Goal: Task Accomplishment & Management: Manage account settings

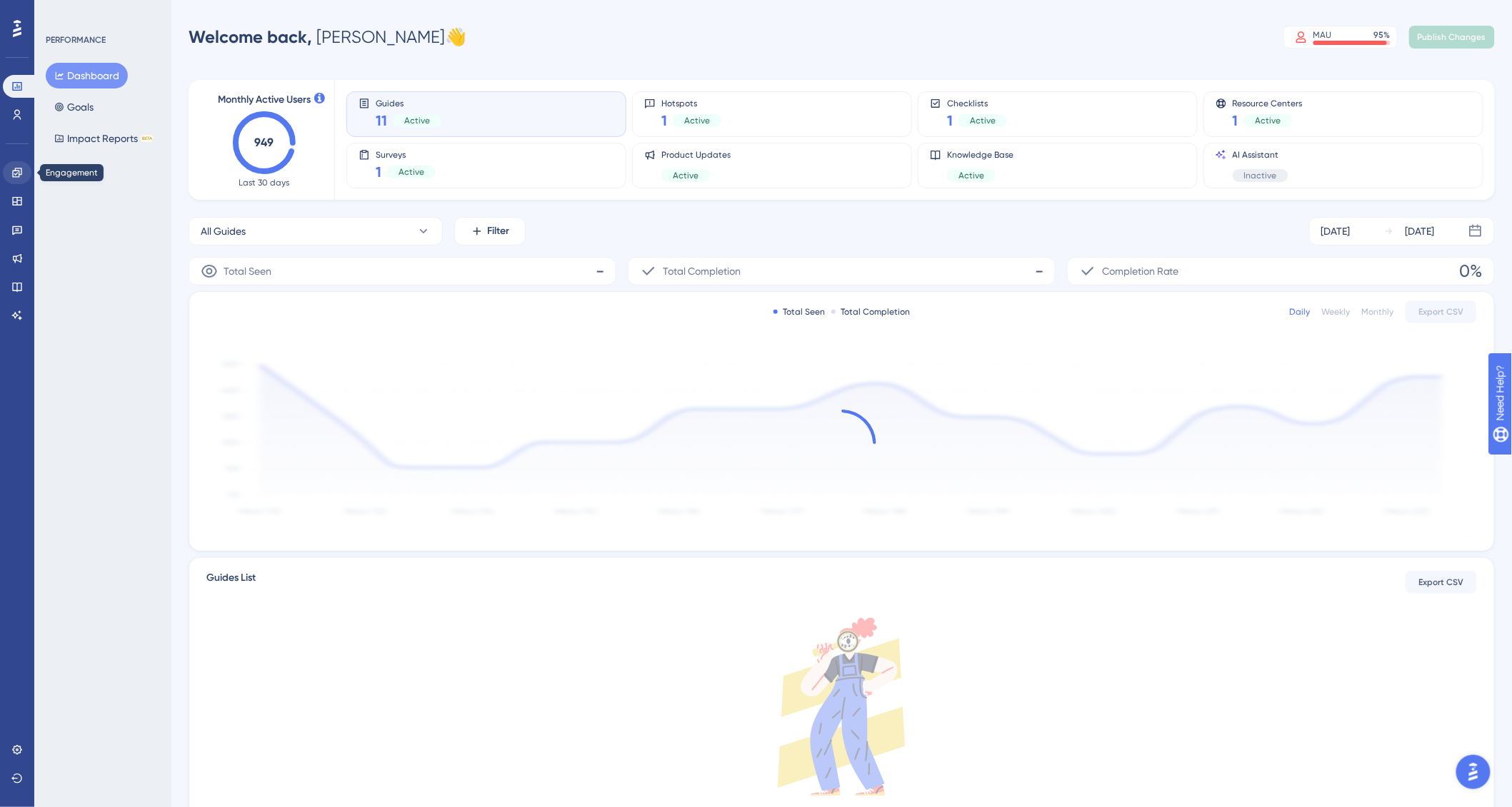
click at [22, 172] on icon at bounding box center [17, 172] width 11 height 11
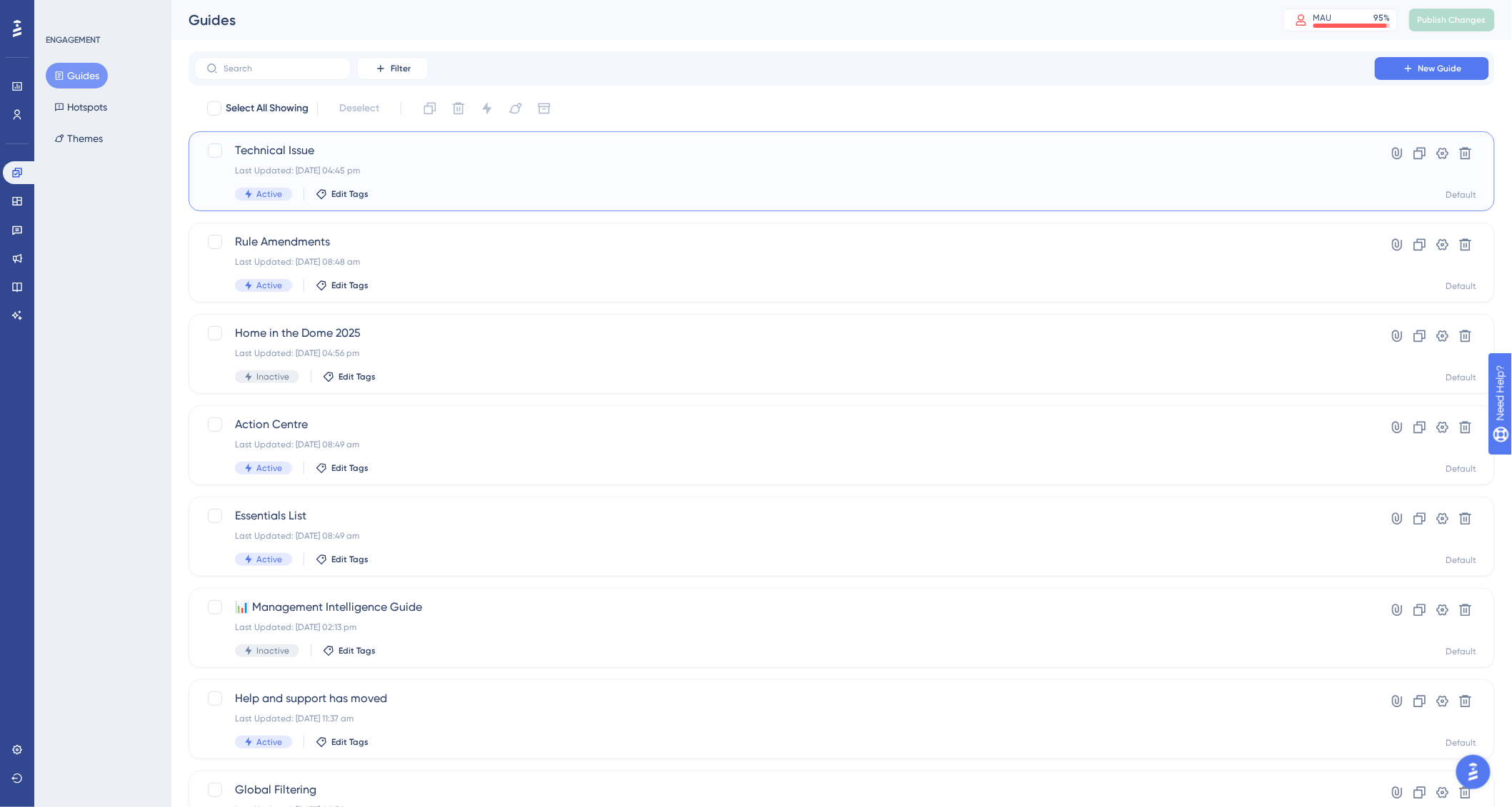
click at [463, 180] on div "Technical Issue Last Updated: 24 Sep 2025 at 04:45 pm Active Edit Tags" at bounding box center [784, 171] width 1099 height 58
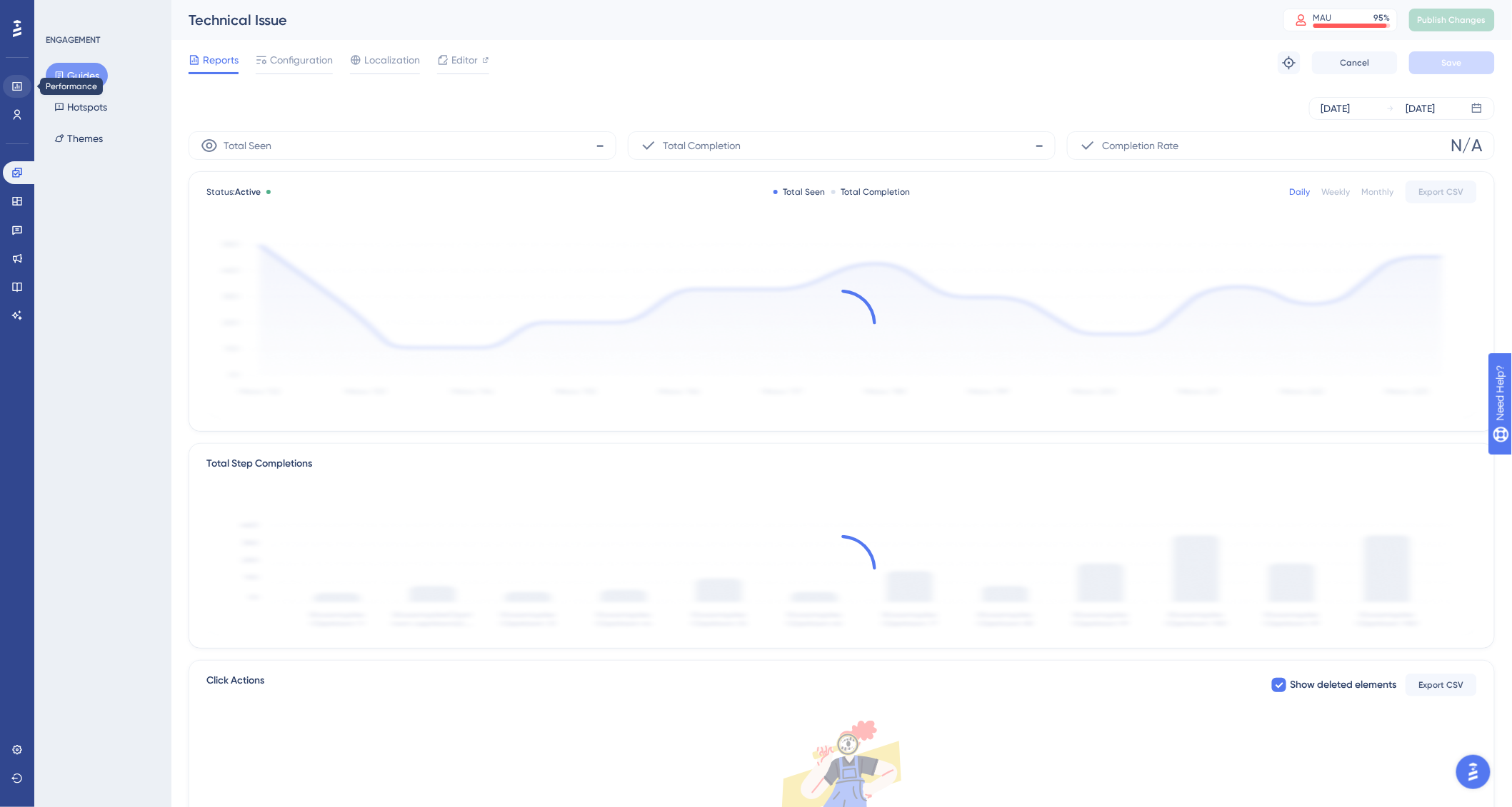
click at [24, 91] on link at bounding box center [17, 87] width 28 height 23
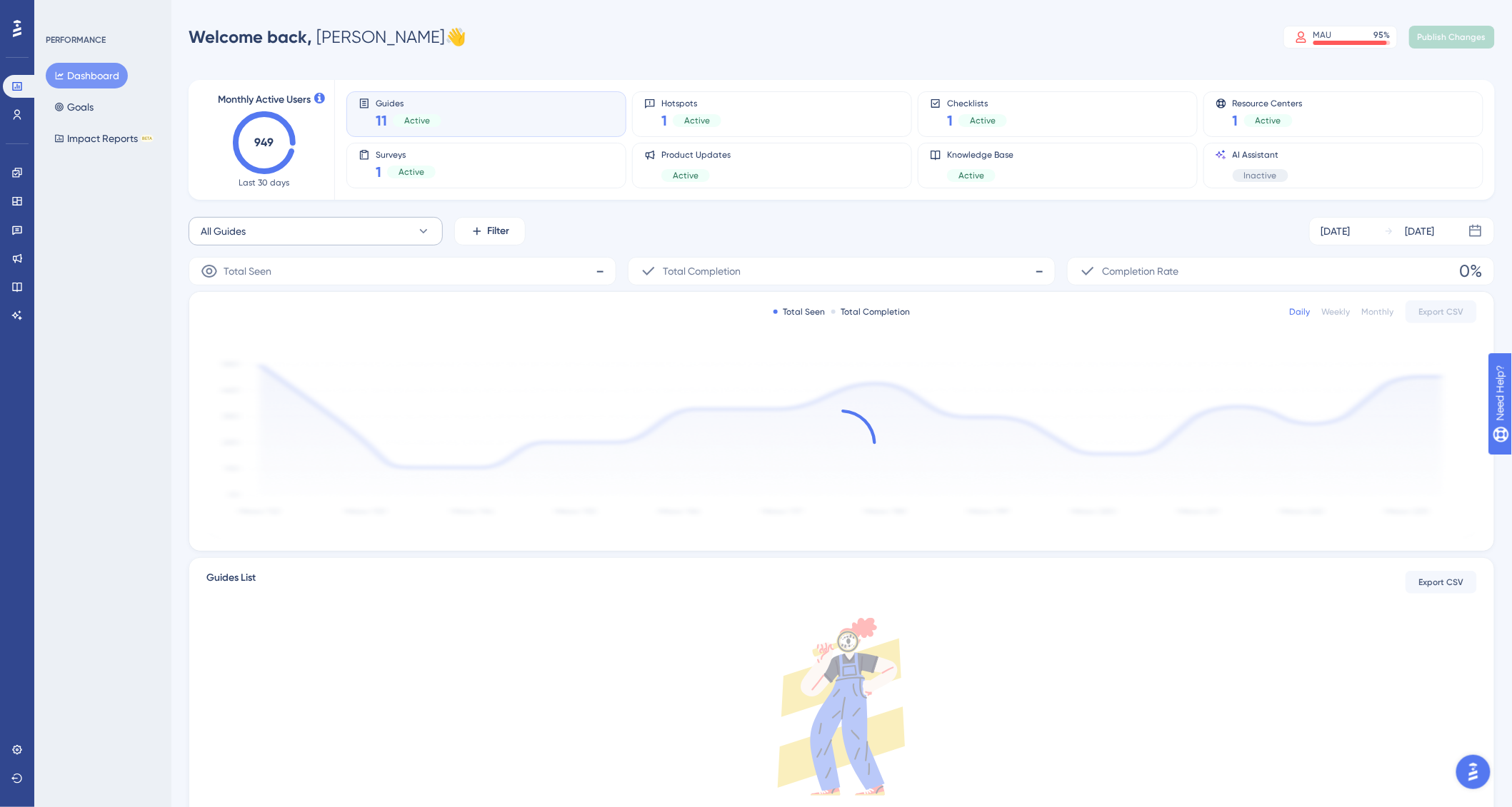
click at [350, 244] on button "All Guides" at bounding box center [316, 231] width 254 height 28
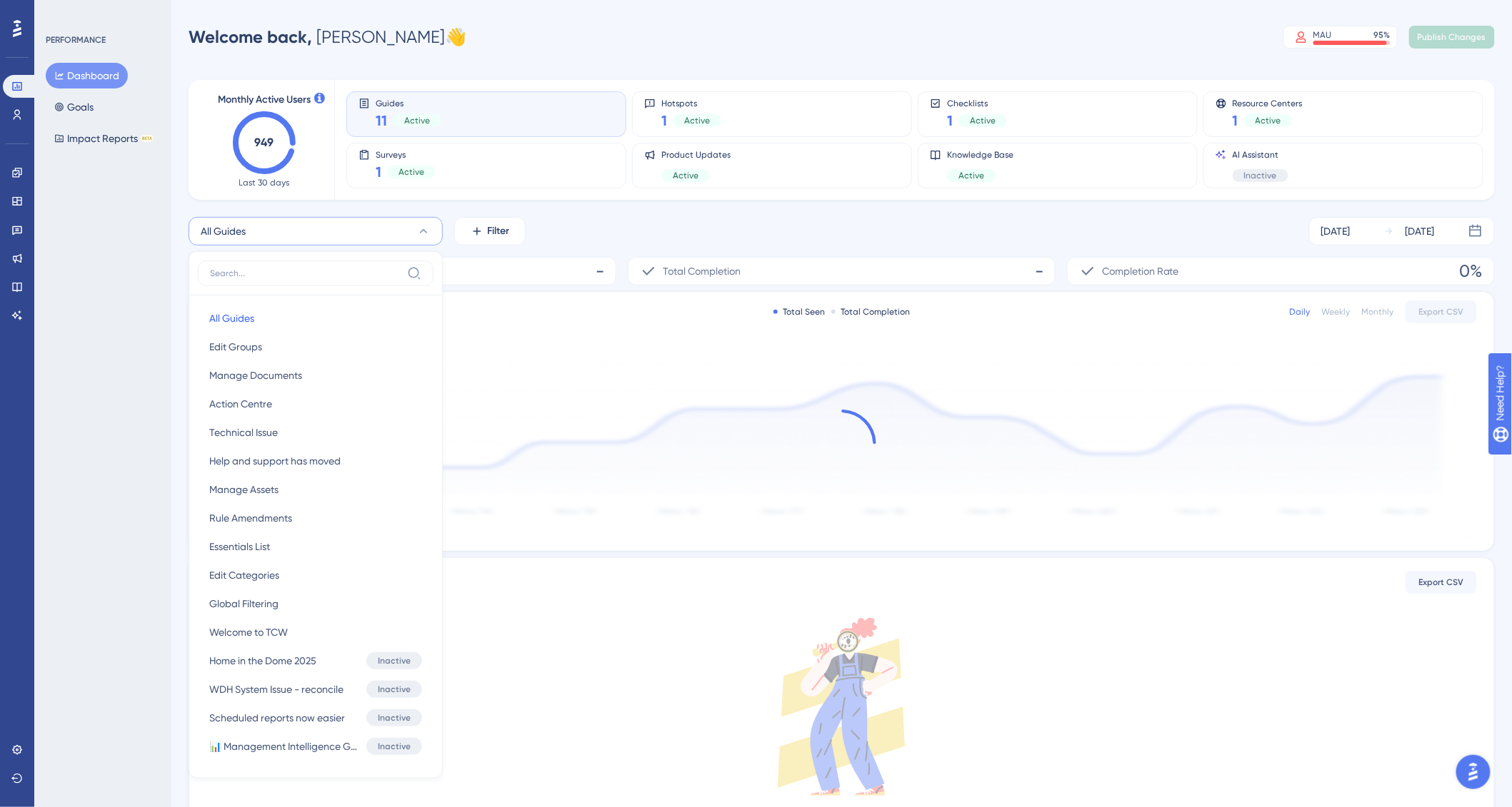
scroll to position [91, 0]
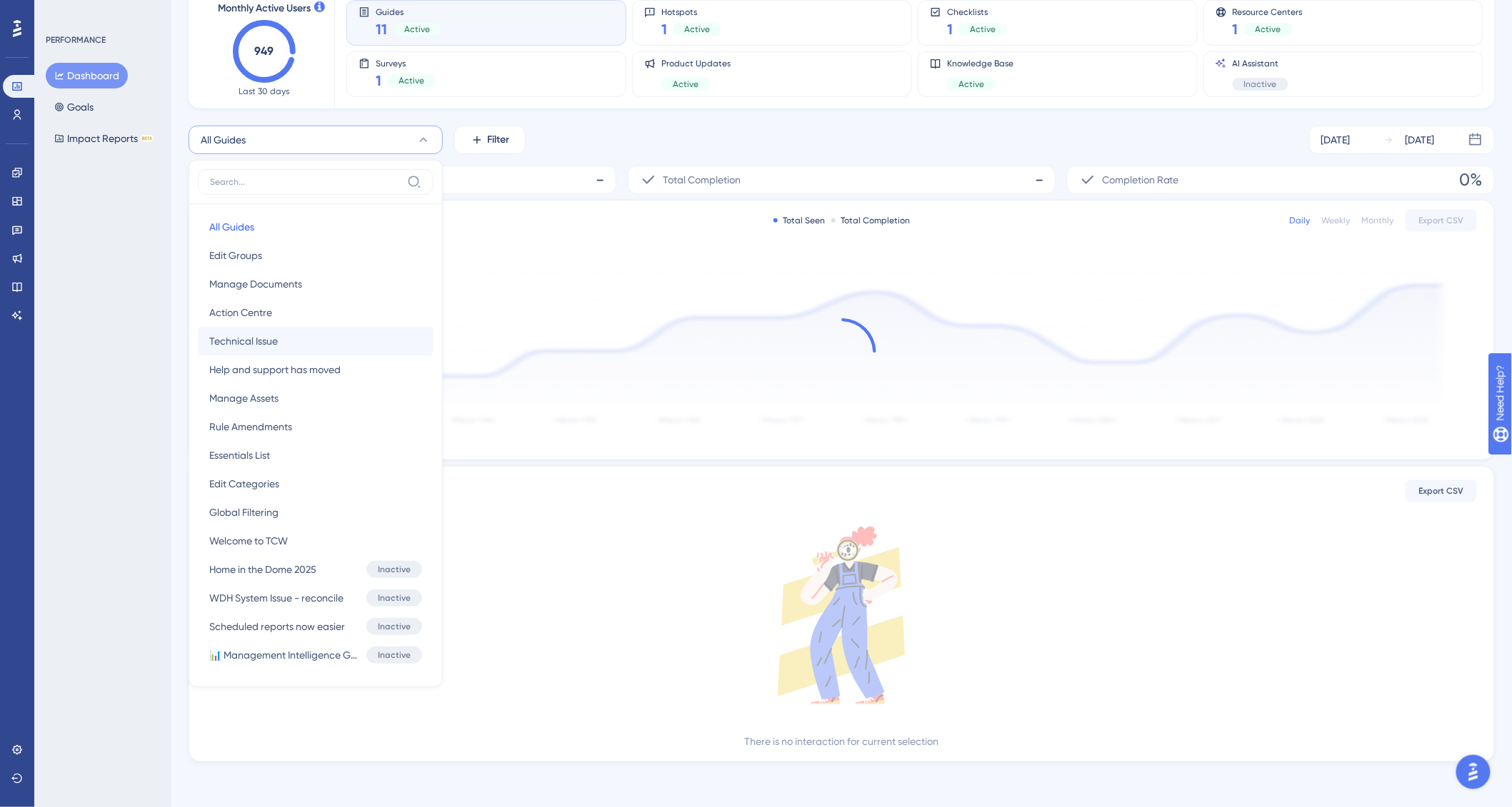
click at [275, 335] on span "Technical Issue" at bounding box center [243, 341] width 69 height 17
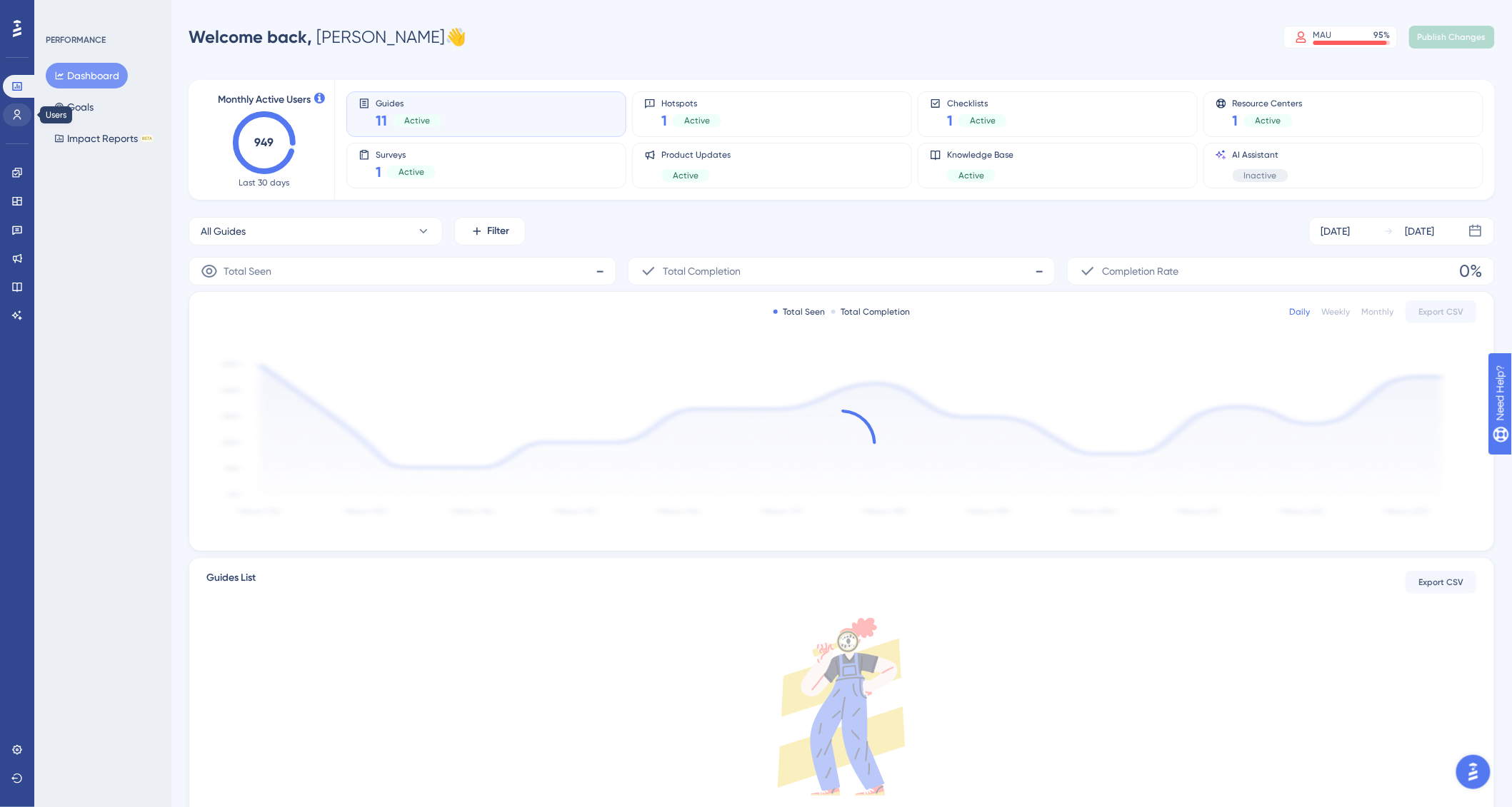
click at [13, 118] on icon at bounding box center [17, 115] width 11 height 11
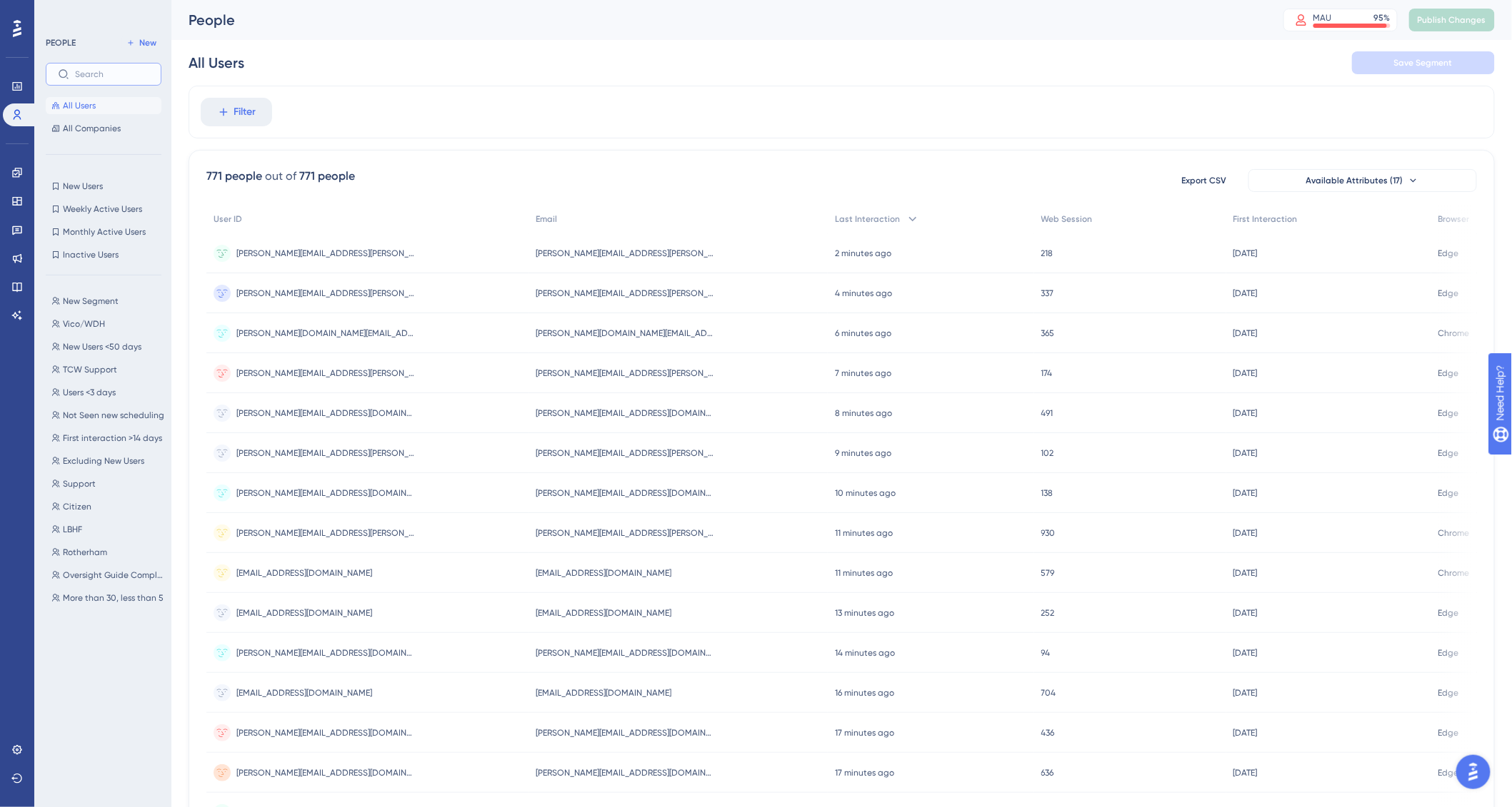
click at [111, 78] on input "text" at bounding box center [112, 74] width 74 height 10
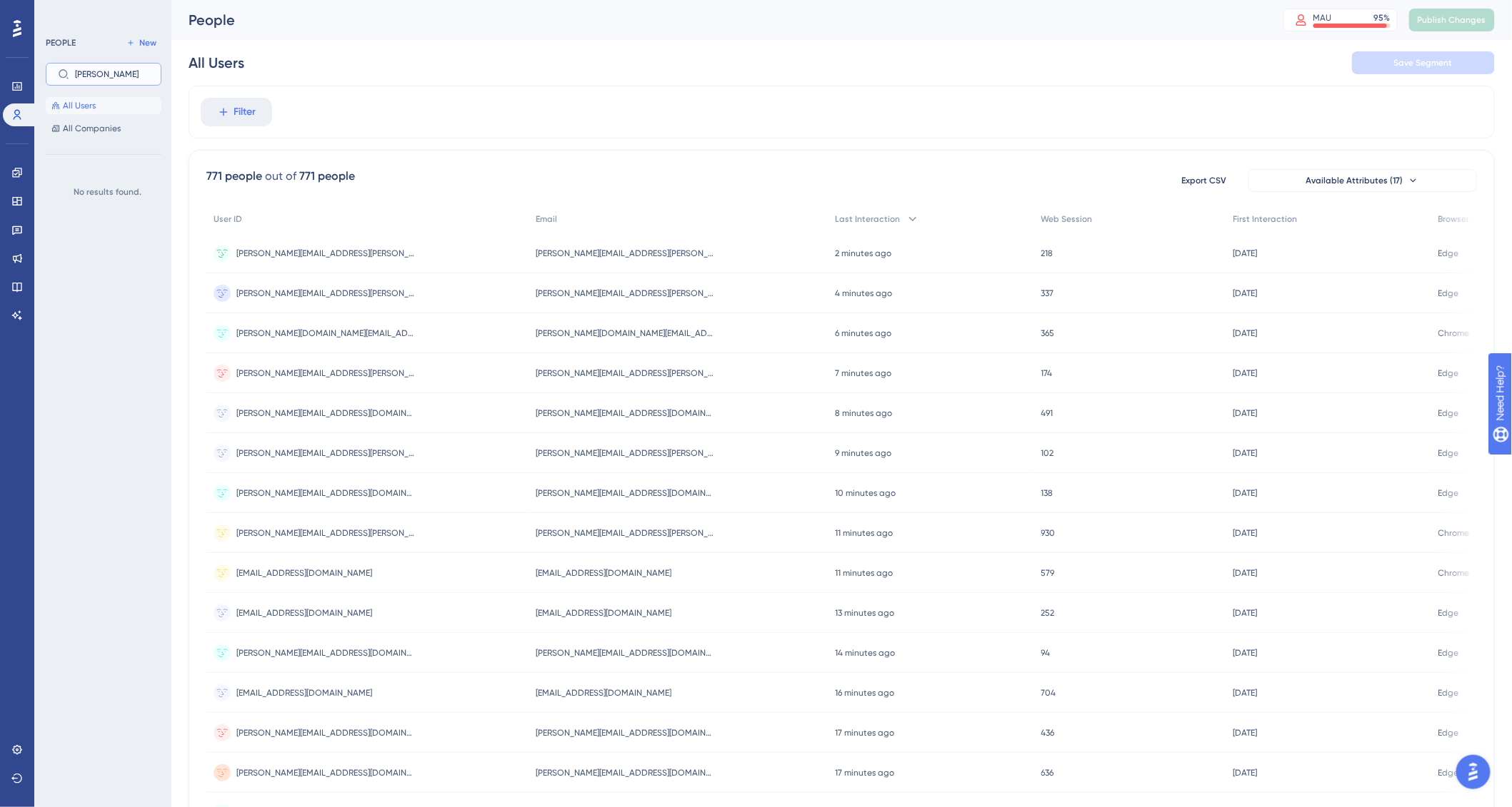
type input "[PERSON_NAME]."
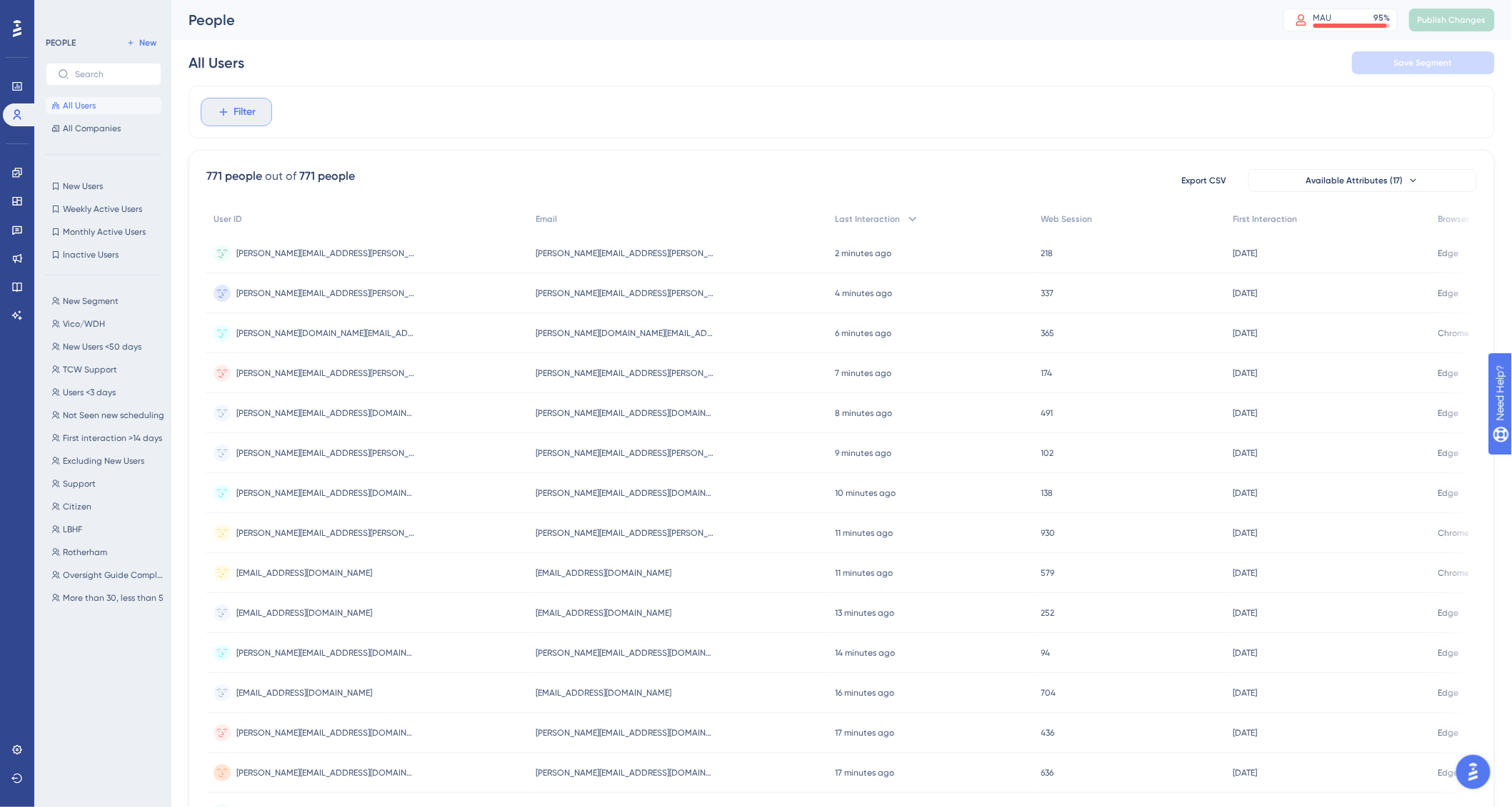
click at [229, 114] on icon at bounding box center [223, 112] width 13 height 13
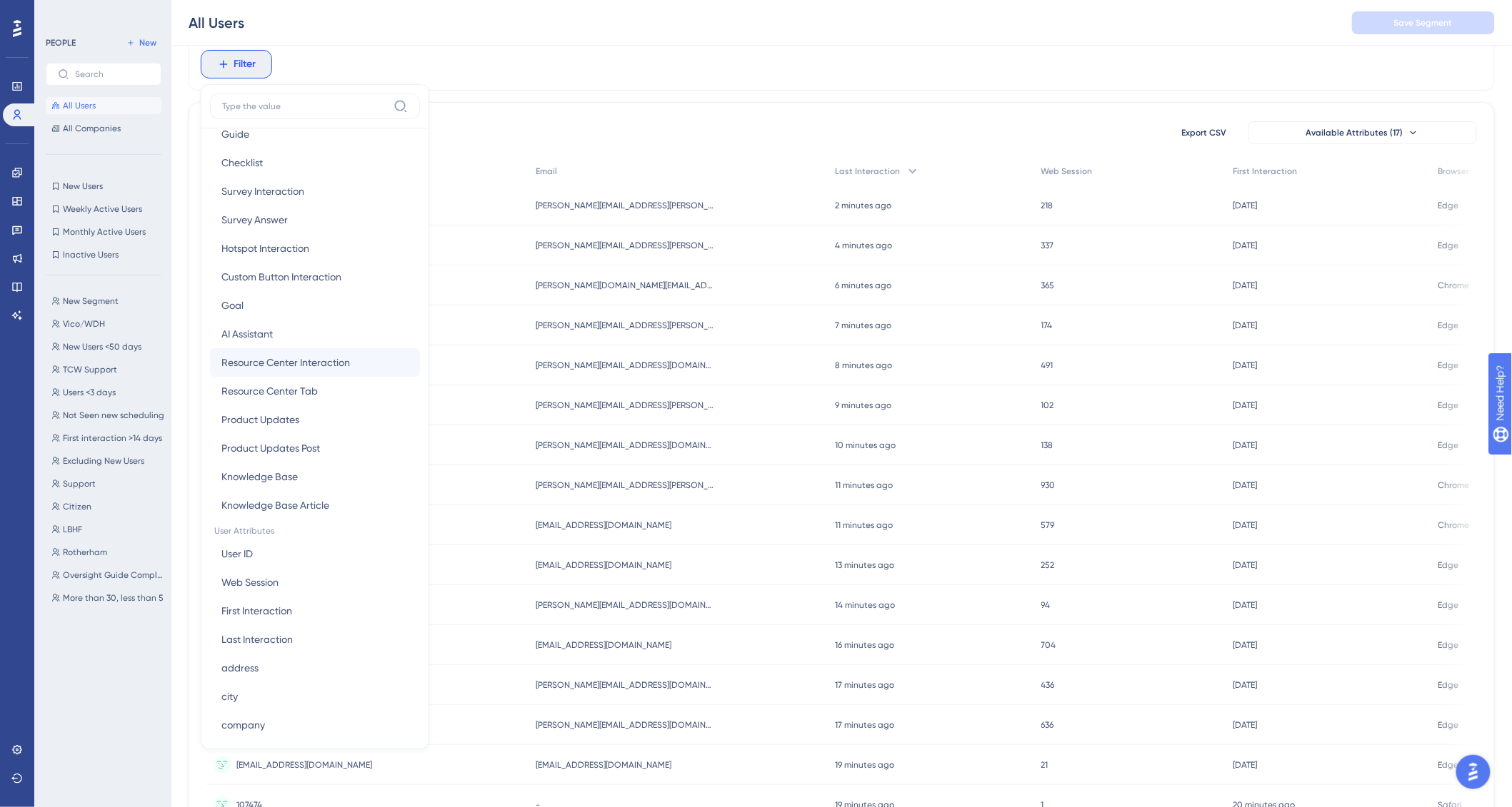
scroll to position [266, 0]
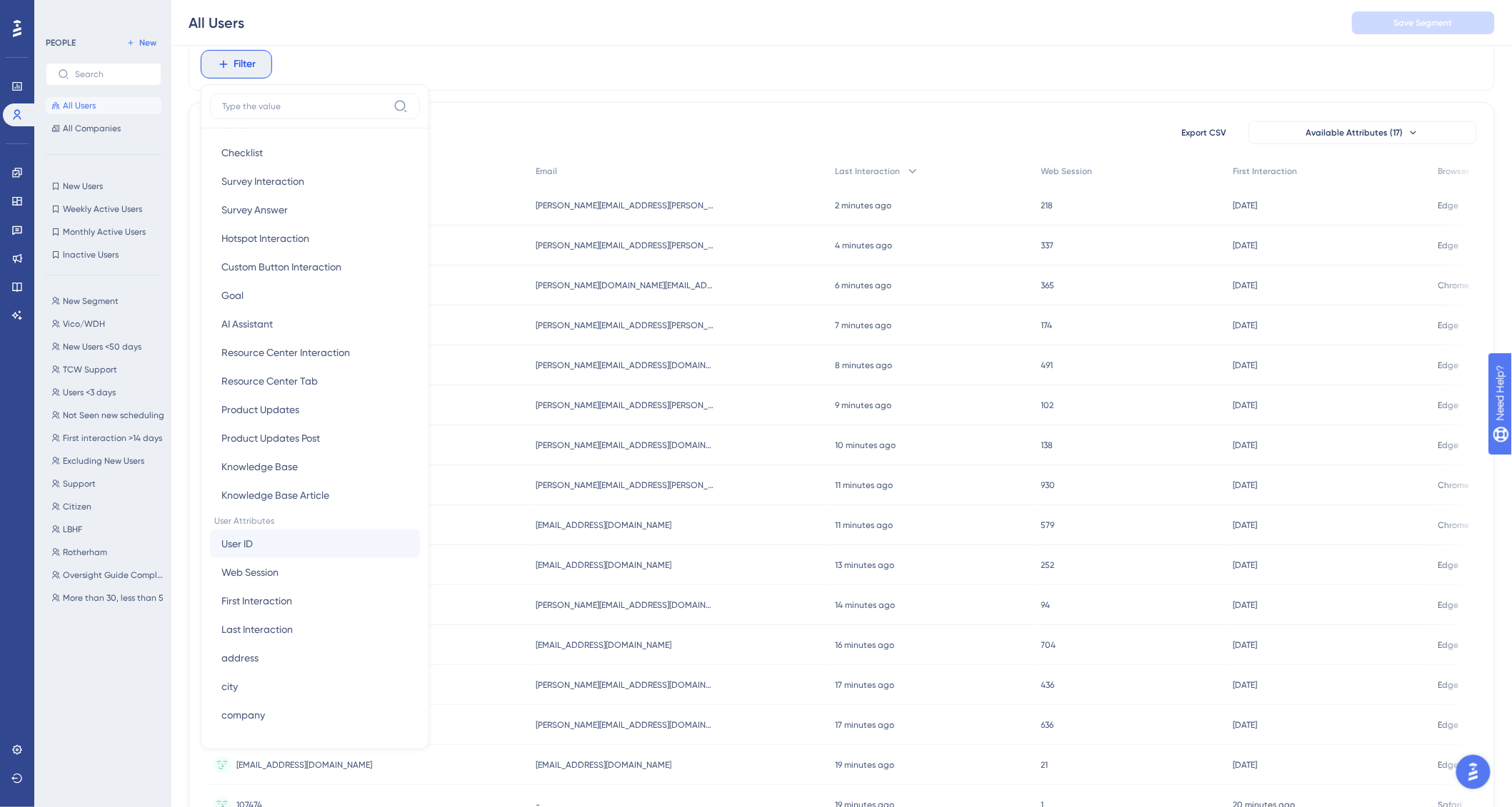
click at [289, 549] on button "User ID User ID" at bounding box center [315, 543] width 210 height 28
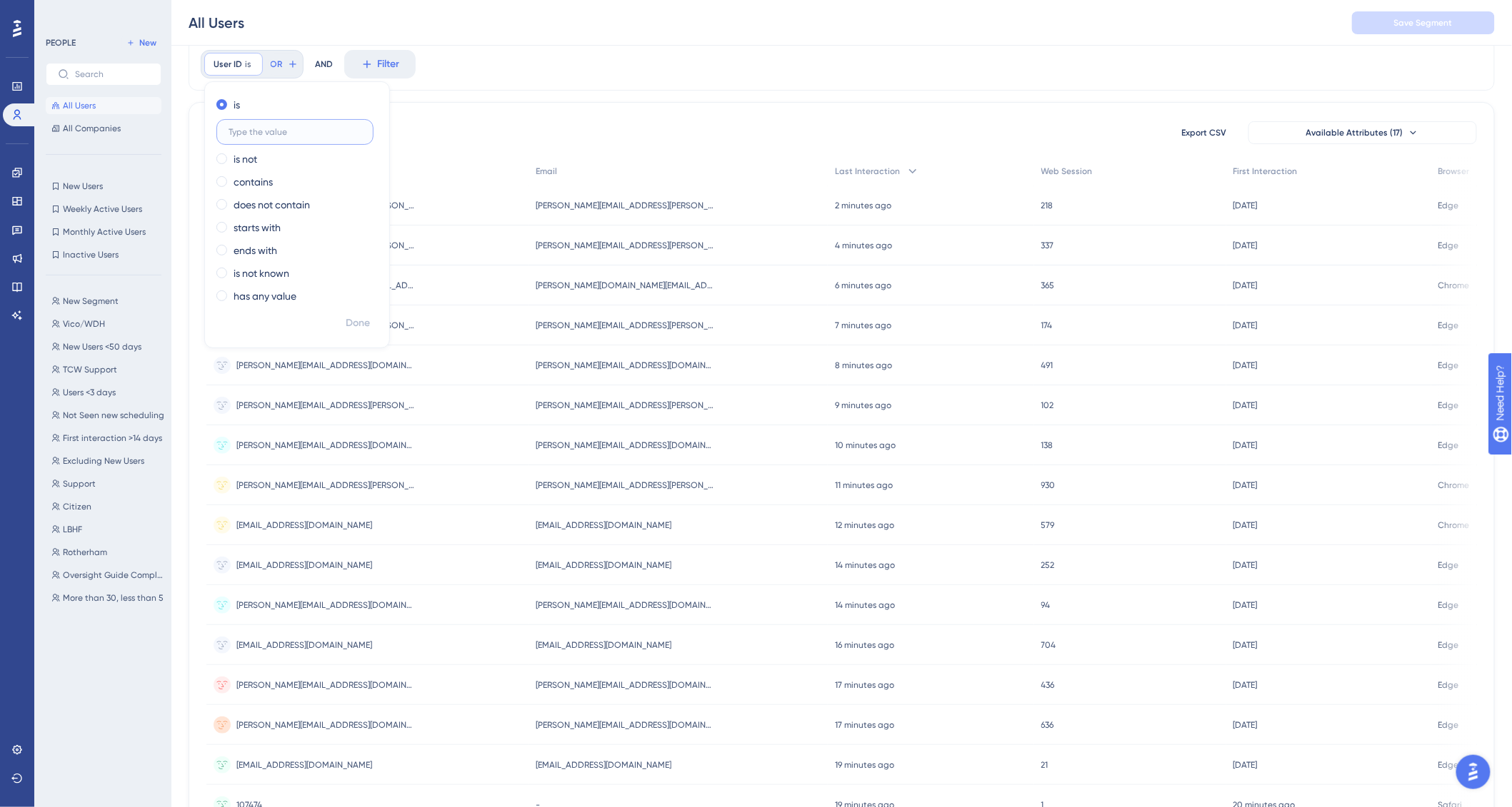
click at [272, 135] on input "text" at bounding box center [295, 132] width 133 height 10
click at [258, 180] on label "contains" at bounding box center [253, 182] width 40 height 17
type input "[PERSON_NAME].south"
click at [358, 317] on span "Done" at bounding box center [358, 323] width 24 height 17
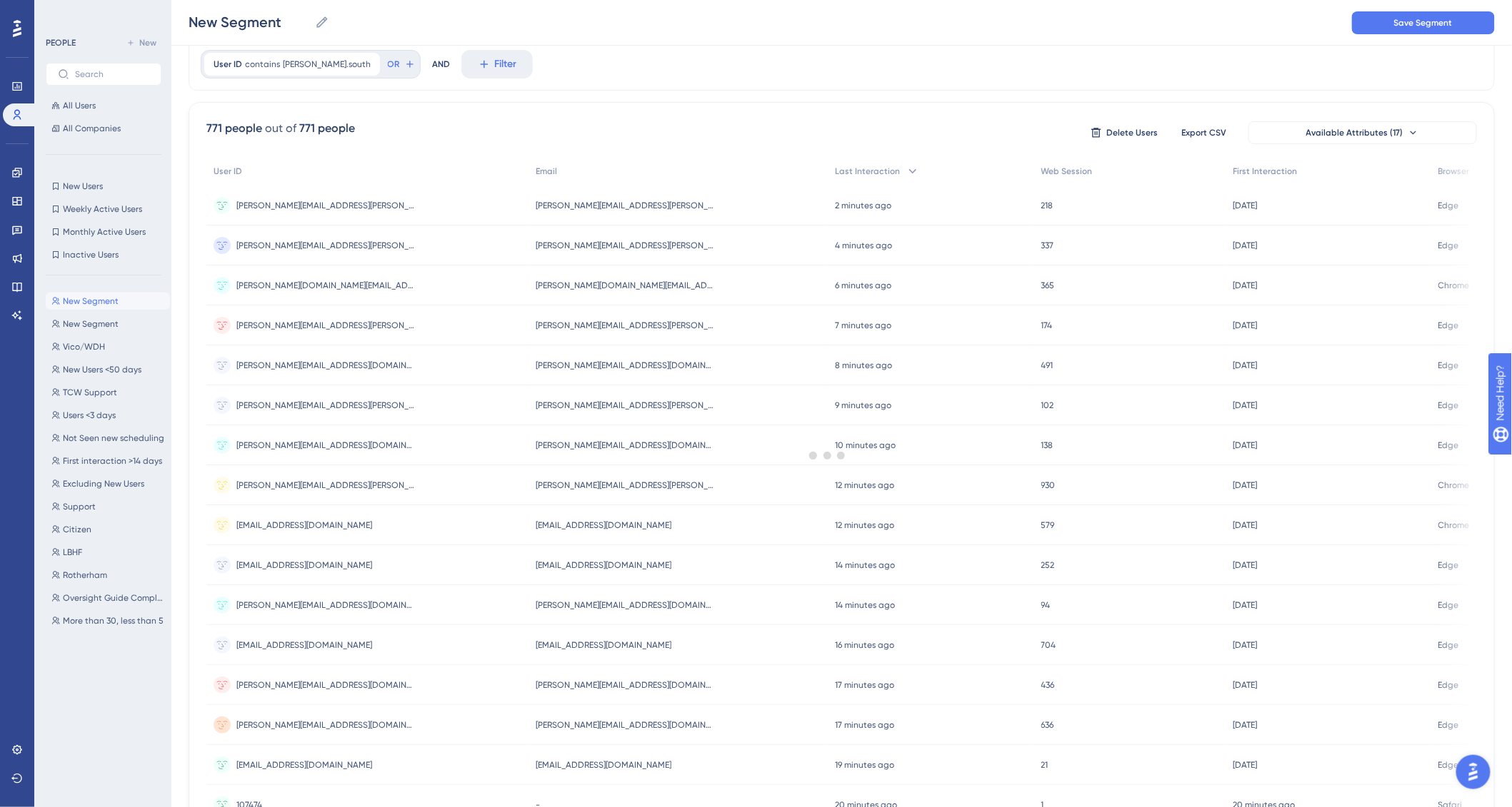
scroll to position [0, 0]
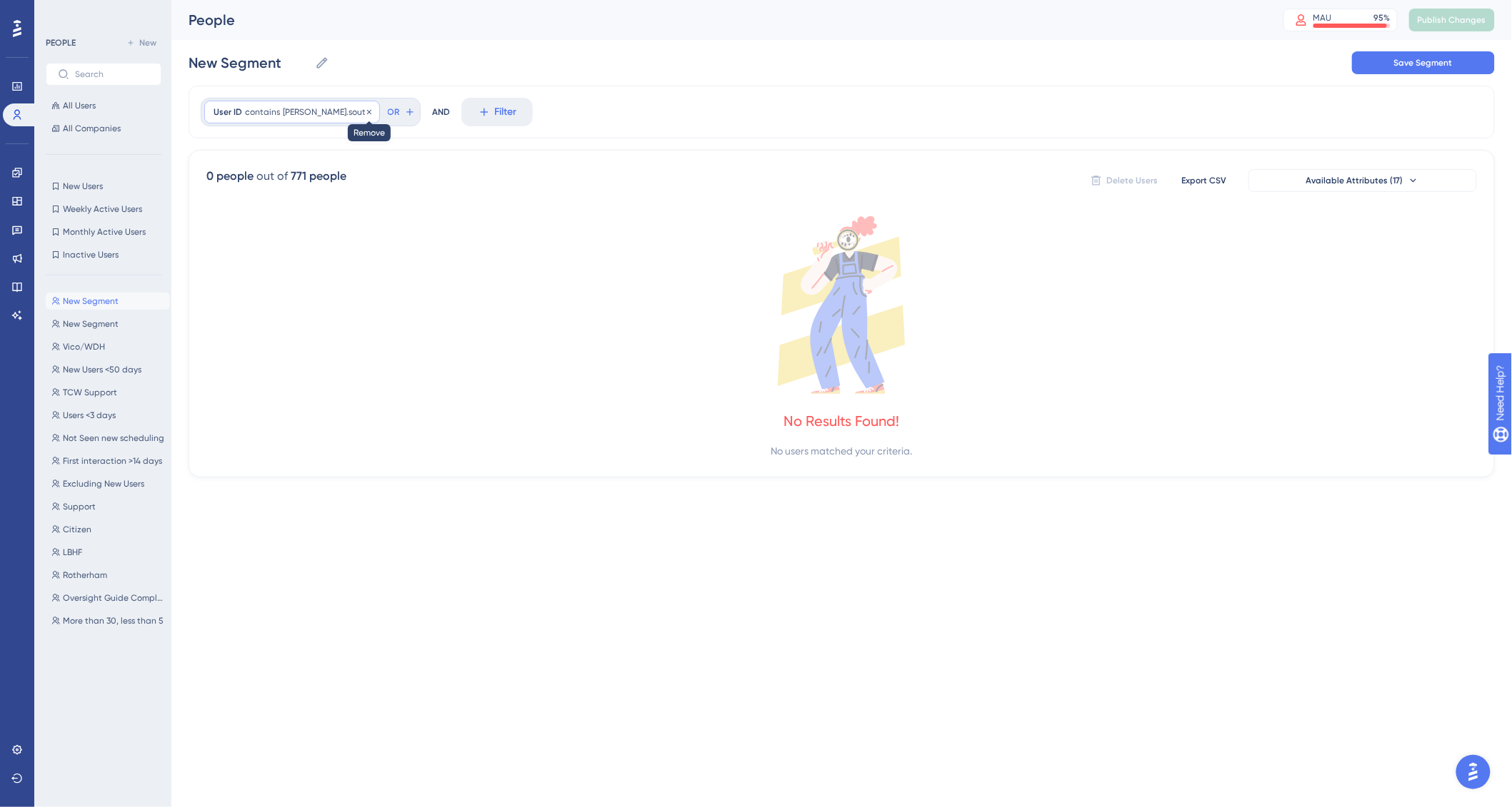
click at [299, 120] on div "User ID contains [PERSON_NAME].south [PERSON_NAME].south Remove" at bounding box center [292, 112] width 175 height 23
click at [275, 225] on input "[PERSON_NAME].south" at bounding box center [295, 225] width 133 height 10
type input "[PERSON_NAME].sou"
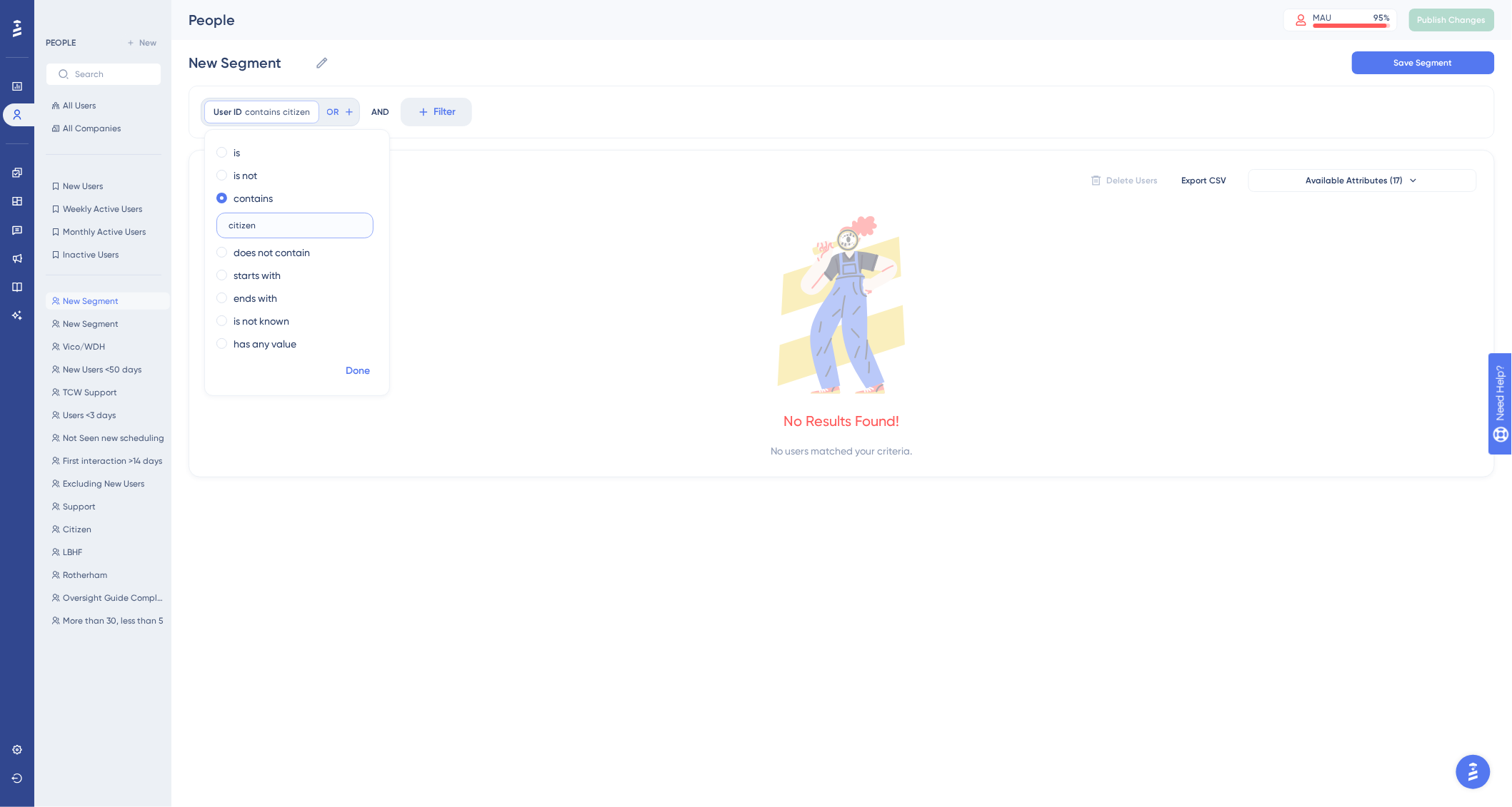
type input "citizen"
click at [351, 369] on span "Done" at bounding box center [358, 371] width 24 height 17
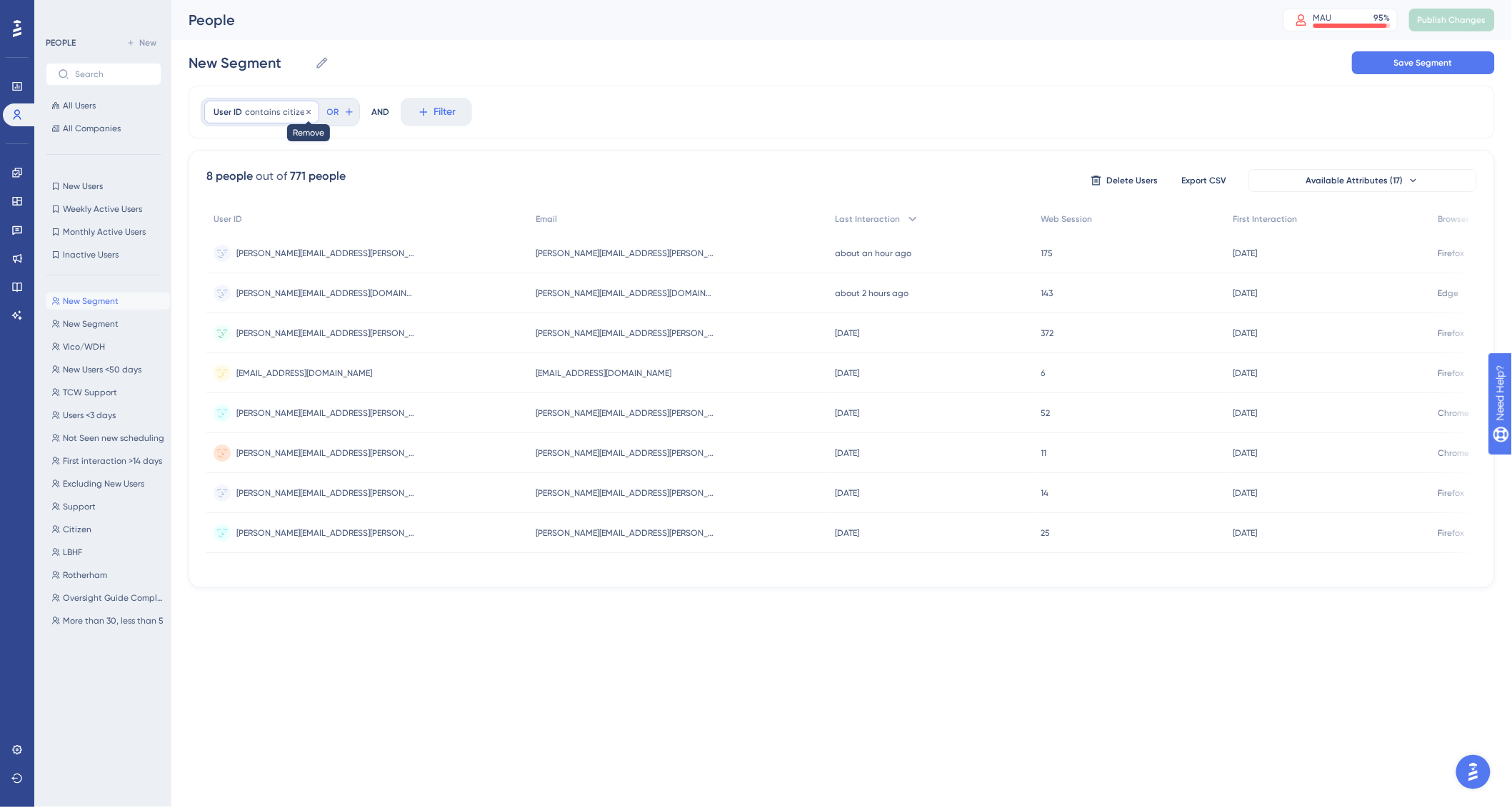
click at [304, 115] on icon at bounding box center [308, 111] width 8 height 8
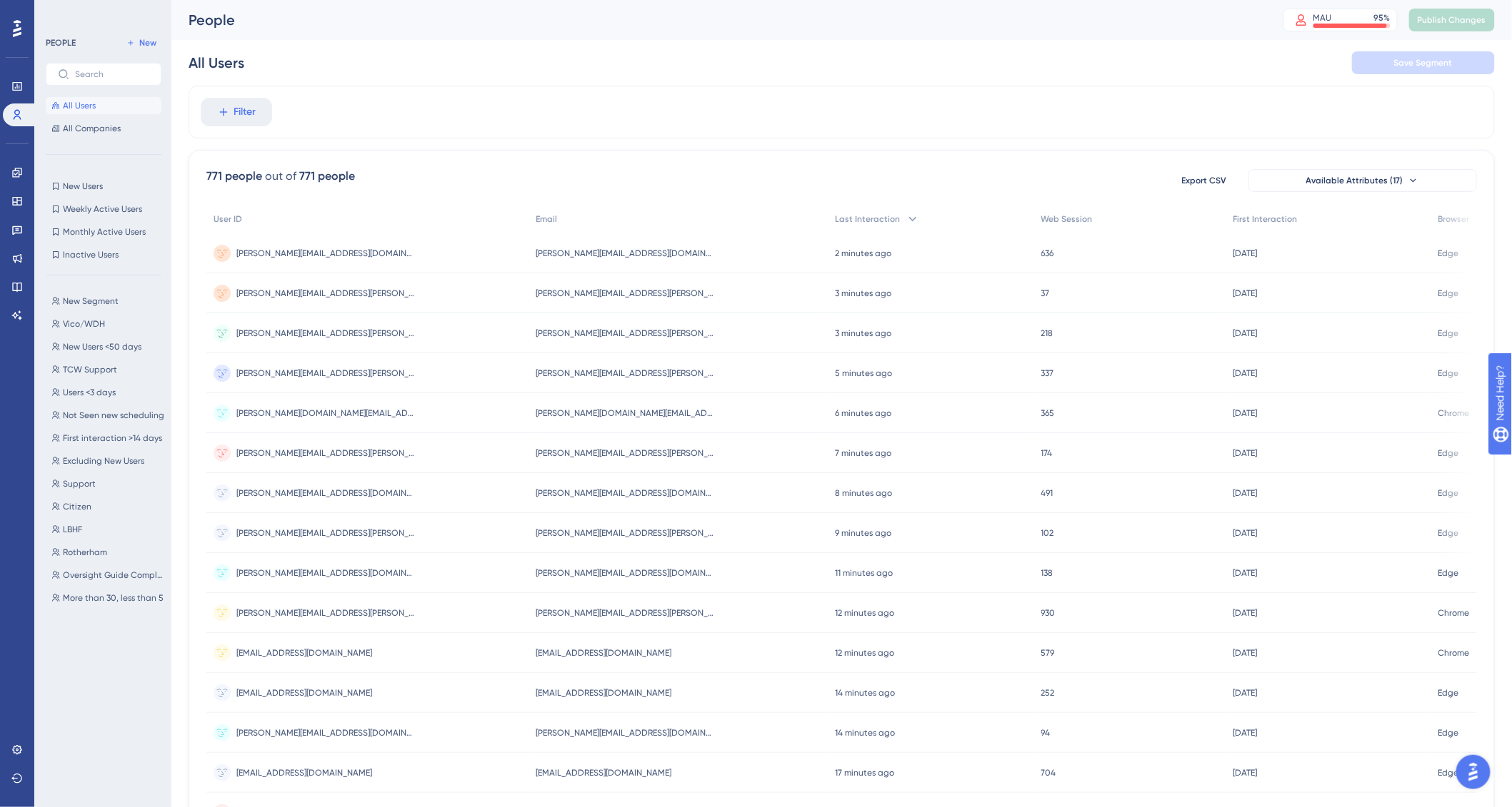
click at [94, 97] on button "All Users" at bounding box center [104, 105] width 116 height 17
click at [89, 131] on span "All Companies" at bounding box center [91, 128] width 57 height 11
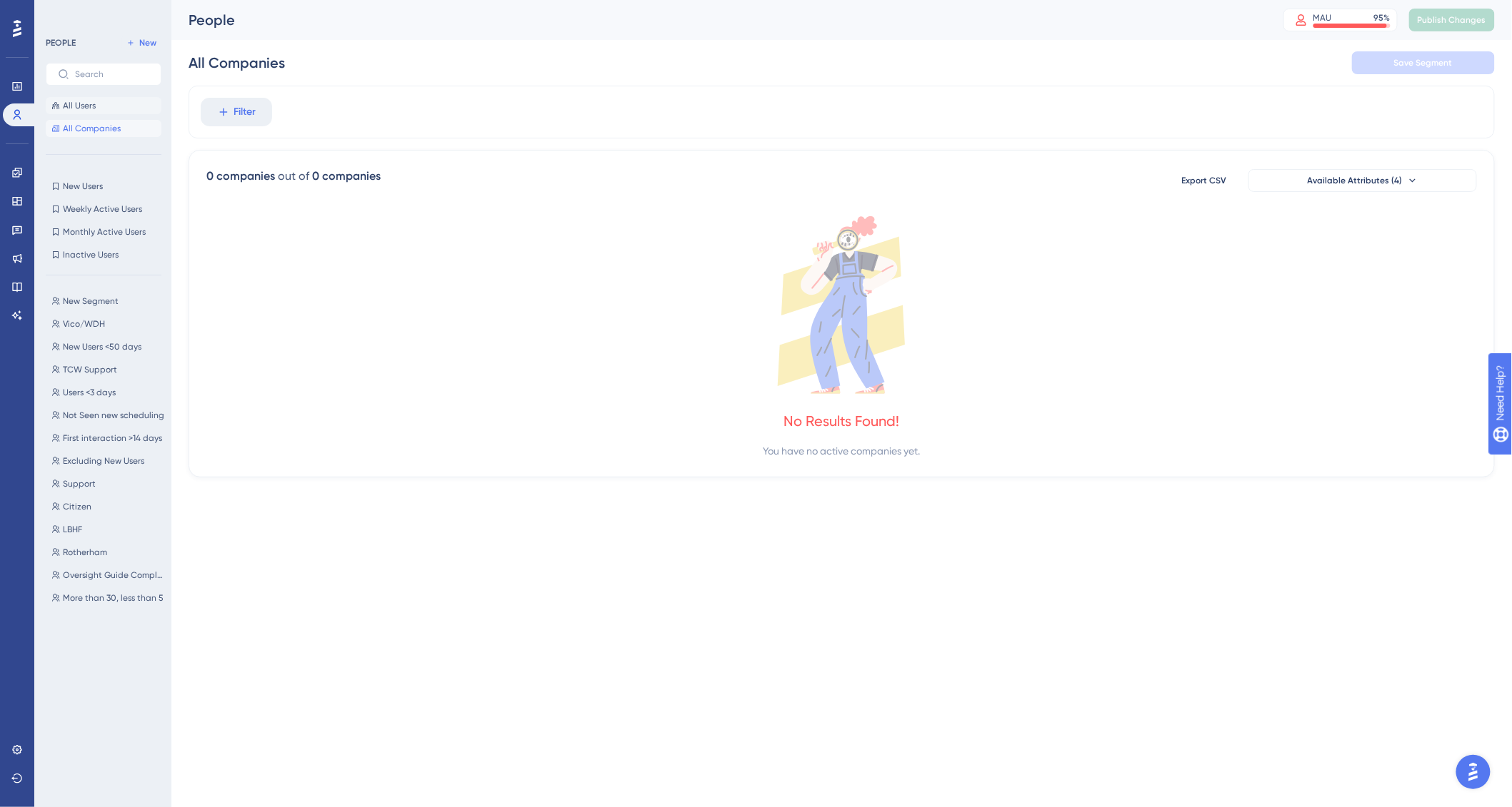
click at [90, 100] on span "All Users" at bounding box center [79, 105] width 33 height 11
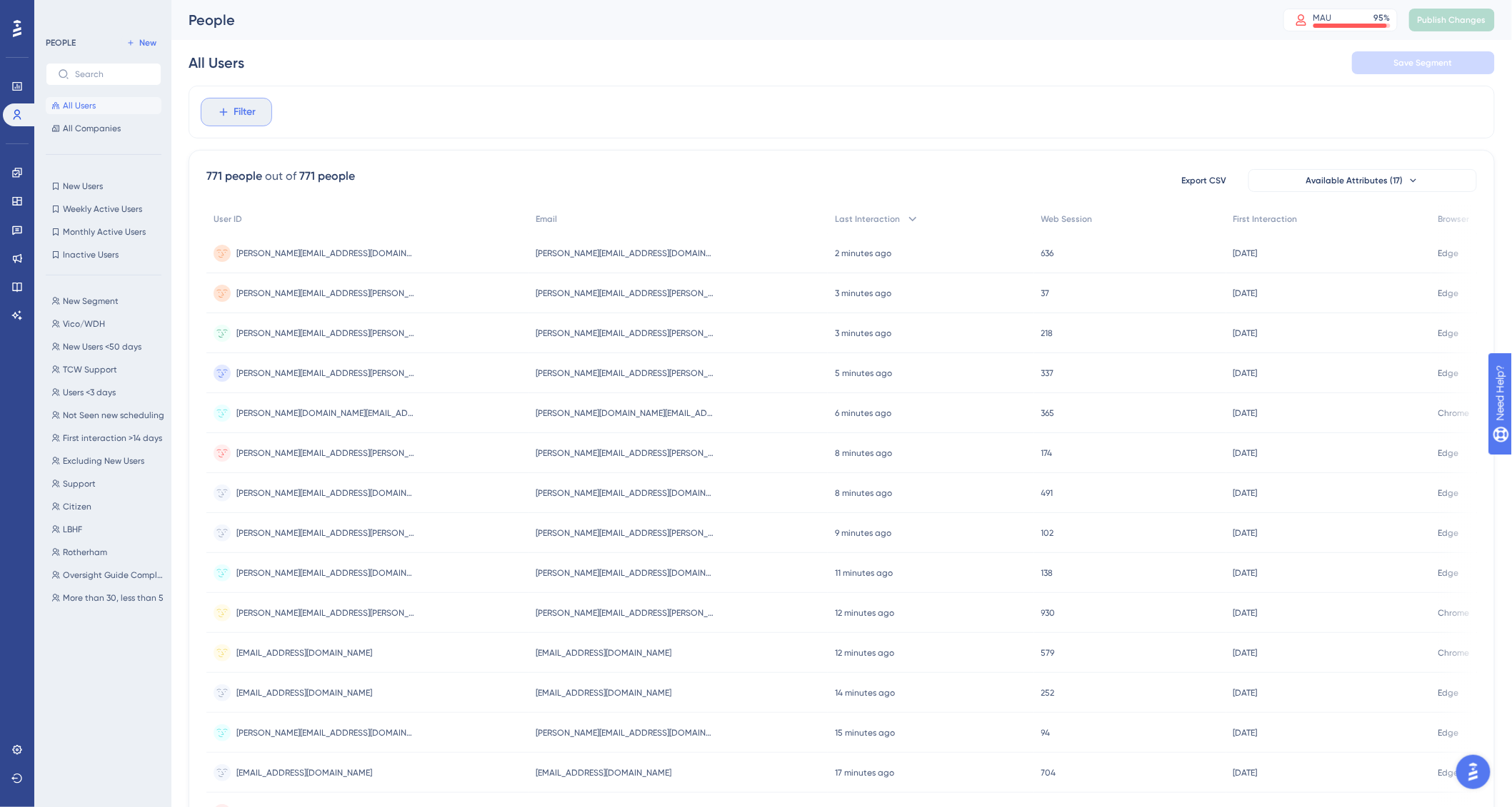
click at [259, 113] on button "Filter" at bounding box center [236, 112] width 72 height 28
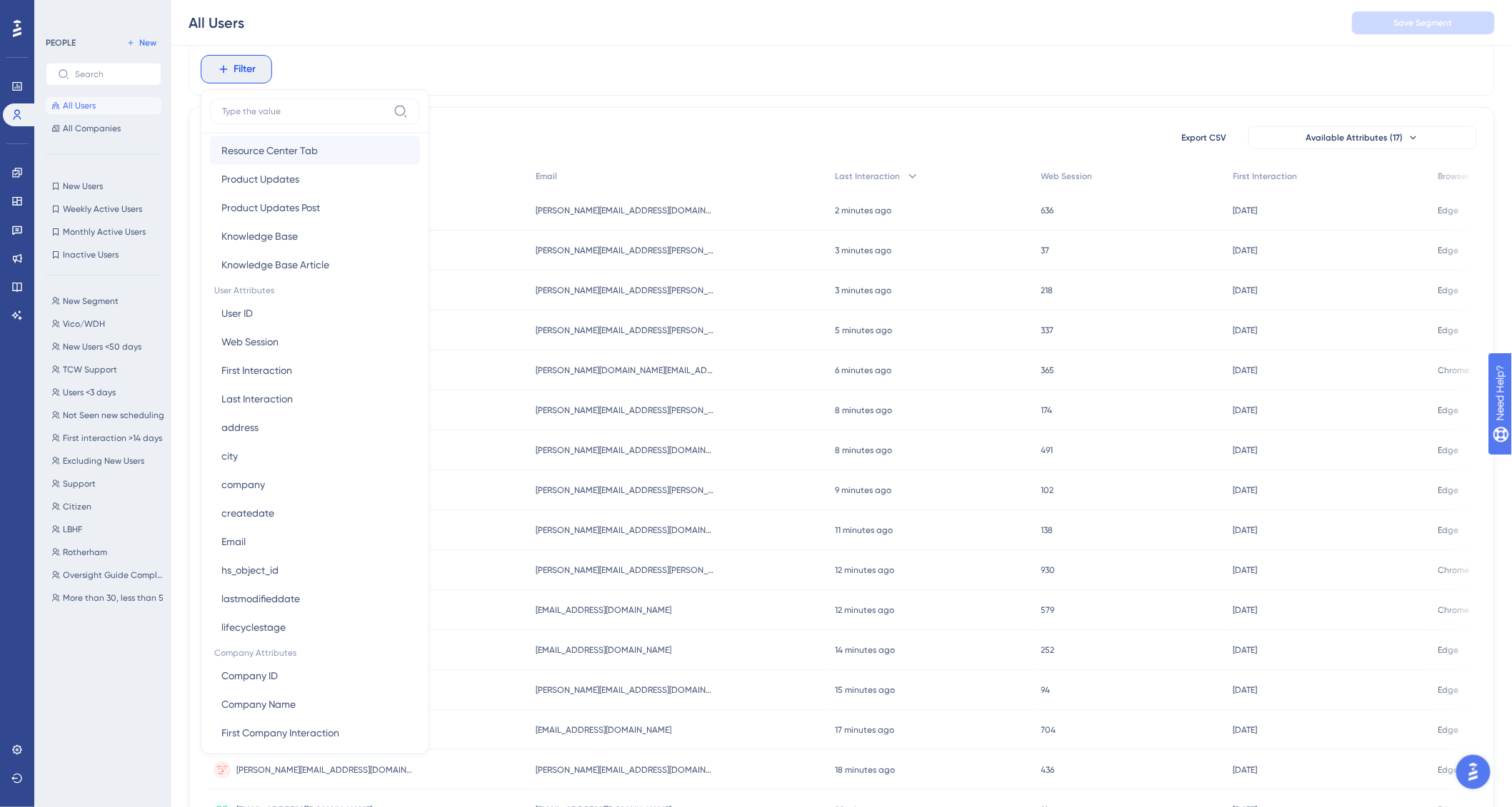
scroll to position [511, 0]
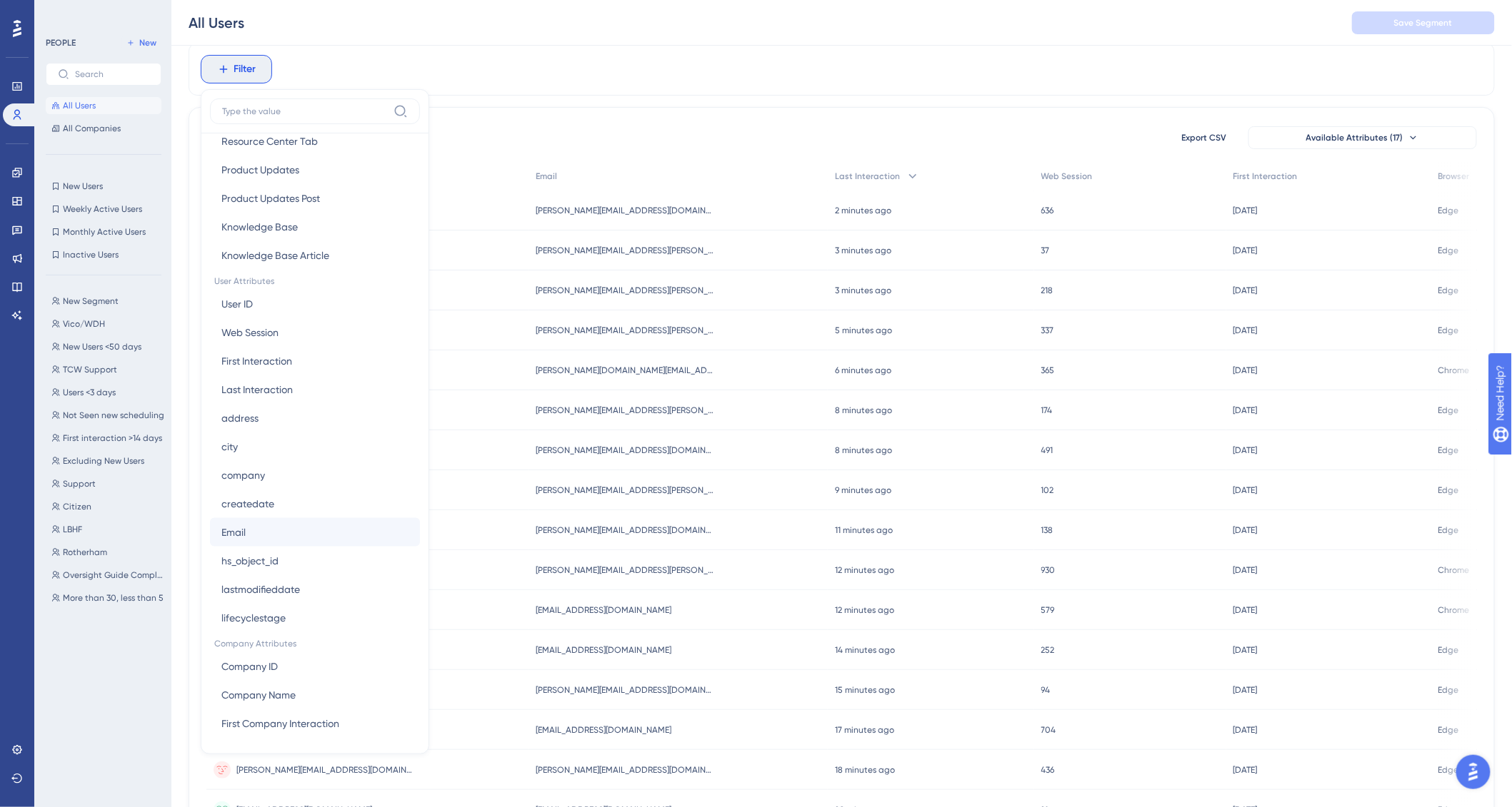
click at [278, 530] on button "Email Email" at bounding box center [315, 532] width 210 height 28
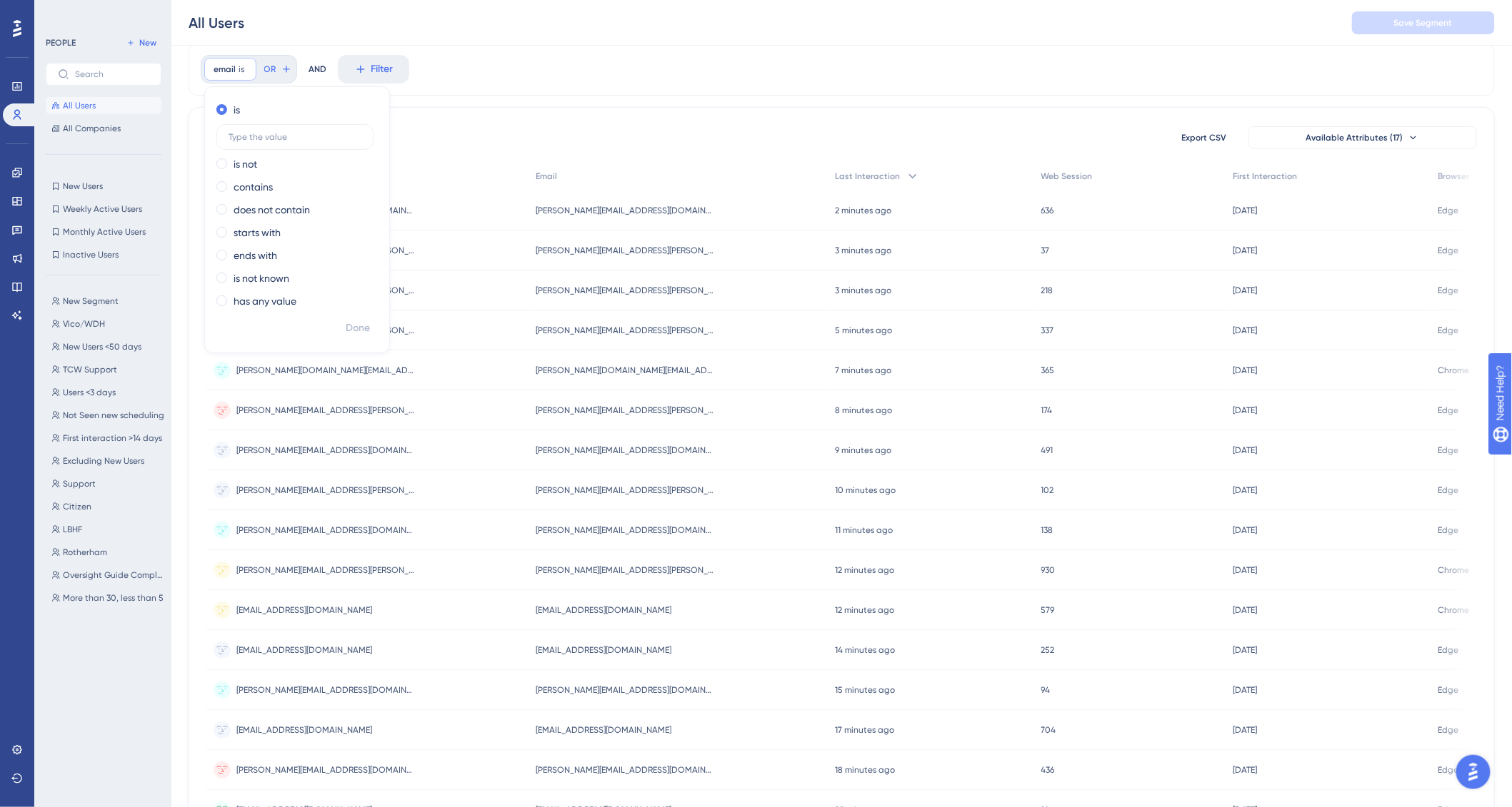
click at [258, 194] on div "is is not contains does not contain starts with ends with is not known has any …" at bounding box center [298, 207] width 185 height 217
click at [255, 185] on label "contains" at bounding box center [253, 186] width 40 height 17
type input "[PERSON_NAME].south"
click at [368, 326] on span "Done" at bounding box center [358, 329] width 24 height 17
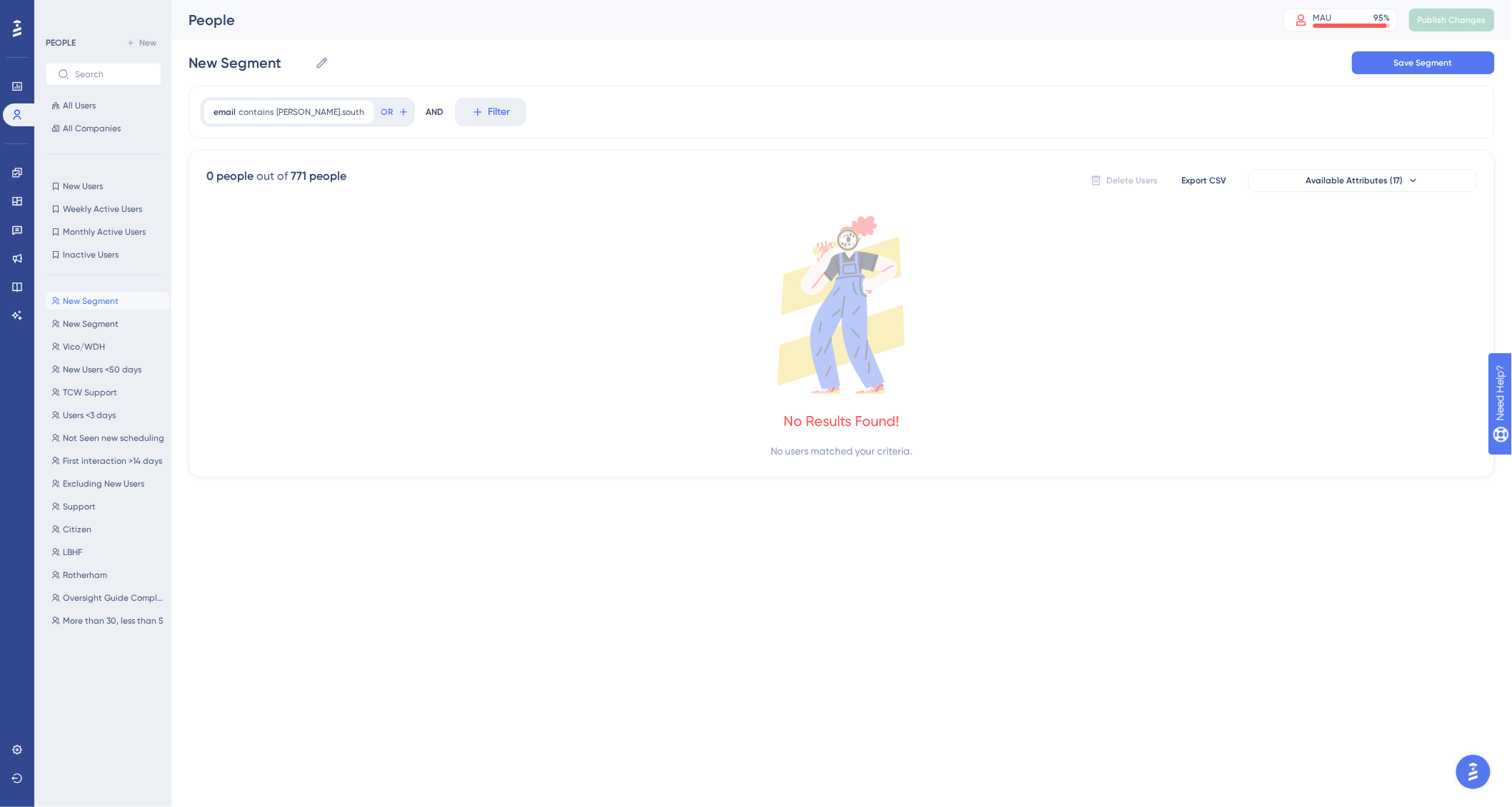
scroll to position [0, 0]
click at [12, 187] on div "Engagement Widgets Feedback Product Updates Knowledge Base AI Assistant" at bounding box center [17, 244] width 28 height 166
click at [13, 182] on link at bounding box center [17, 172] width 28 height 23
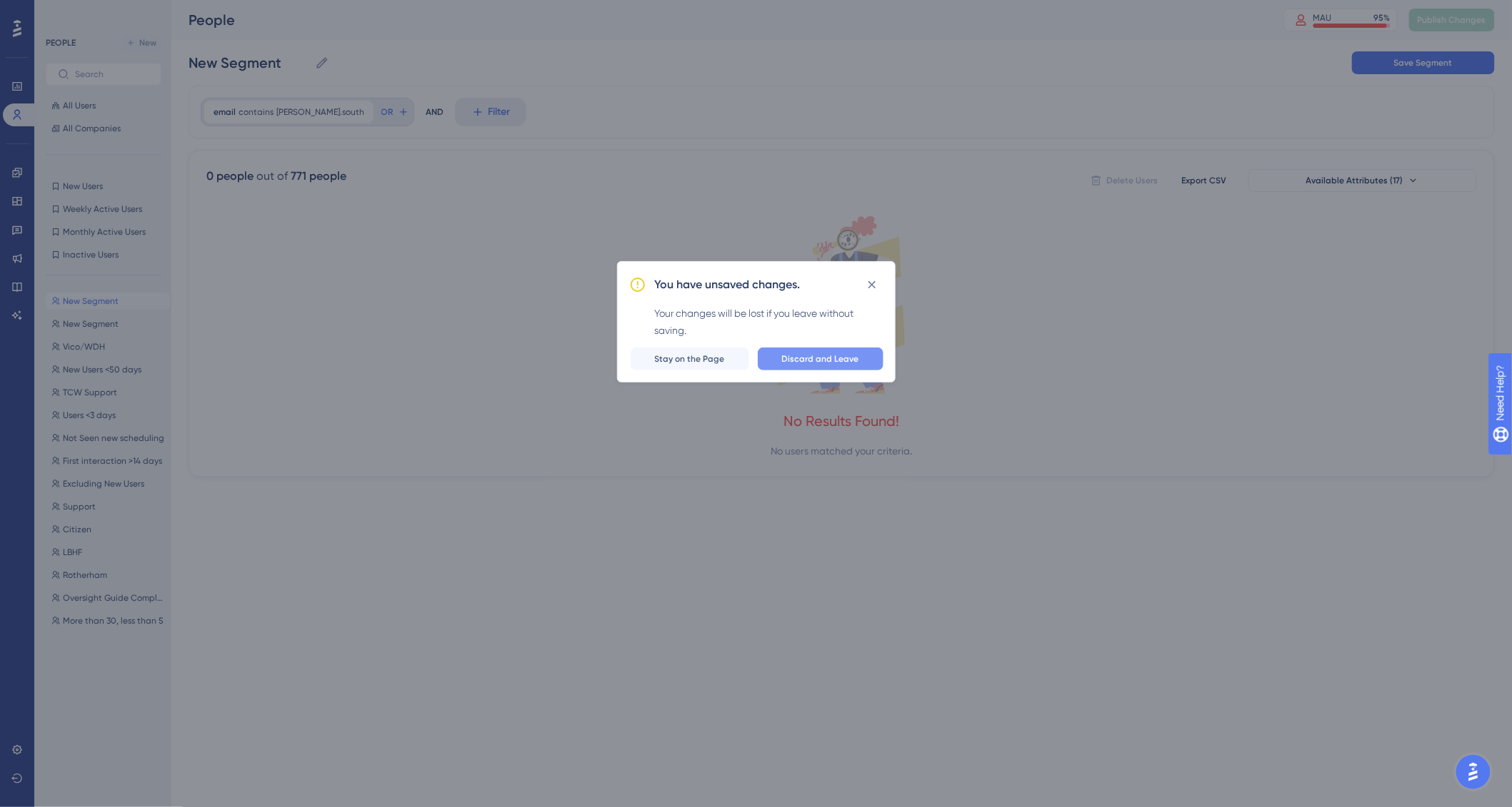
click at [832, 349] on button "Discard and Leave" at bounding box center [820, 359] width 125 height 23
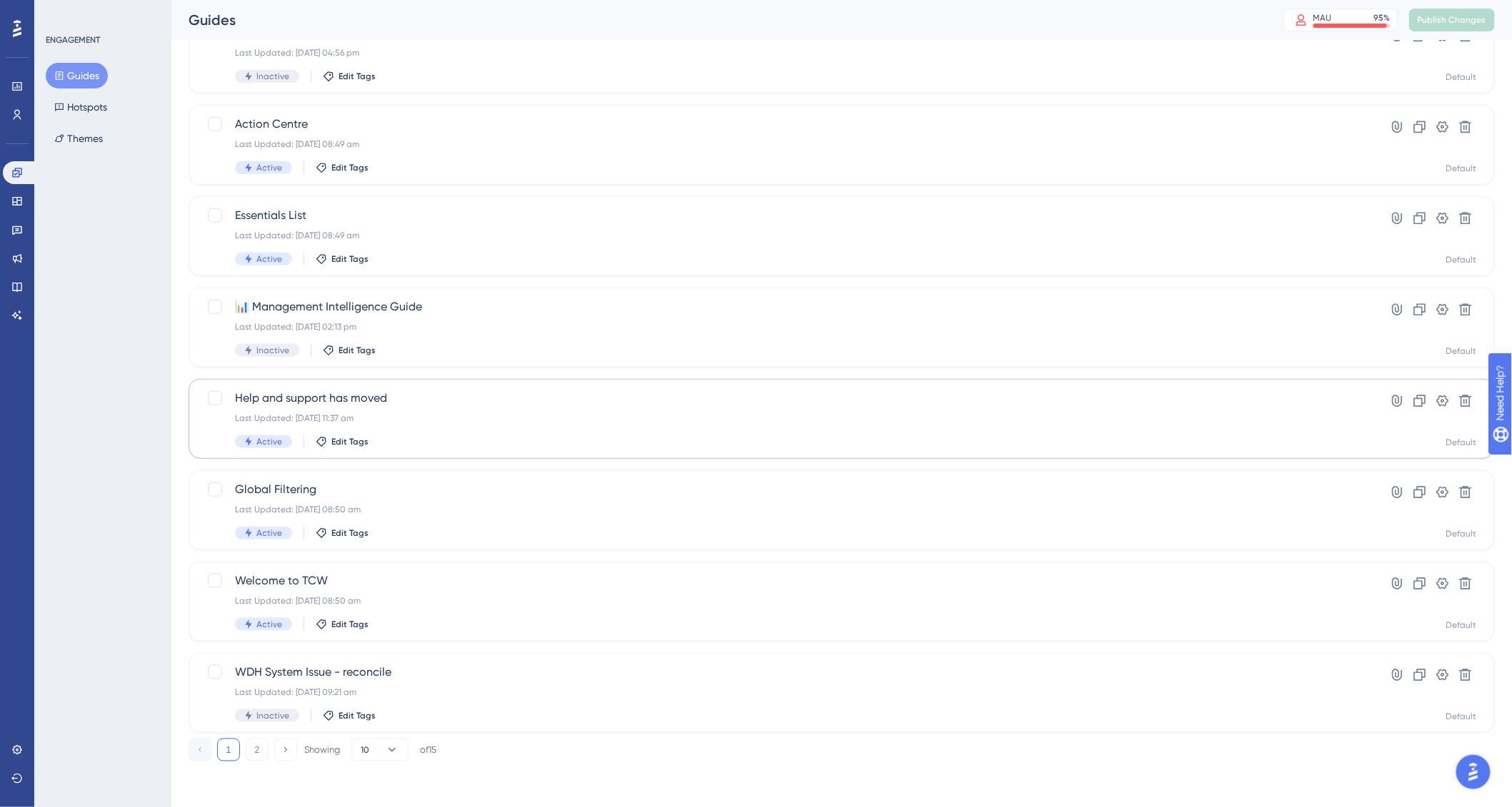
scroll to position [299, 0]
click at [216, 399] on div at bounding box center [215, 398] width 14 height 14
checkbox input "true"
click at [743, 456] on div "Help and support has moved Last Updated: [DATE] 11:37 am Active Edit Tags Hyper…" at bounding box center [841, 419] width 1306 height 80
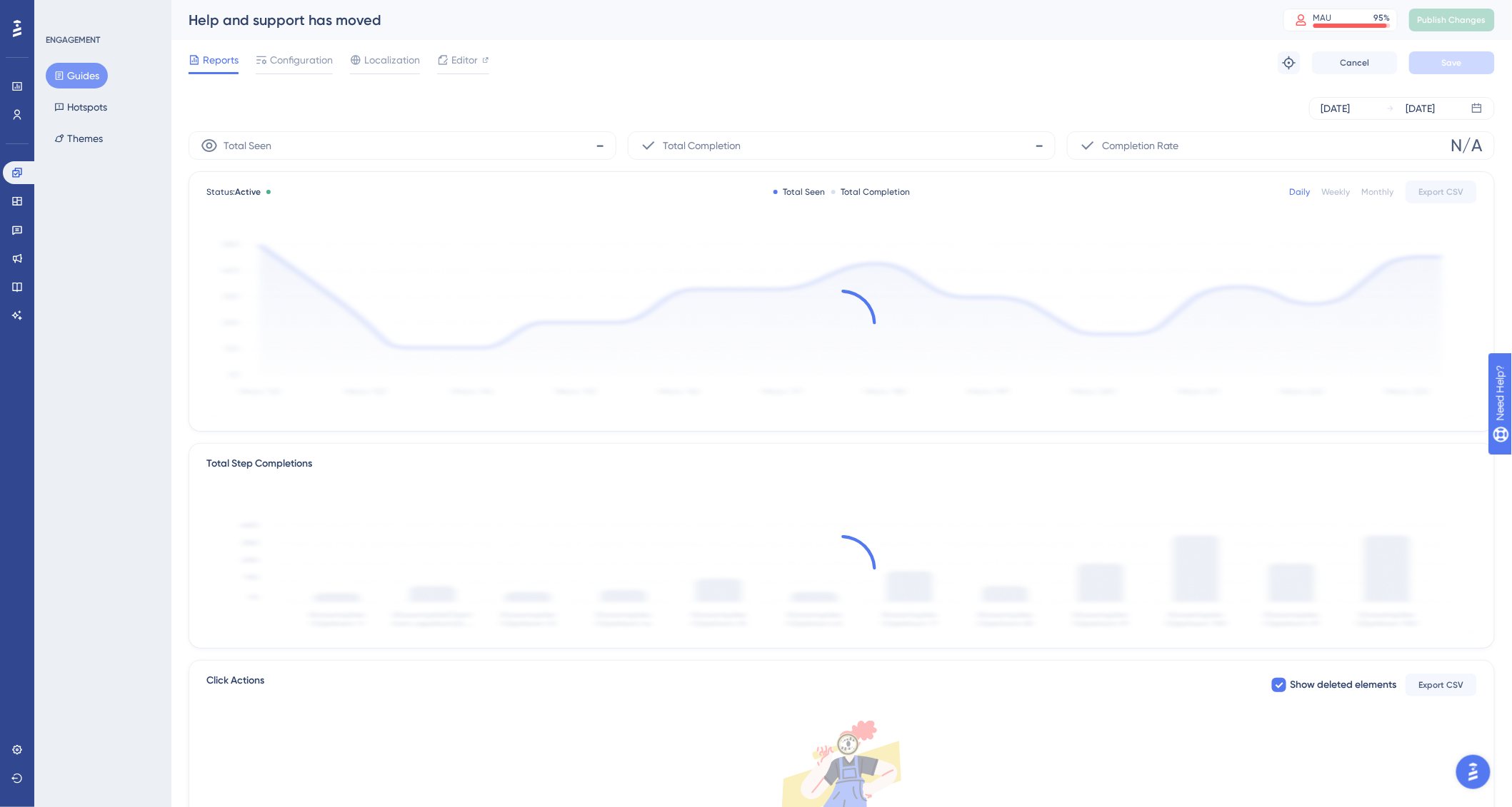
click at [60, 78] on icon at bounding box center [59, 75] width 8 height 8
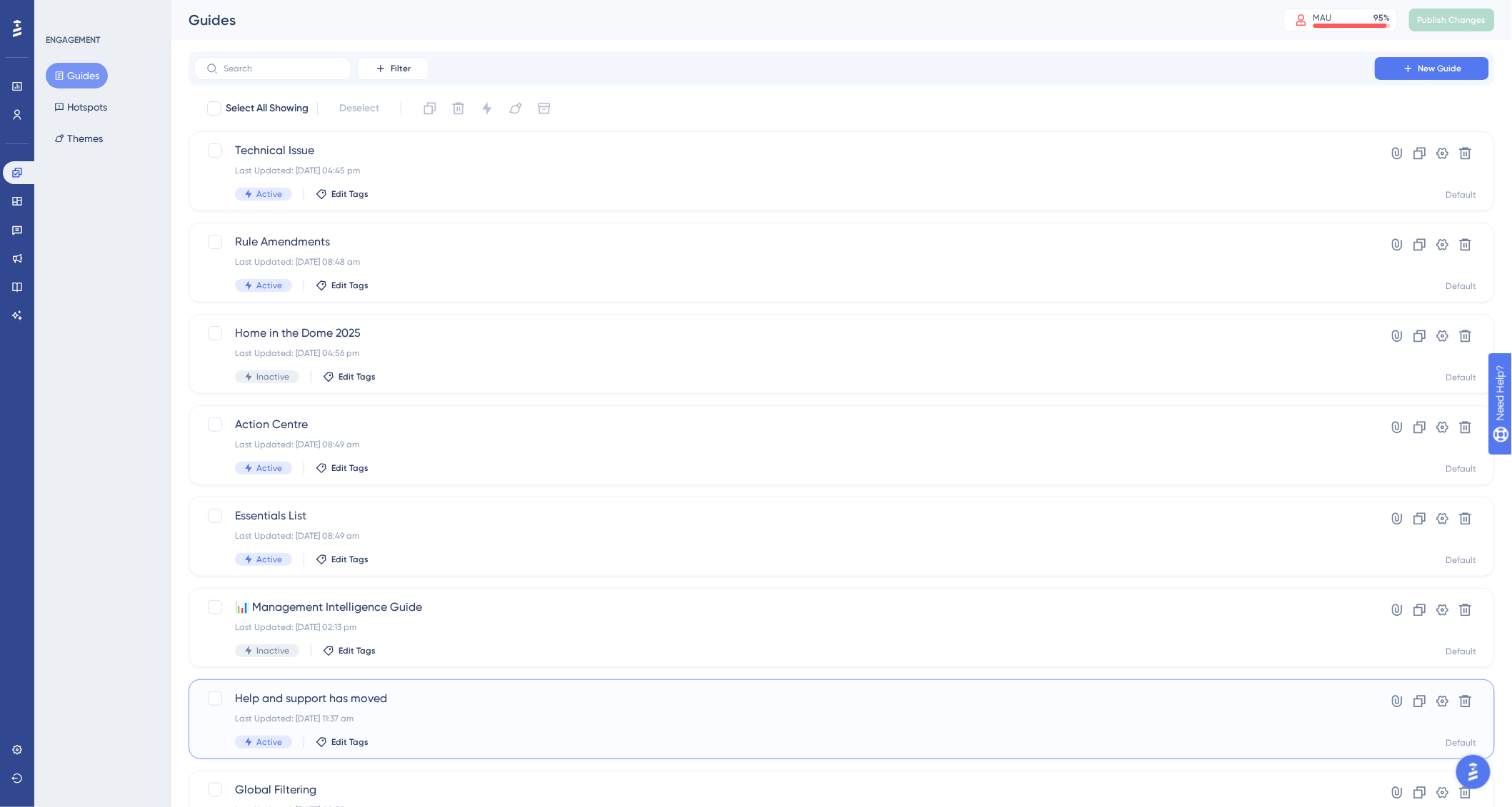
click at [455, 713] on div "Last Updated: [DATE] 11:37 am" at bounding box center [784, 718] width 1099 height 11
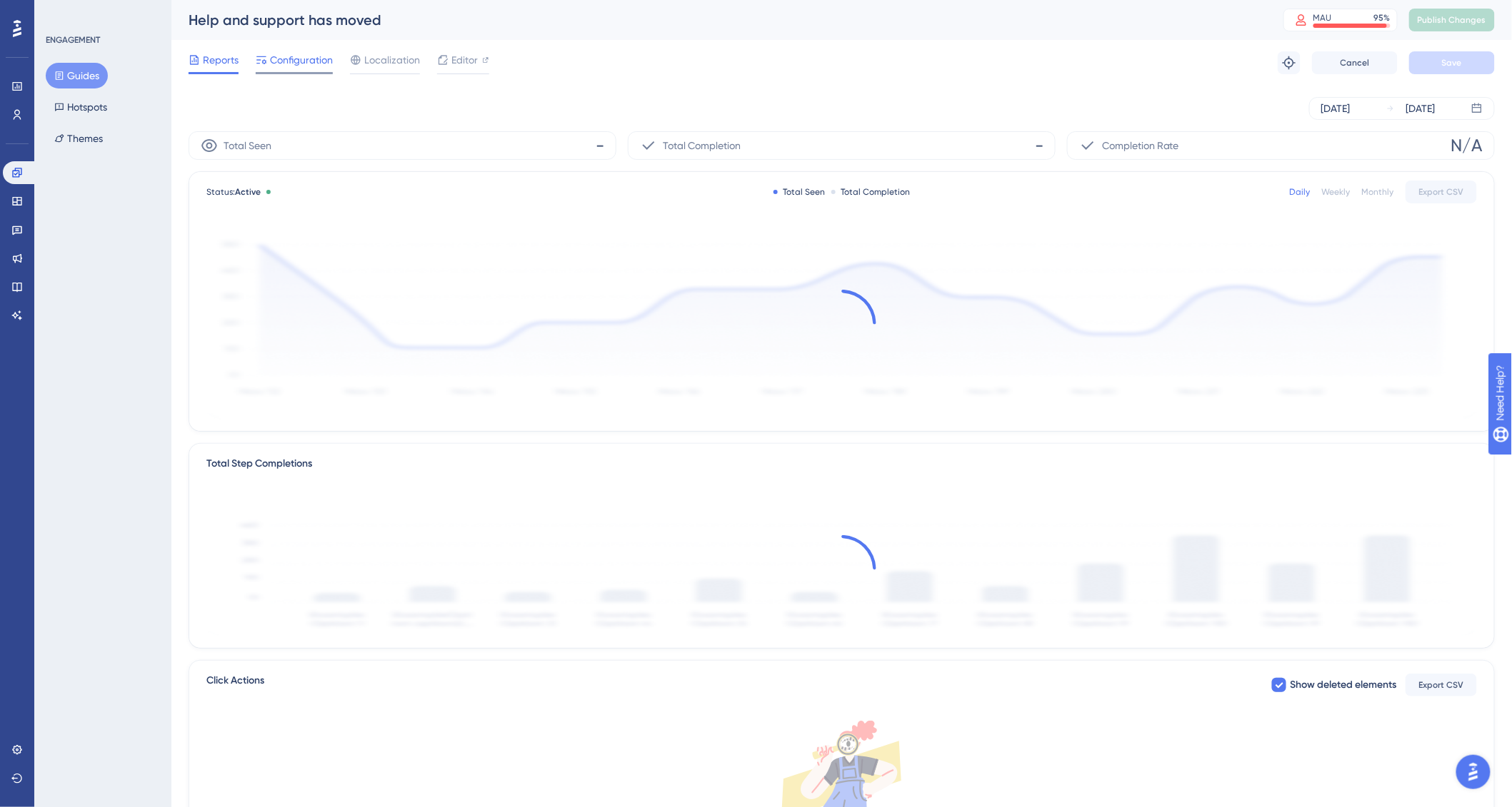
click at [305, 63] on span "Configuration" at bounding box center [301, 60] width 63 height 17
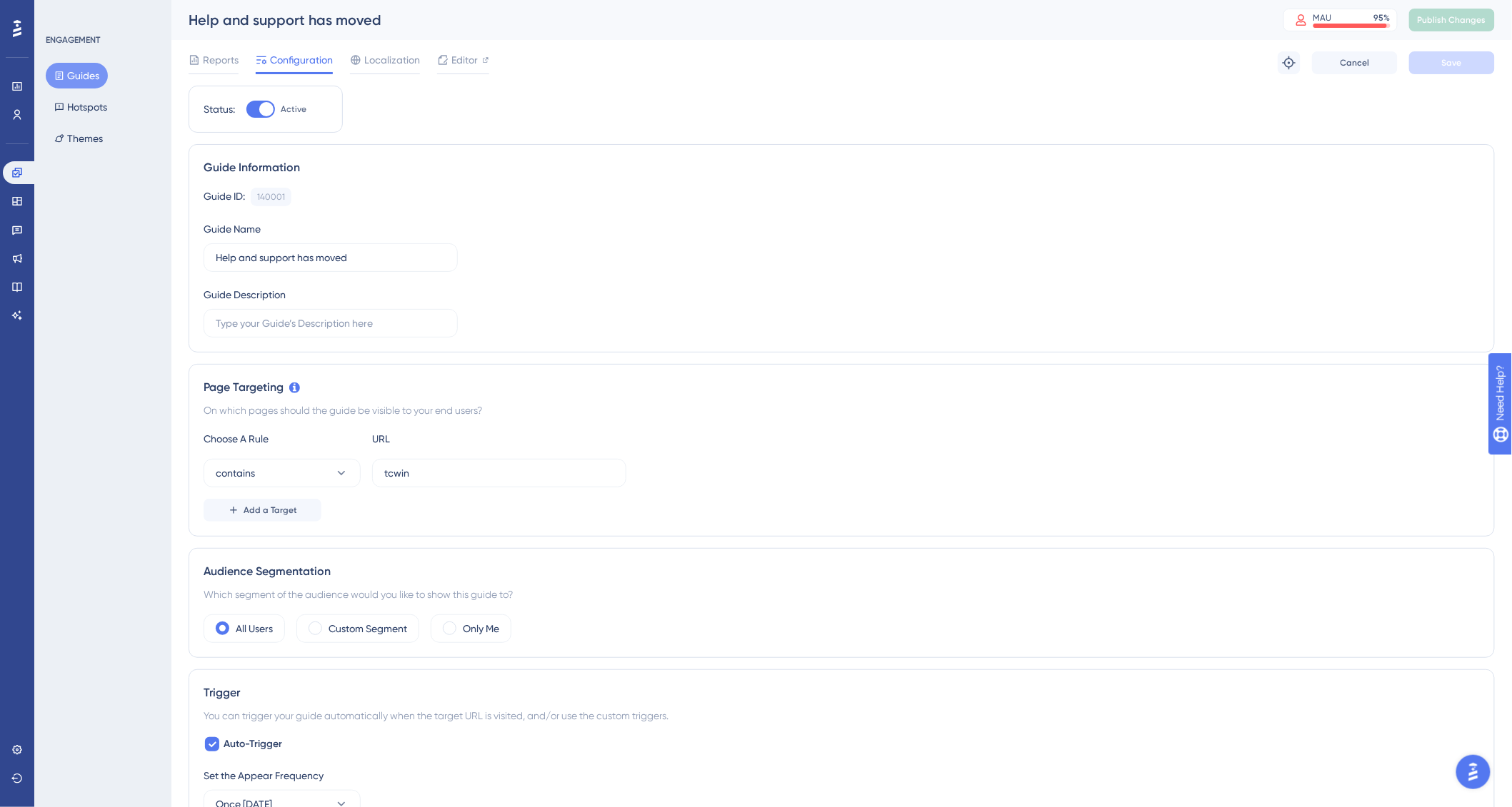
click at [264, 118] on div "Status: Active" at bounding box center [266, 109] width 154 height 47
click at [258, 105] on div at bounding box center [260, 109] width 28 height 17
click at [246, 109] on input "Active" at bounding box center [246, 109] width 1 height 1
checkbox input "false"
click at [1403, 62] on div "Cancel Save" at bounding box center [1403, 63] width 183 height 23
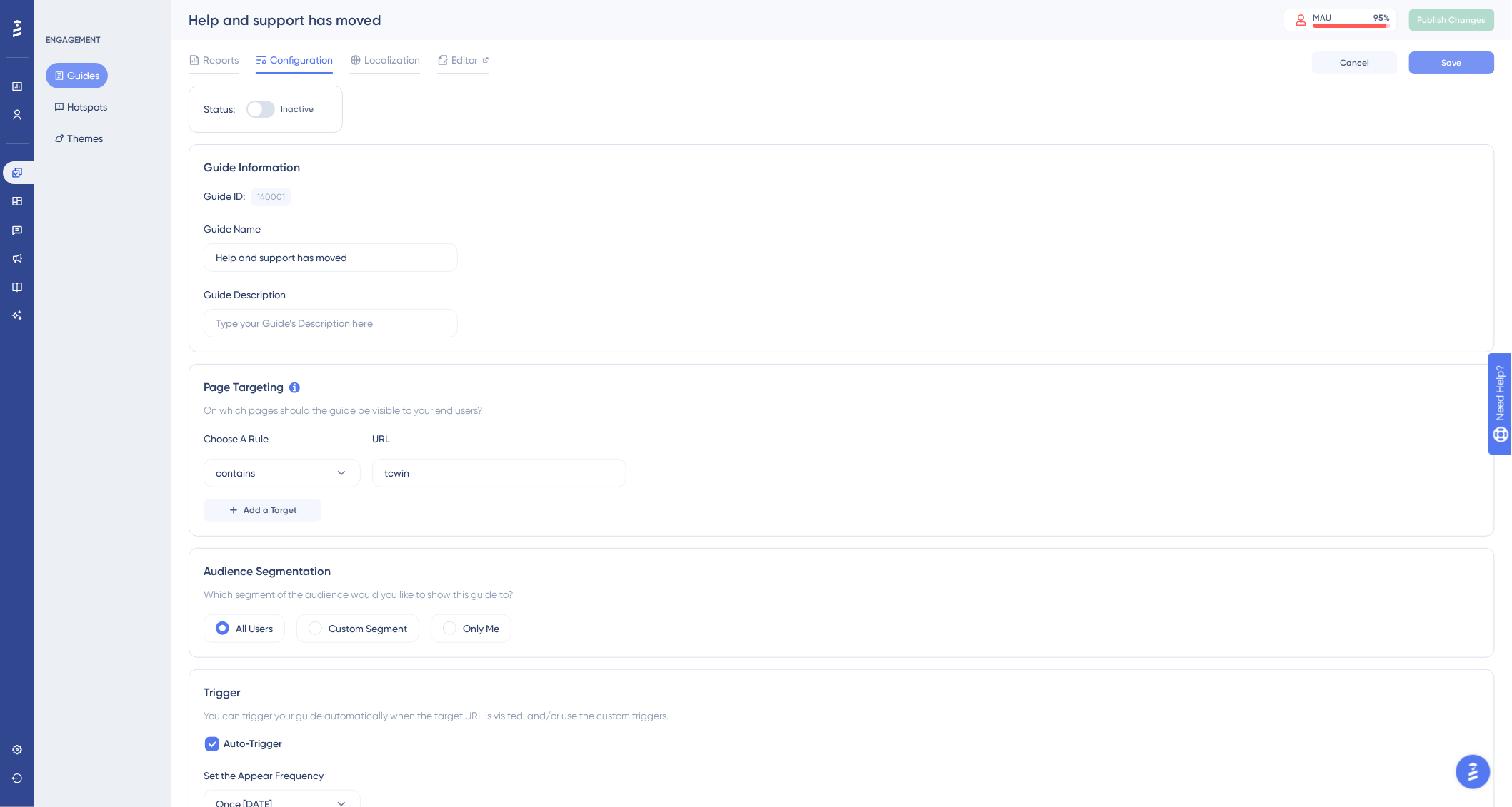
click at [1430, 62] on button "Save" at bounding box center [1451, 63] width 86 height 23
click at [1451, 22] on span "Publish Changes" at bounding box center [1452, 20] width 69 height 11
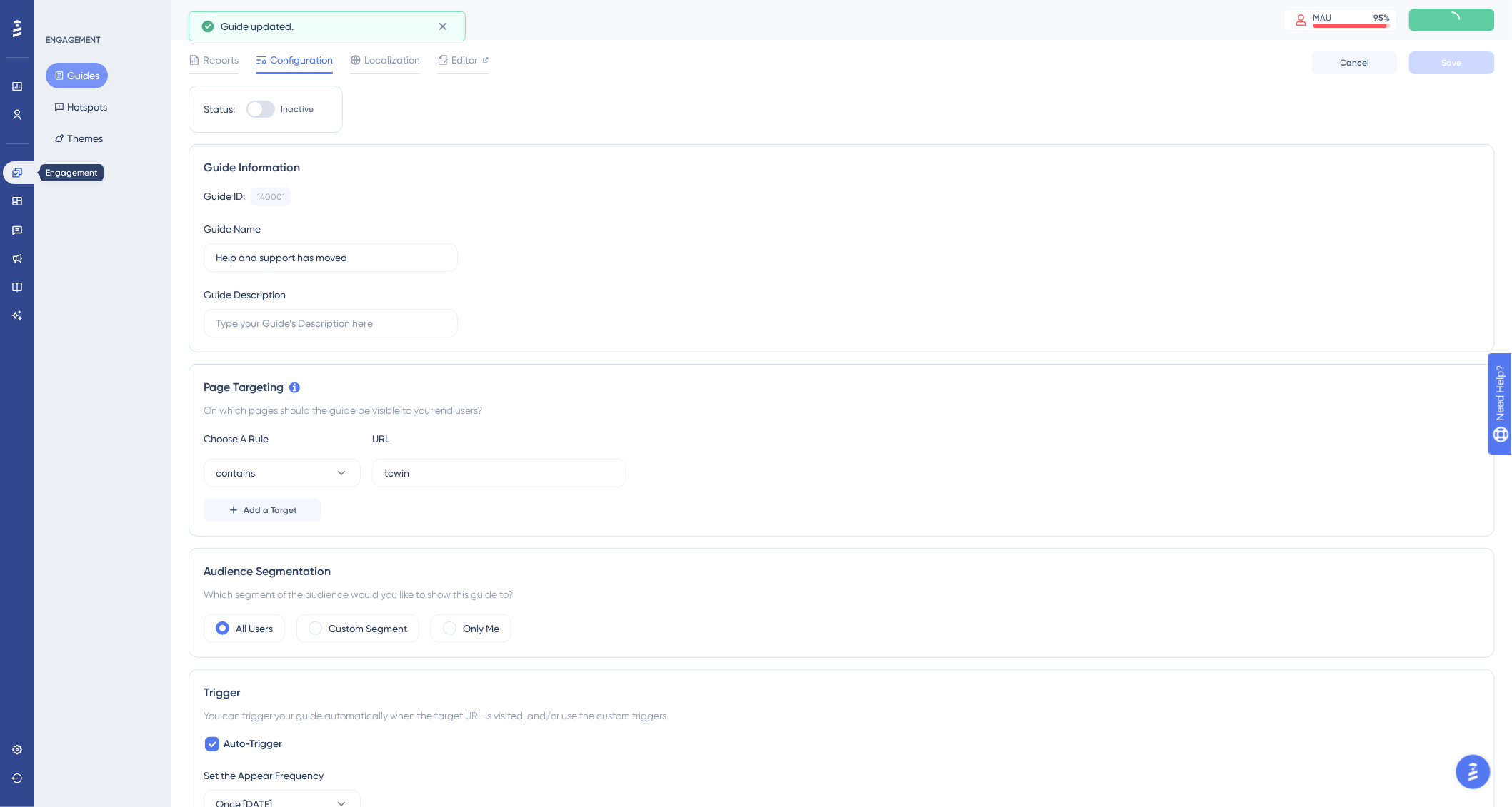
click at [25, 173] on link at bounding box center [20, 172] width 34 height 23
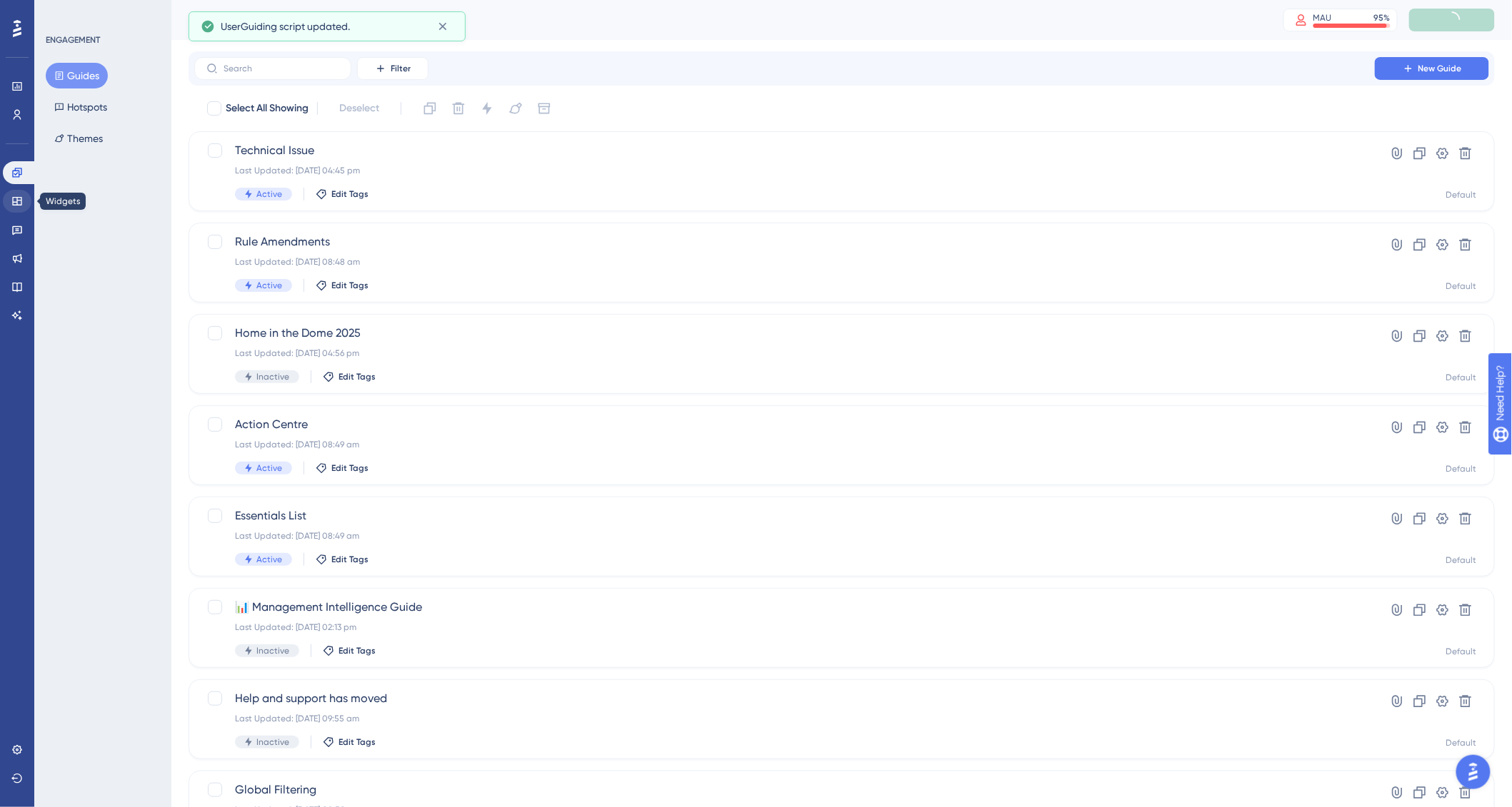
click at [17, 203] on icon at bounding box center [17, 202] width 11 height 11
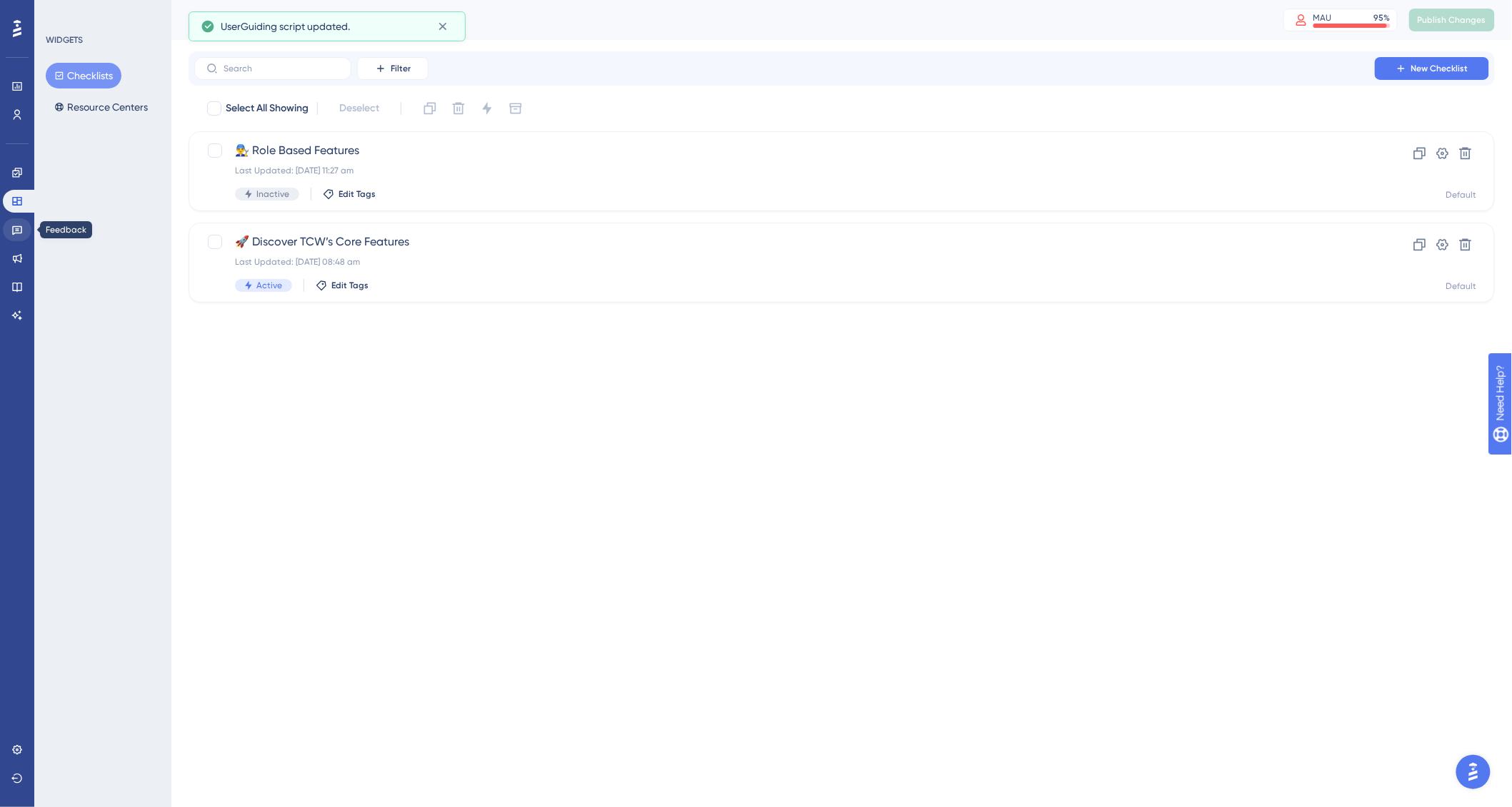
click at [12, 234] on icon at bounding box center [17, 231] width 10 height 9
click at [425, 189] on div "Active Edit Tags" at bounding box center [784, 194] width 1099 height 13
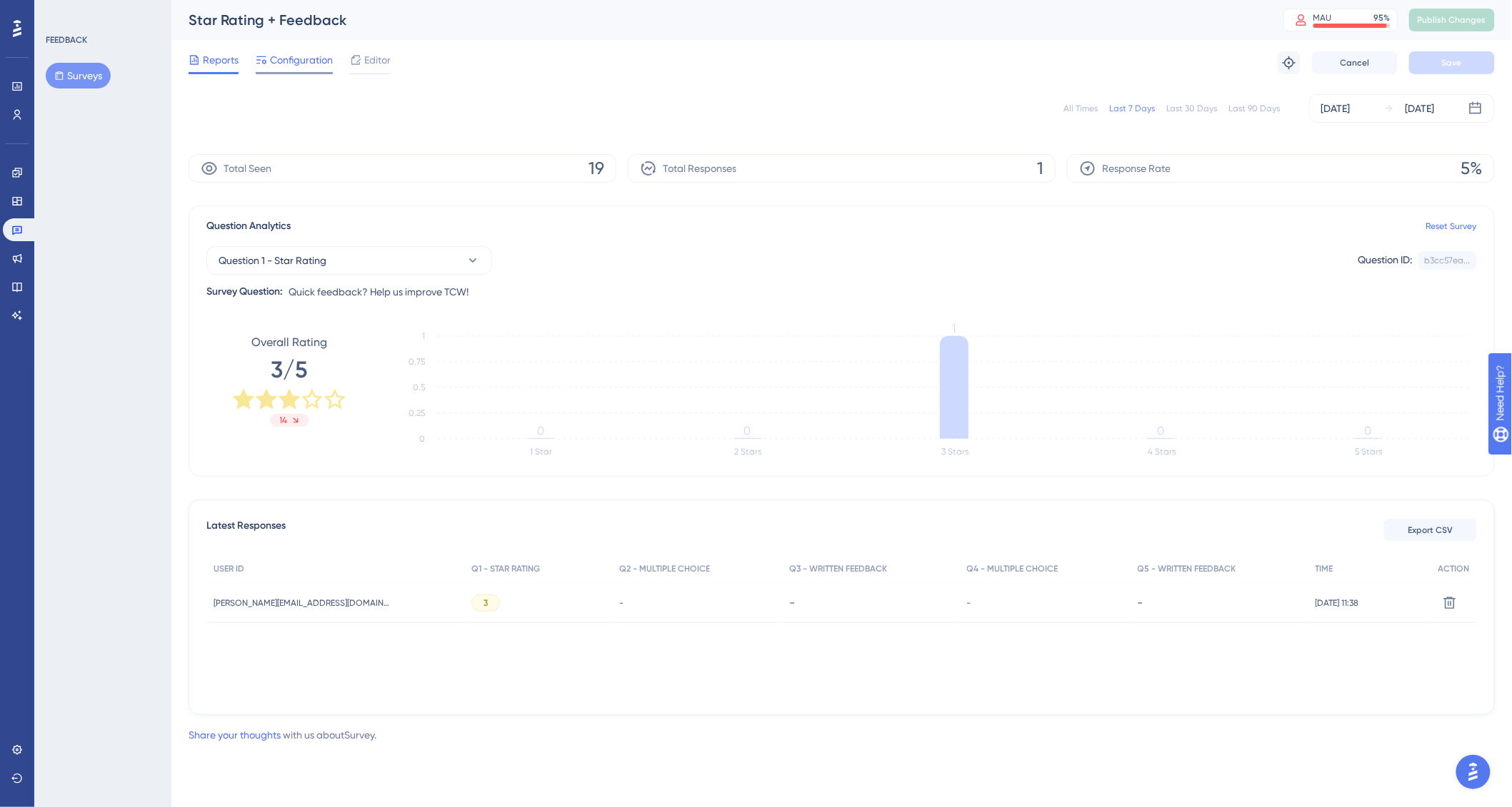
click at [299, 68] on span "Configuration" at bounding box center [301, 60] width 63 height 17
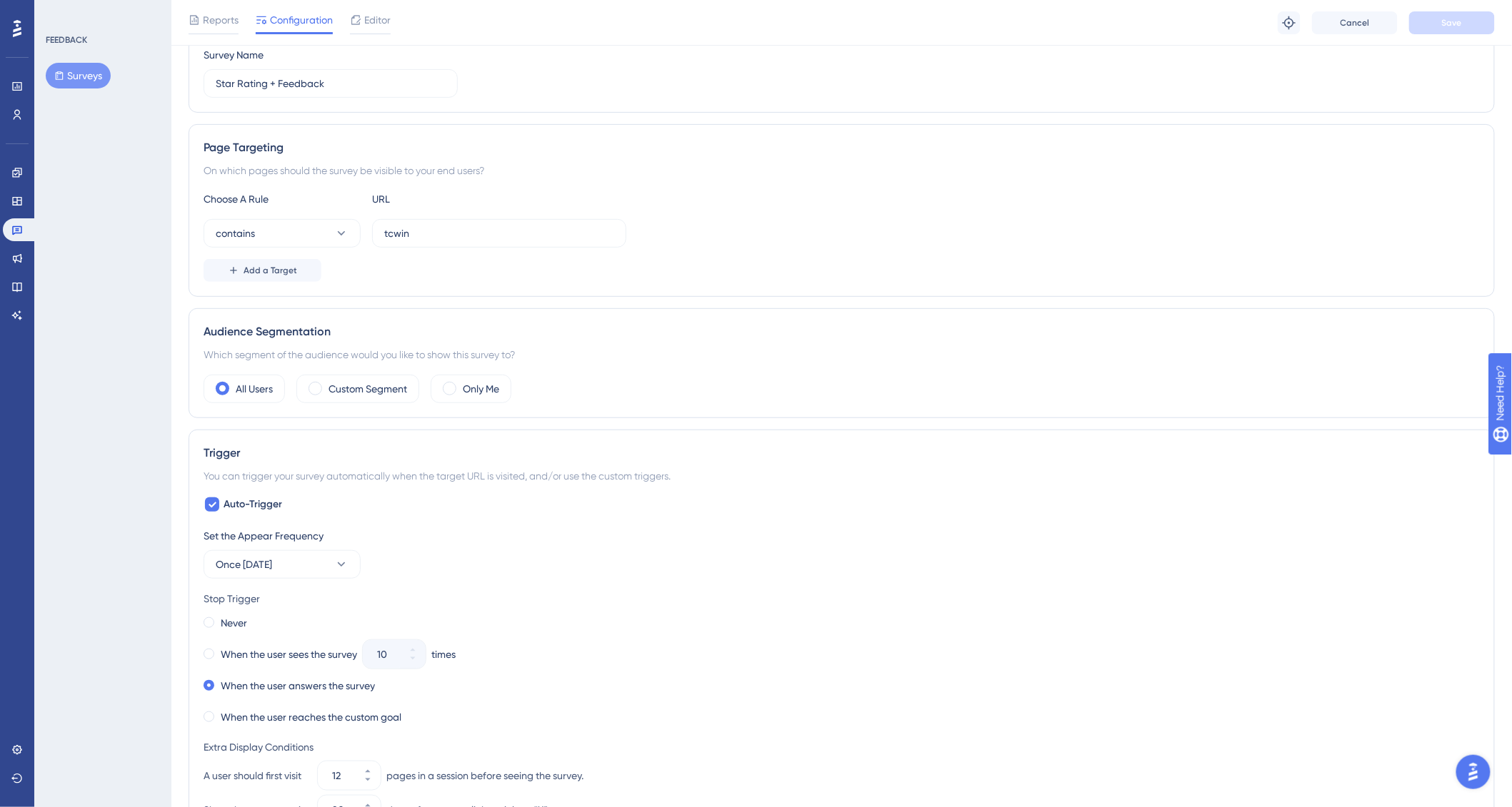
scroll to position [327, 0]
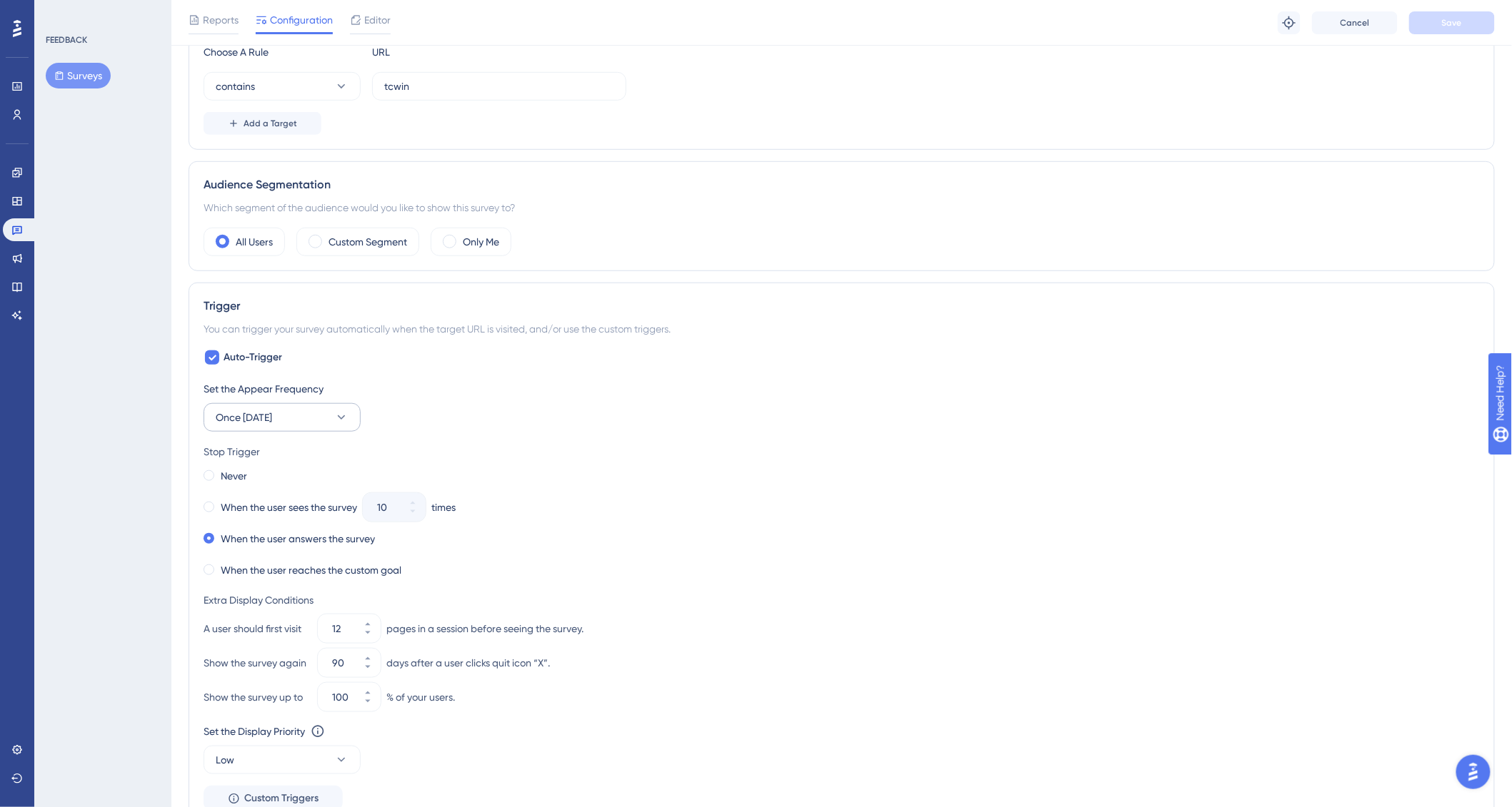
click at [301, 415] on button "Once [DATE]" at bounding box center [282, 417] width 157 height 28
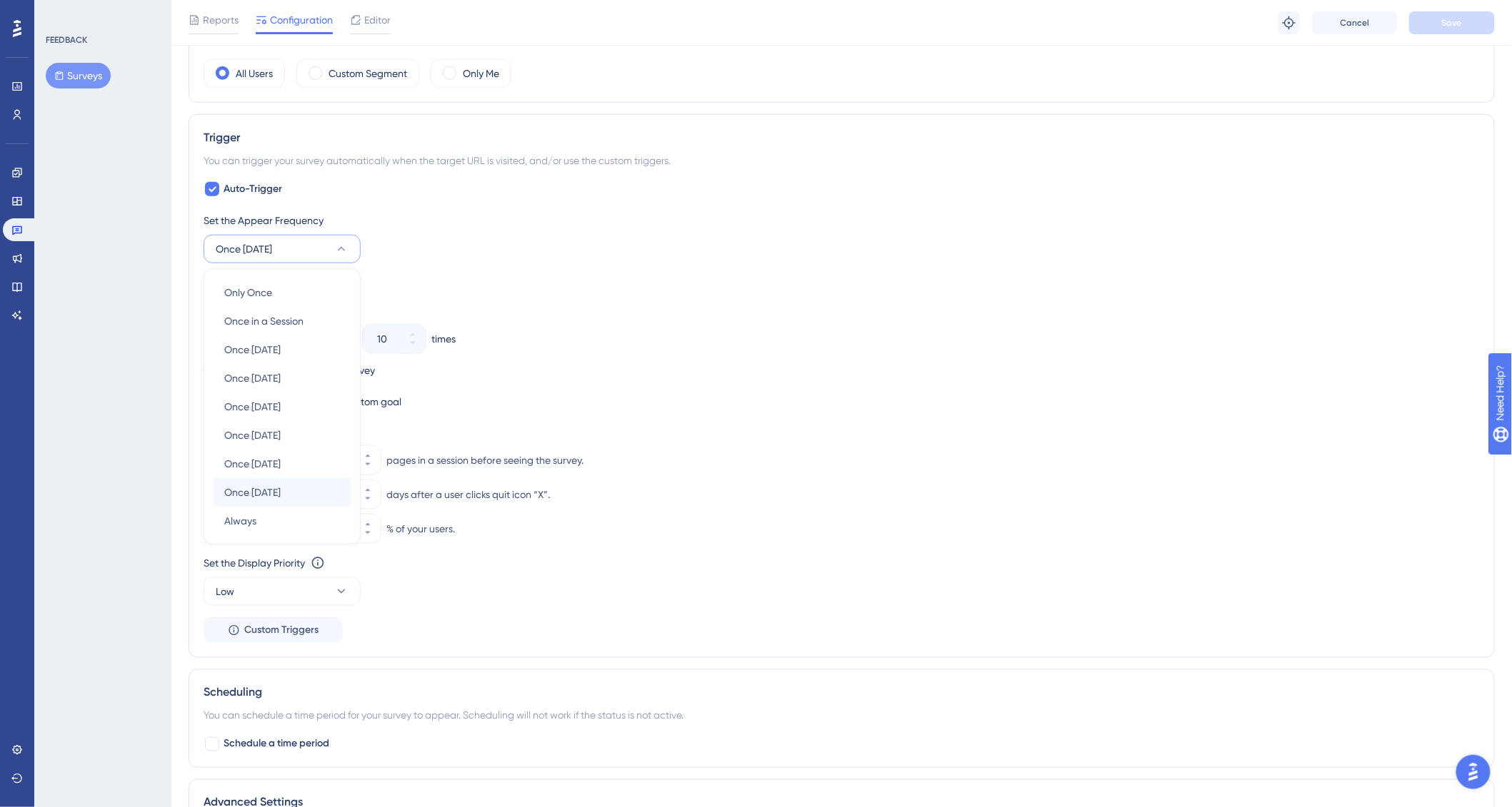
click at [281, 495] on span "Once [DATE]" at bounding box center [252, 492] width 57 height 17
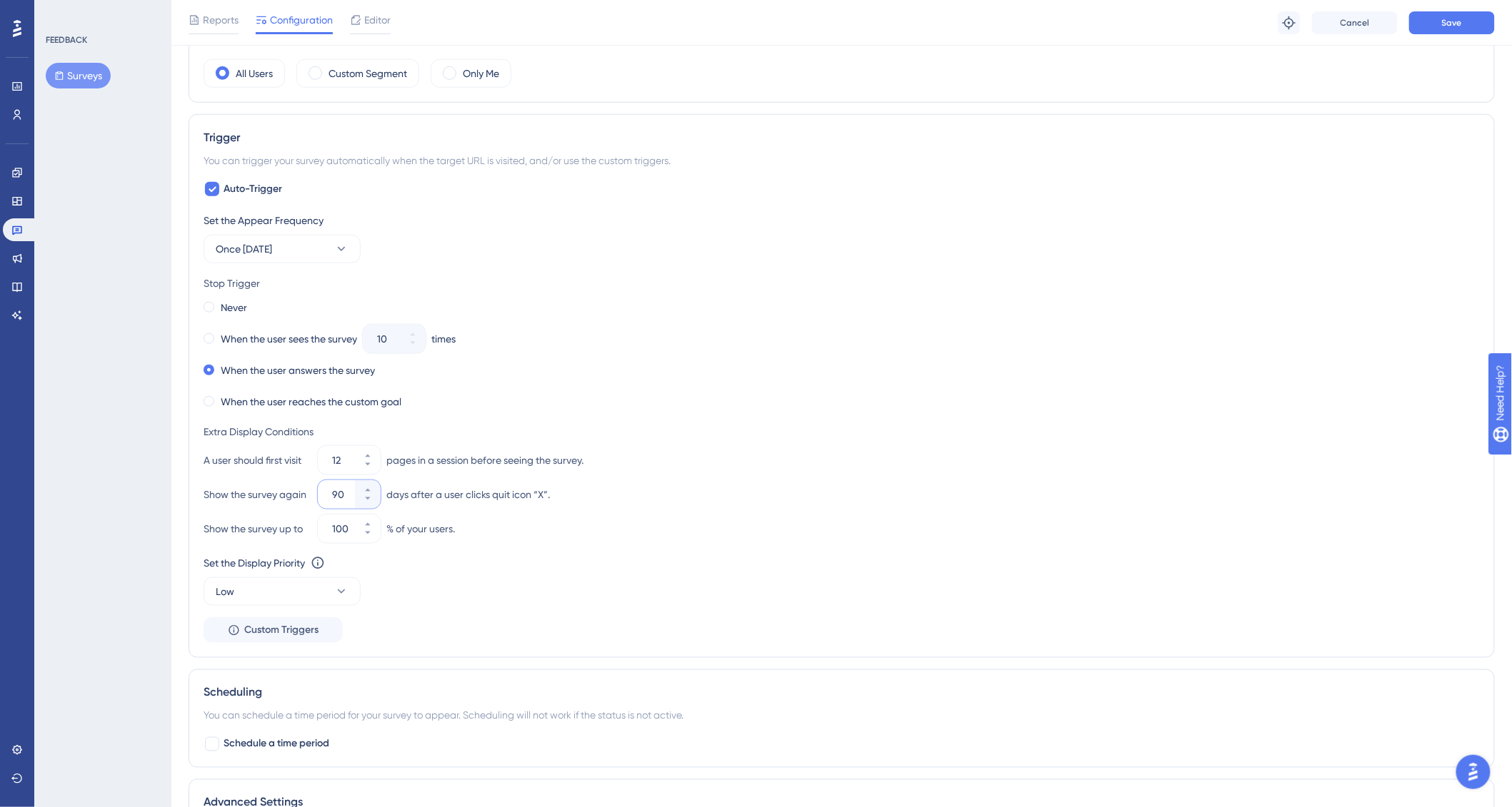
click at [344, 491] on input "90" at bounding box center [341, 494] width 20 height 17
type input "365"
click at [839, 486] on div "Show the survey again 365 days after a user clicks quit icon “X”." at bounding box center [841, 494] width 1276 height 28
click at [1459, 25] on span "Save" at bounding box center [1451, 23] width 20 height 11
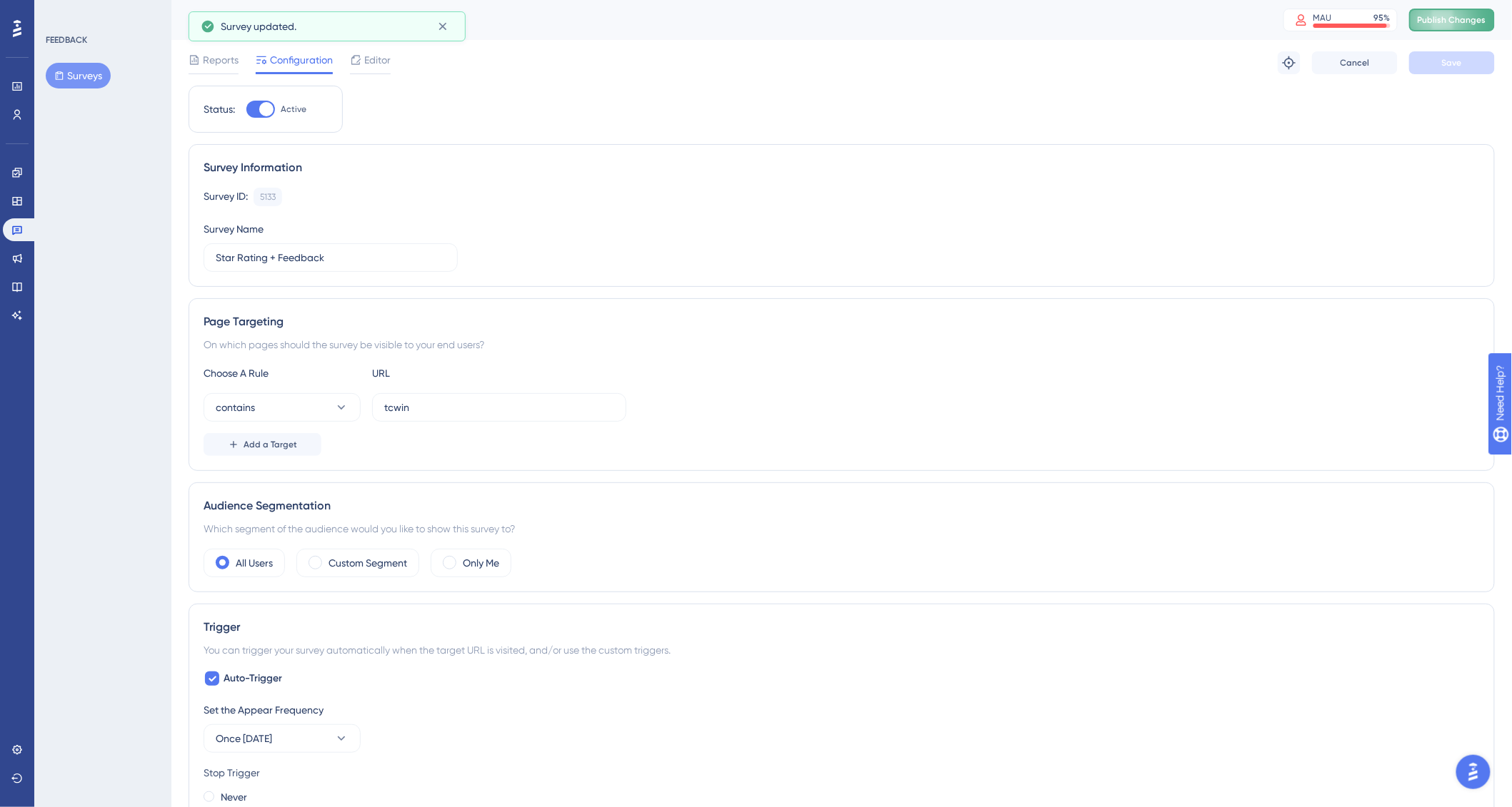
scroll to position [0, 0]
click at [1449, 8] on button "Publish Changes" at bounding box center [1451, 20] width 86 height 23
click at [18, 83] on icon at bounding box center [17, 87] width 11 height 11
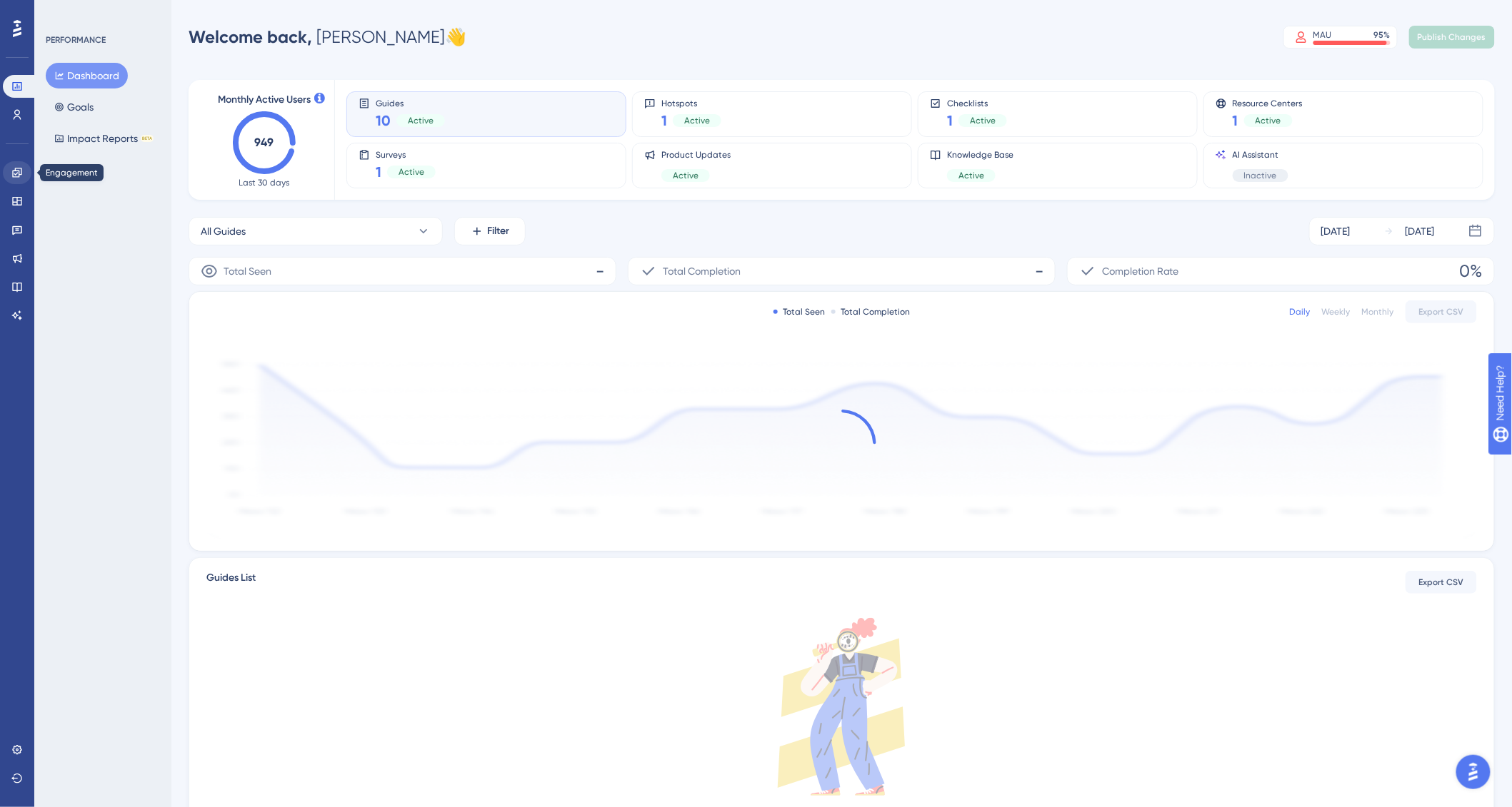
click at [19, 164] on link at bounding box center [17, 172] width 28 height 23
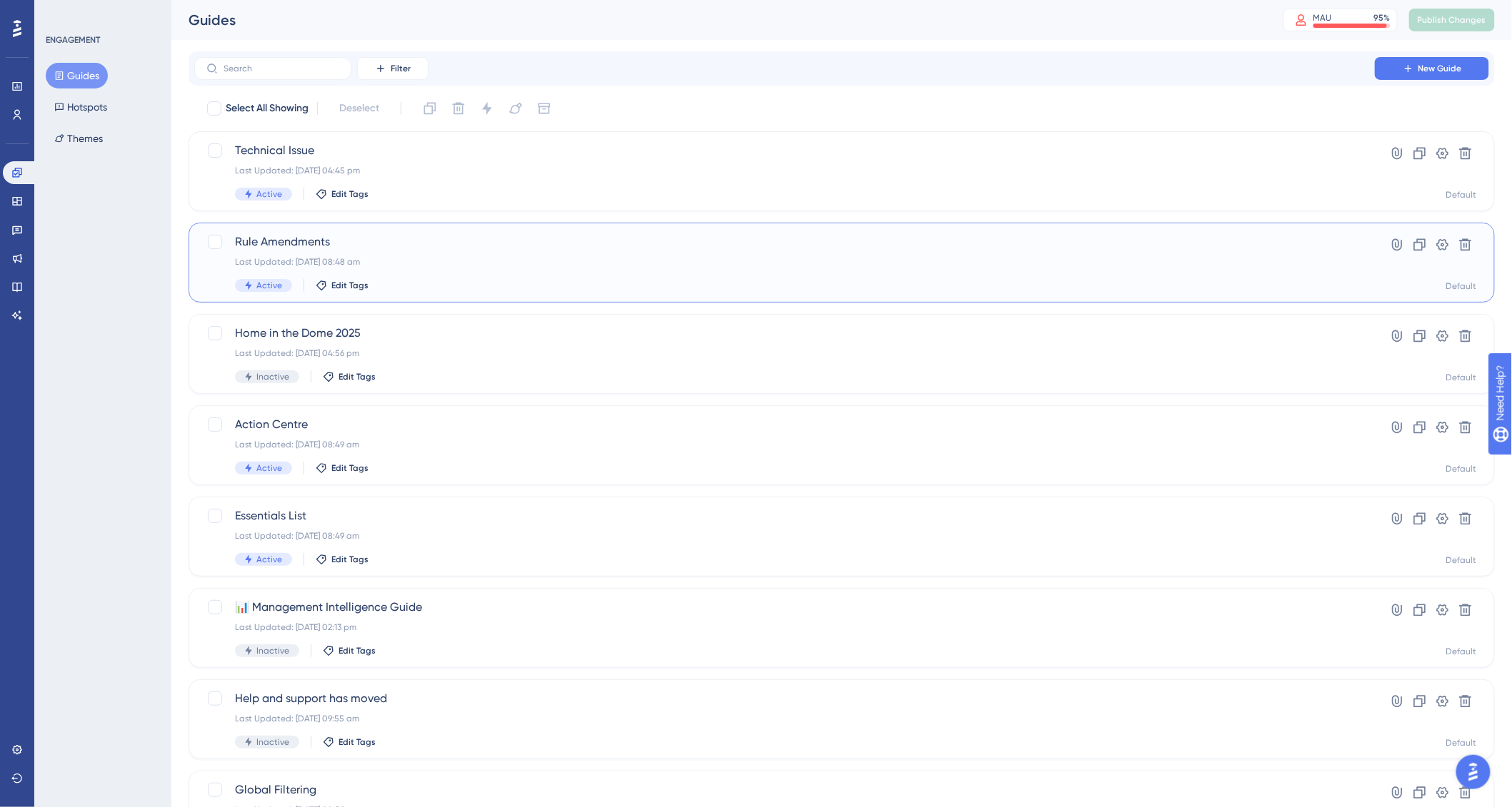
click at [411, 258] on div "Last Updated: [DATE] 08:48 am" at bounding box center [784, 262] width 1099 height 11
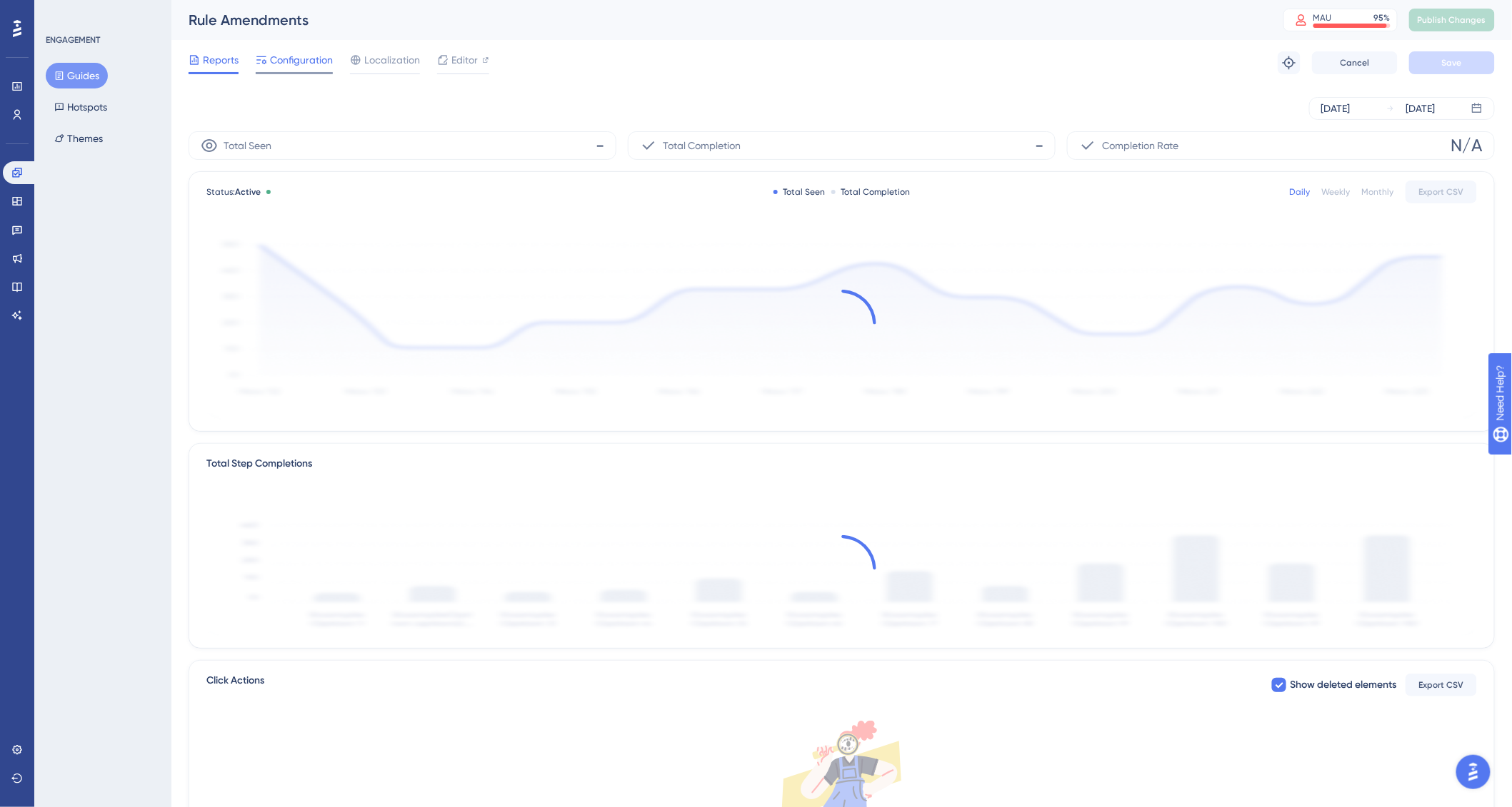
click at [305, 67] on span "Configuration" at bounding box center [301, 60] width 63 height 17
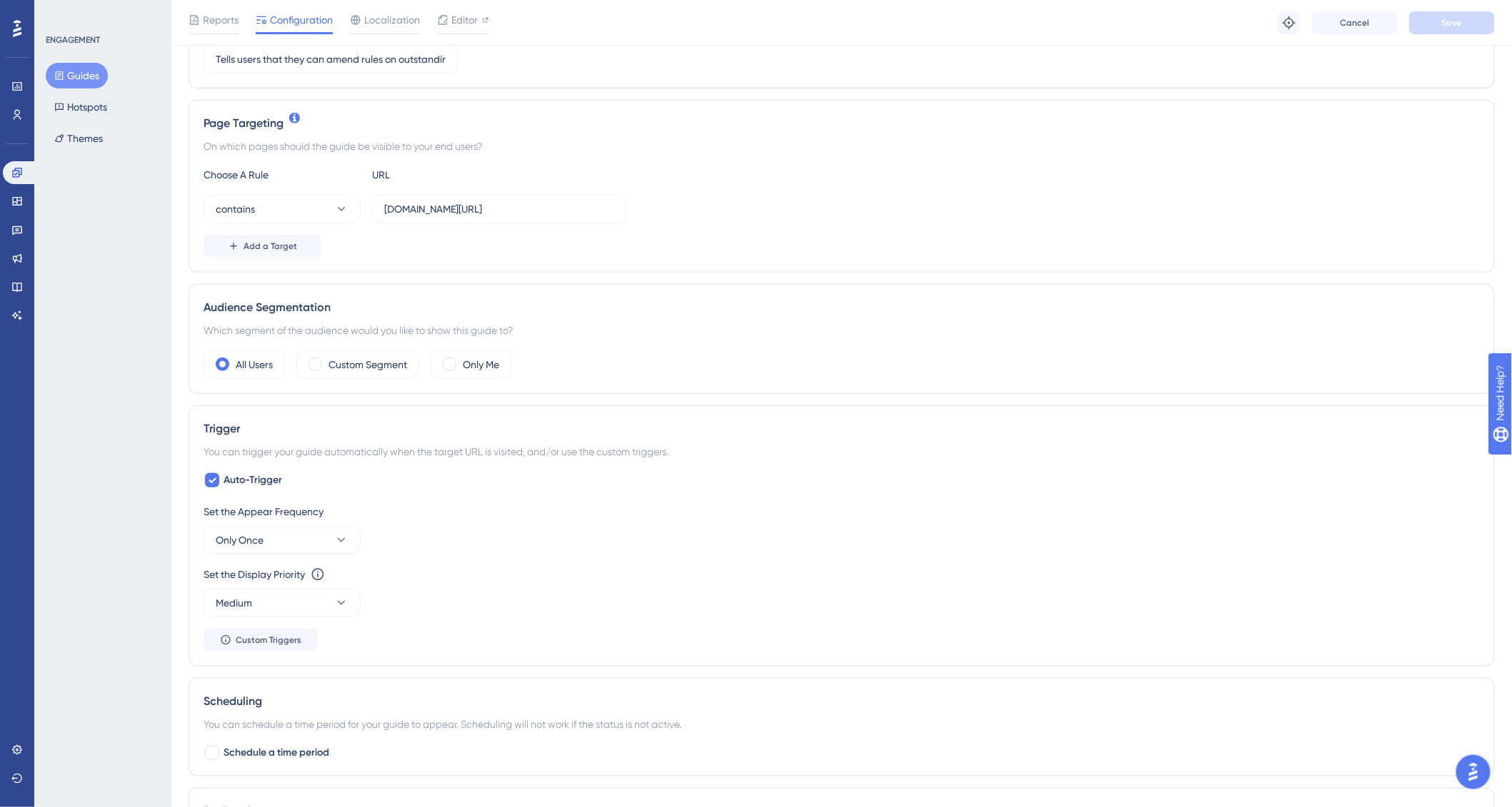
scroll to position [340, 0]
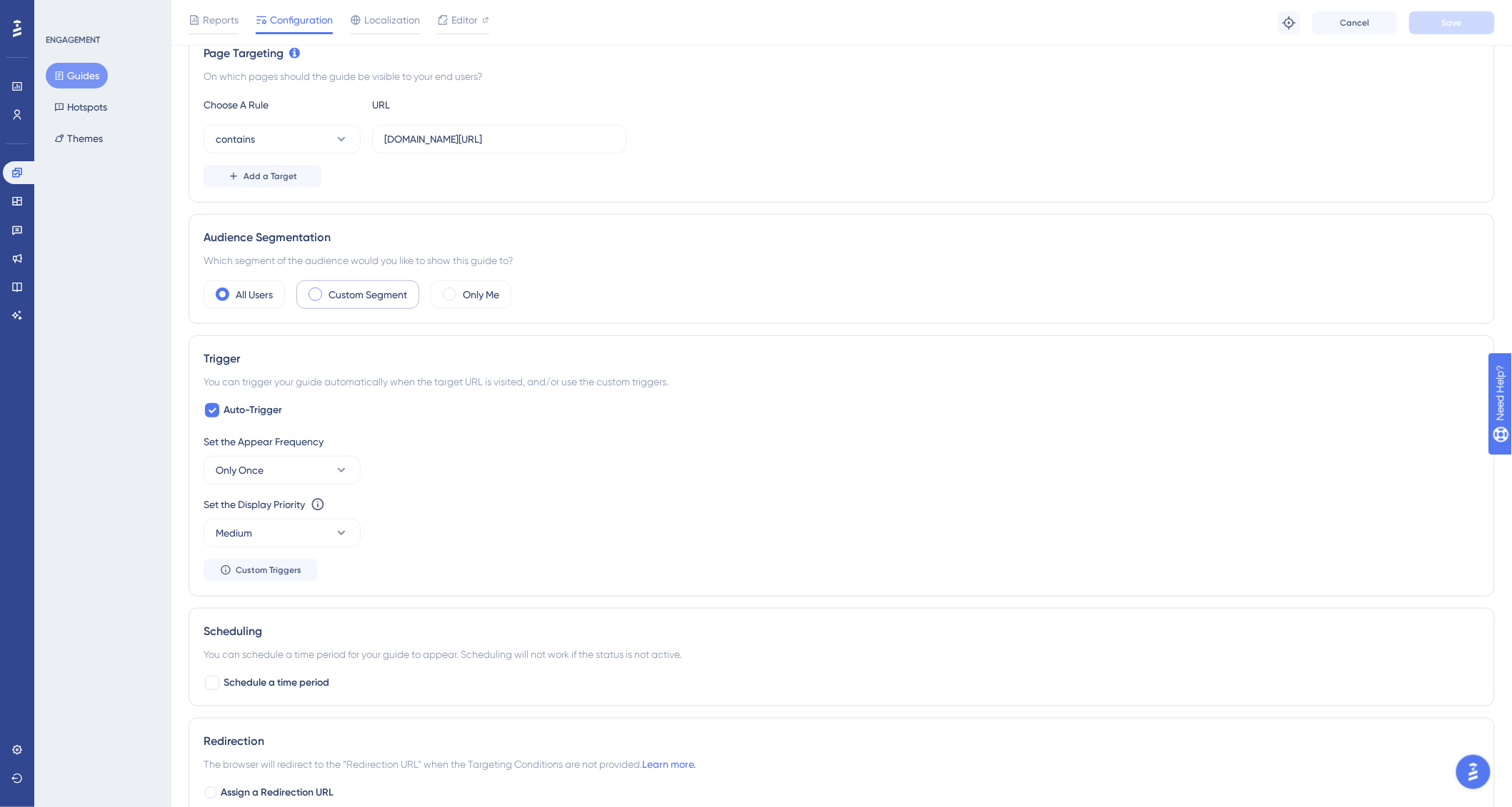
click at [358, 287] on label "Custom Segment" at bounding box center [367, 295] width 78 height 17
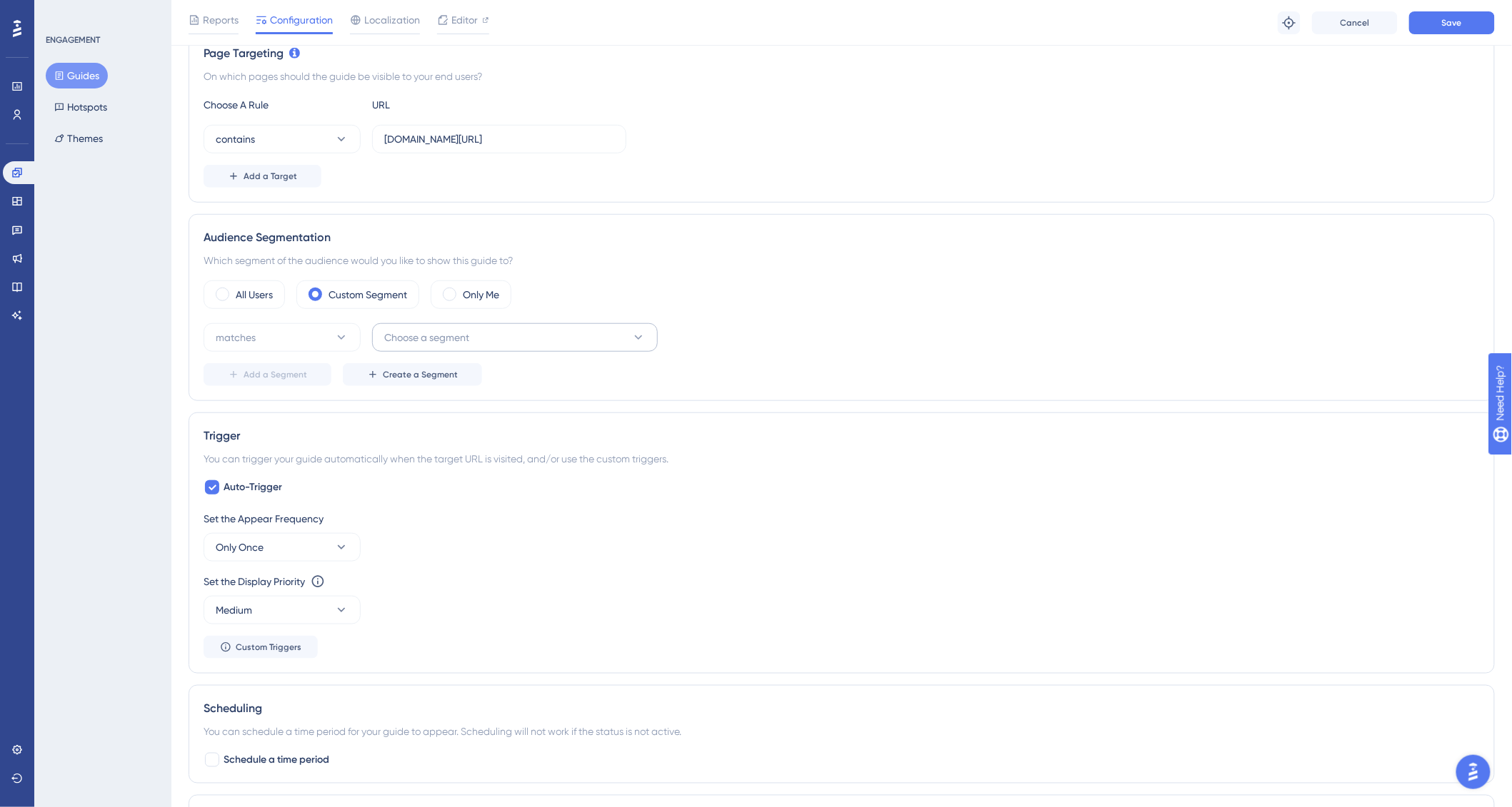
click at [415, 341] on span "Choose a segment" at bounding box center [427, 337] width 85 height 17
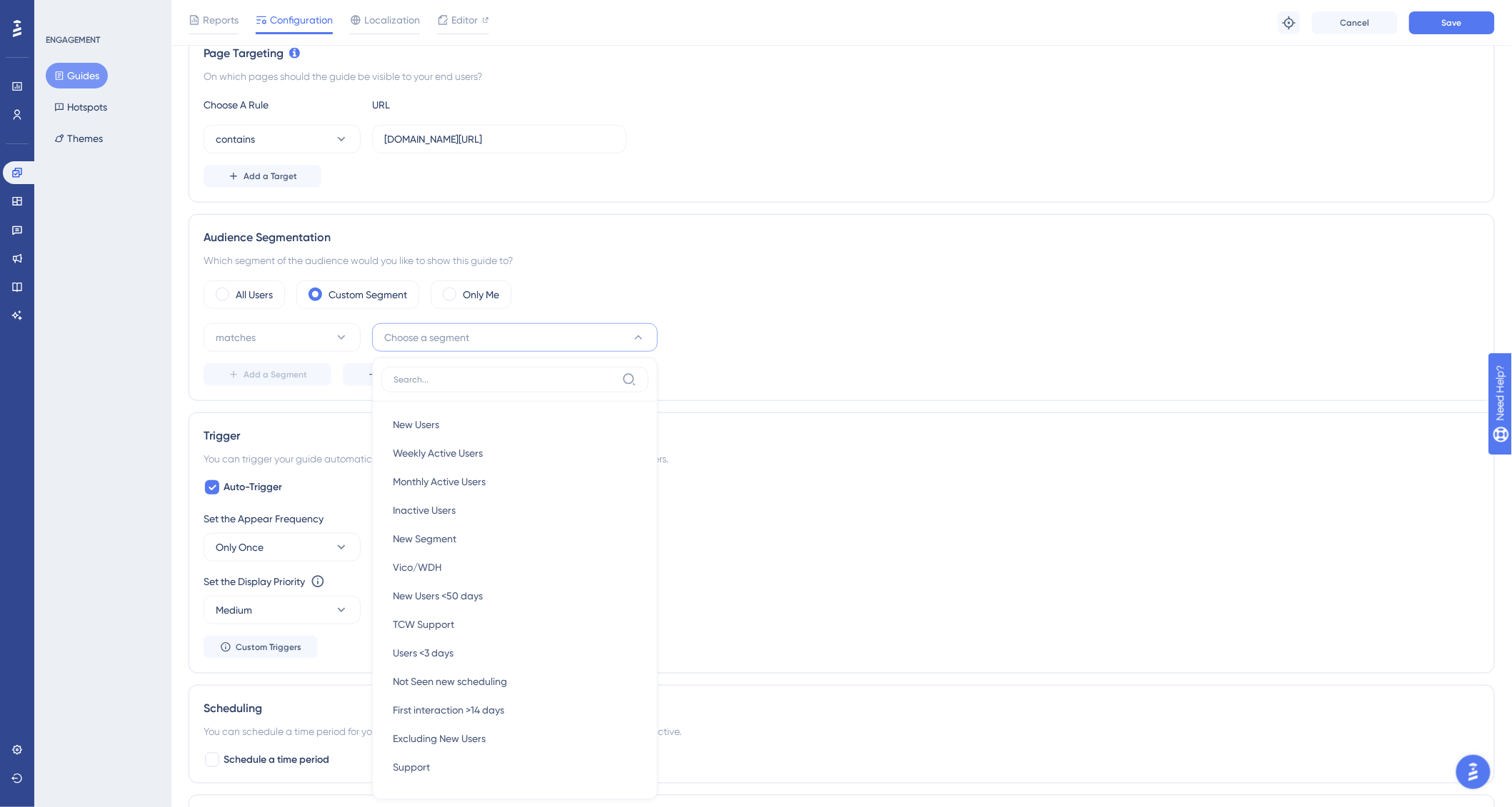
scroll to position [506, 0]
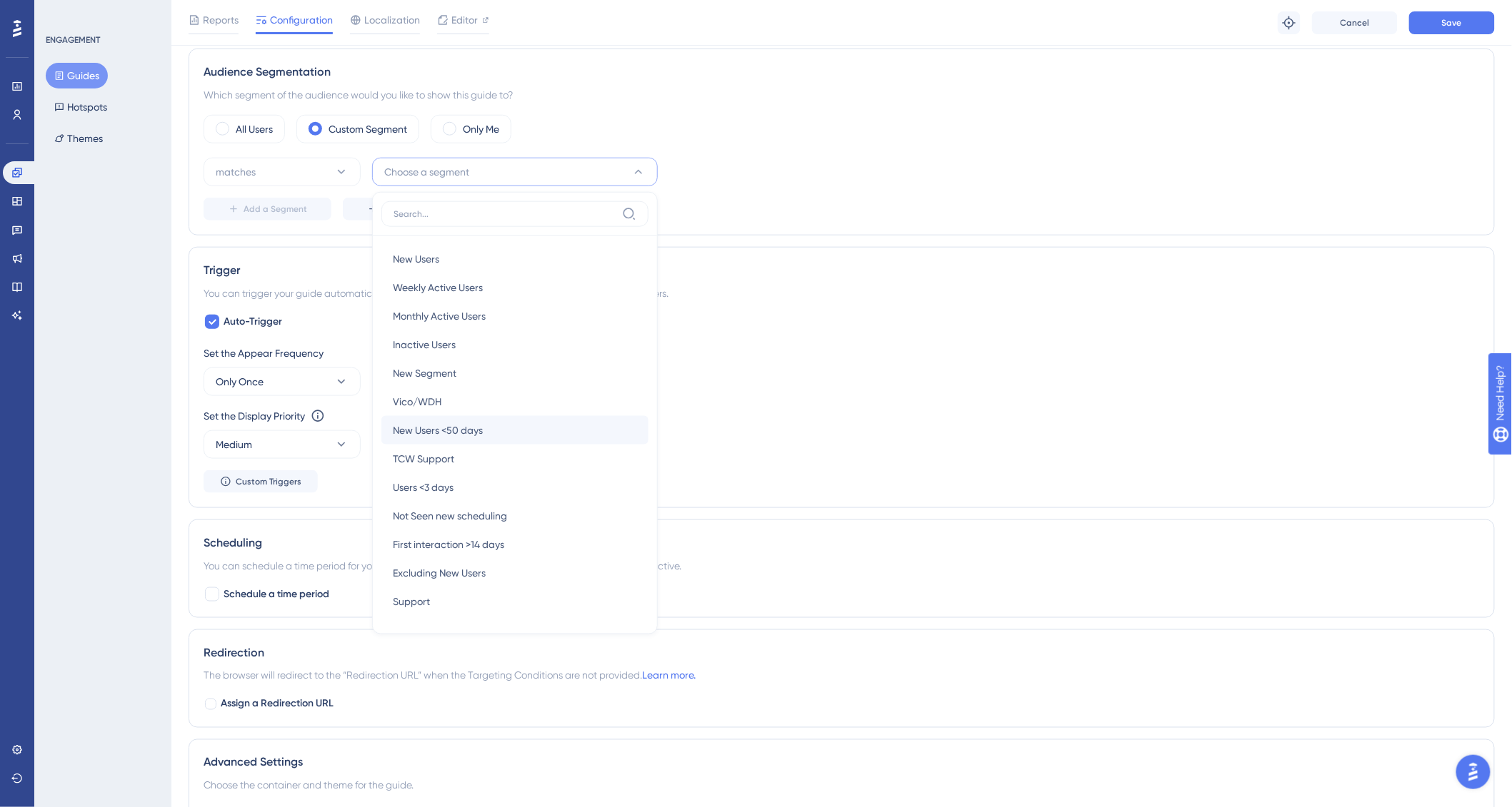
click at [477, 427] on span "New Users <50 days" at bounding box center [438, 430] width 90 height 17
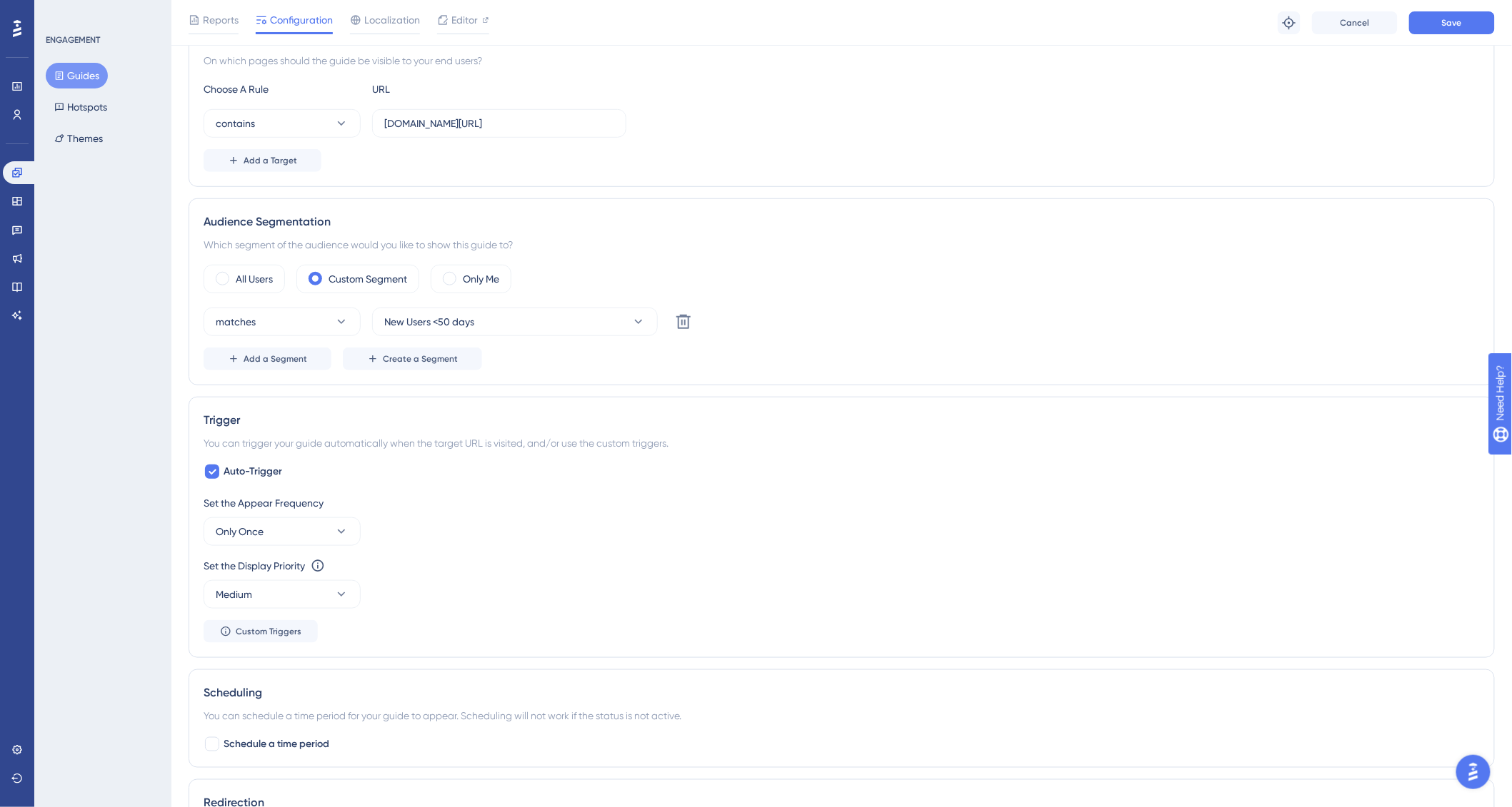
scroll to position [351, 0]
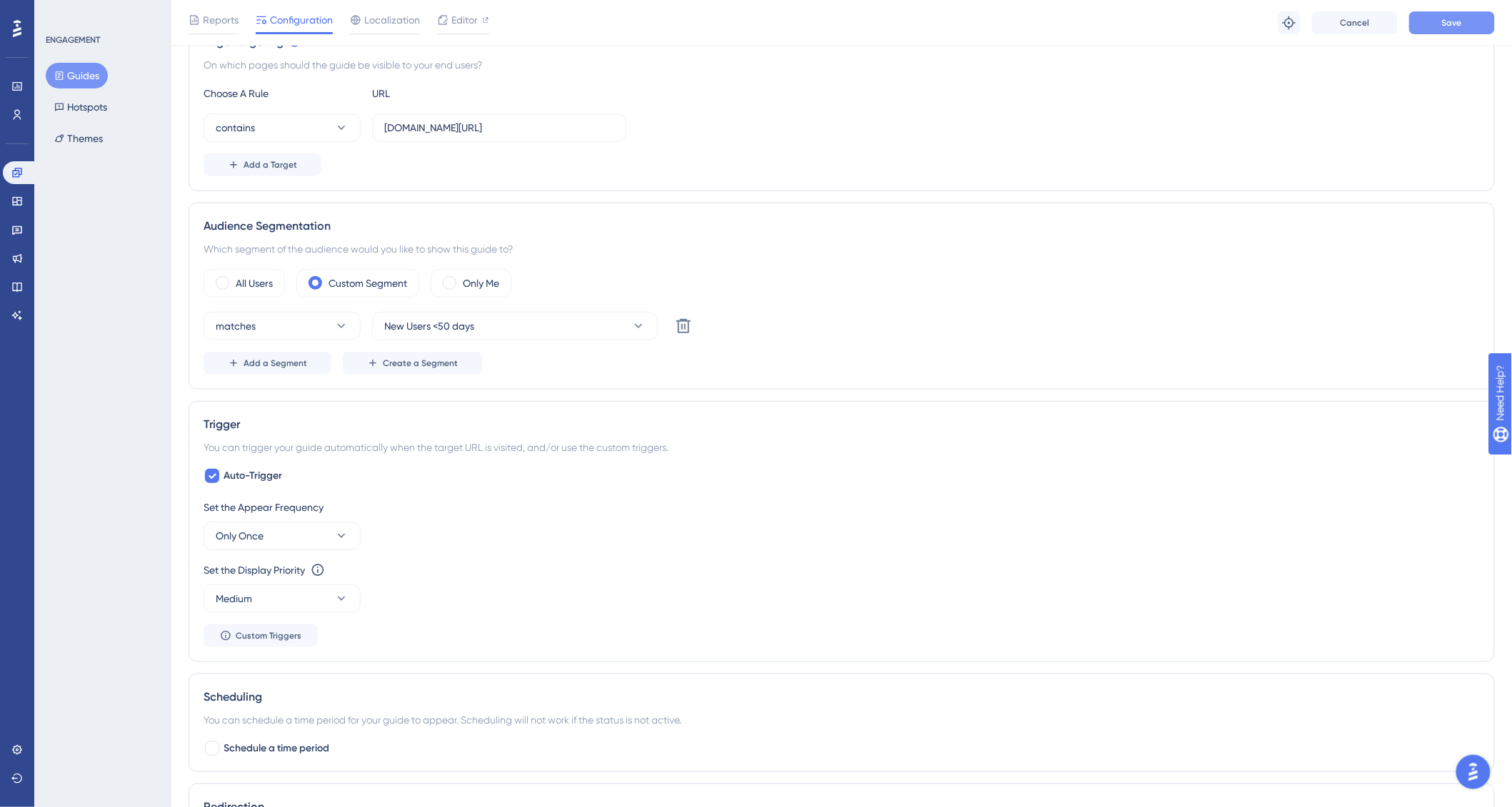
click at [1439, 18] on button "Save" at bounding box center [1451, 23] width 86 height 23
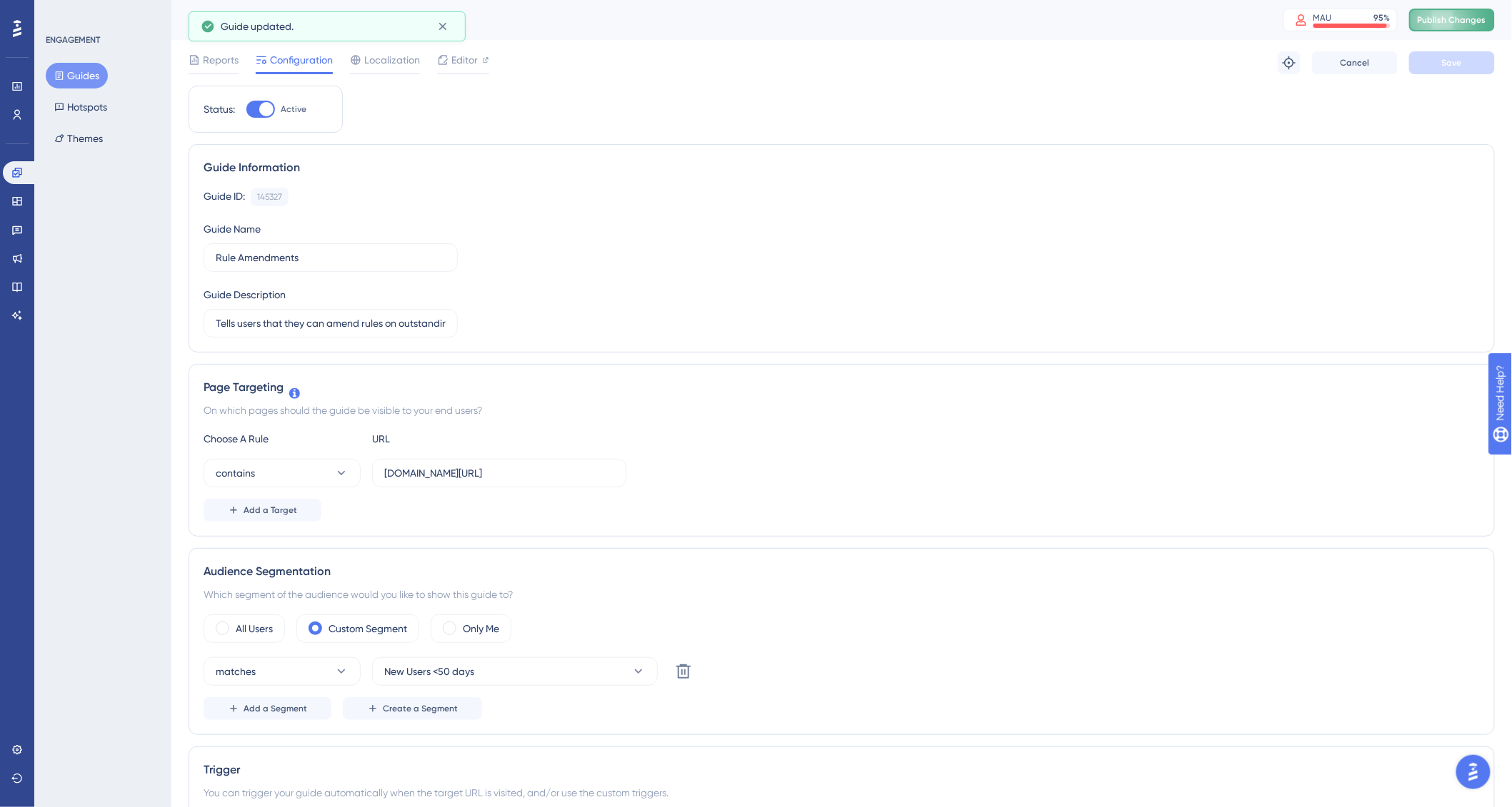
scroll to position [0, 0]
click at [1468, 23] on span "Publish Changes" at bounding box center [1452, 20] width 69 height 11
click at [21, 176] on icon at bounding box center [17, 172] width 11 height 11
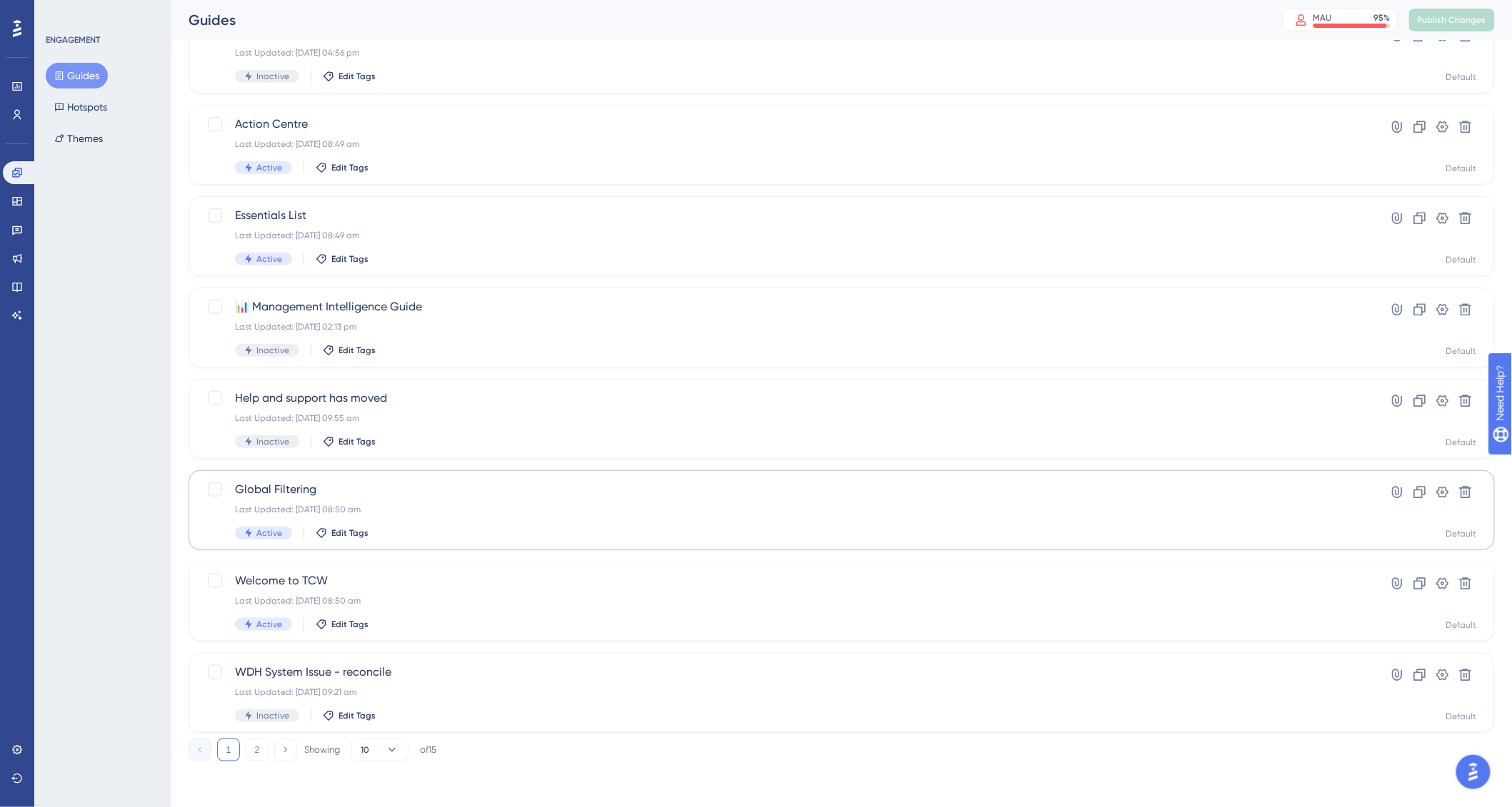
scroll to position [299, 0]
click at [255, 748] on button "2" at bounding box center [257, 751] width 23 height 23
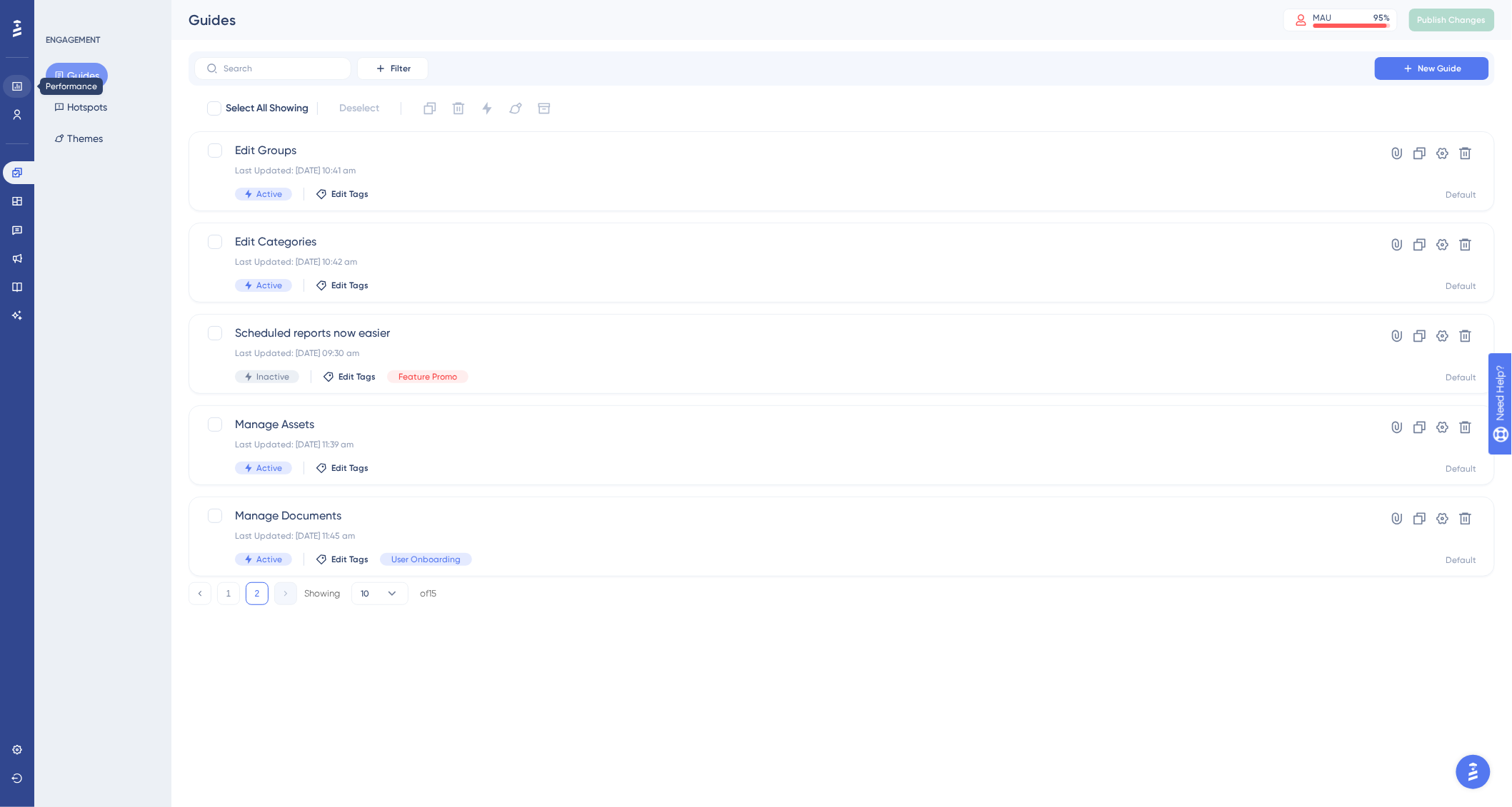
click at [16, 81] on icon at bounding box center [17, 87] width 11 height 11
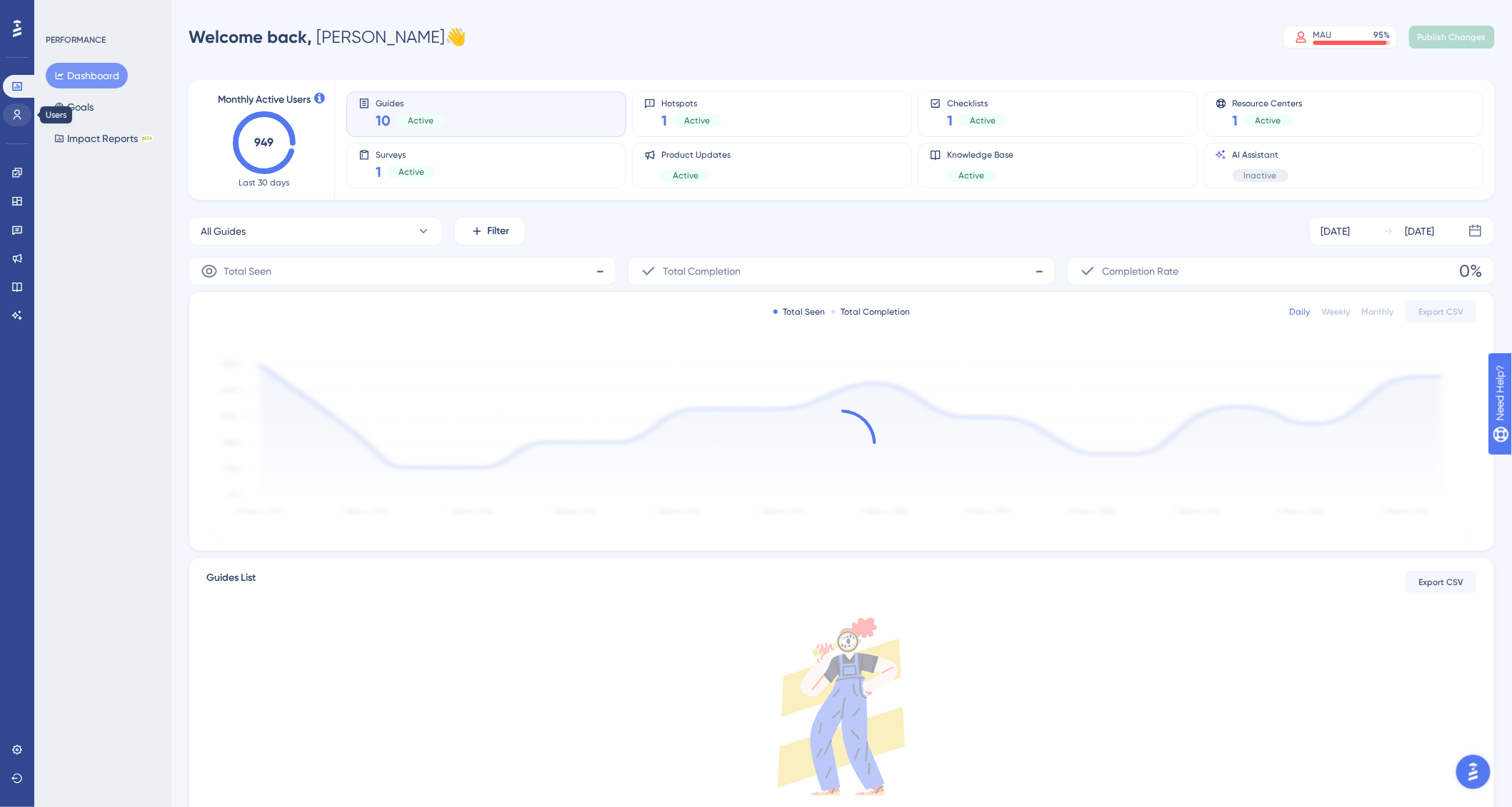
click at [15, 107] on link at bounding box center [17, 115] width 28 height 23
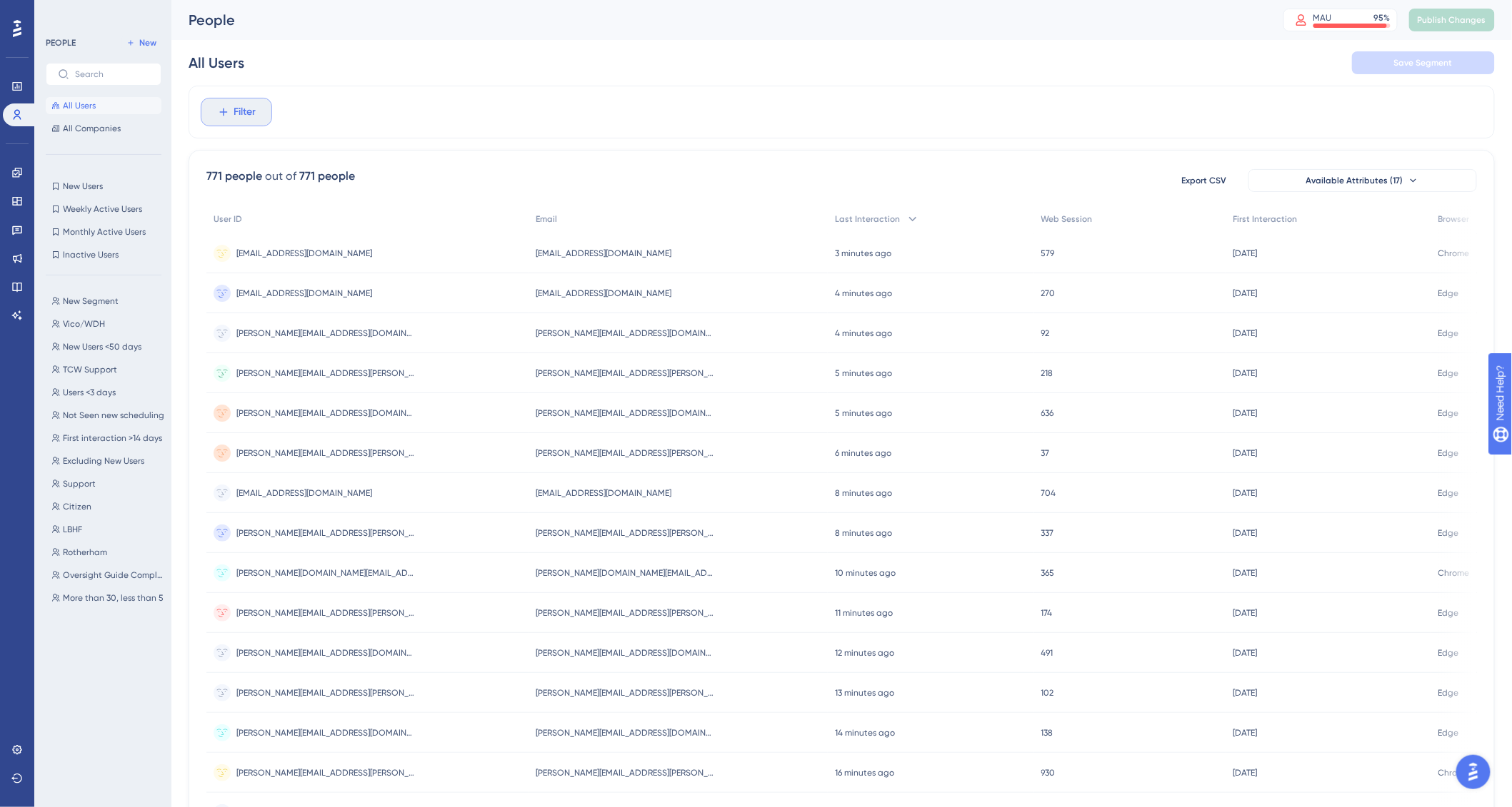
click at [237, 108] on span "Filter" at bounding box center [245, 112] width 22 height 17
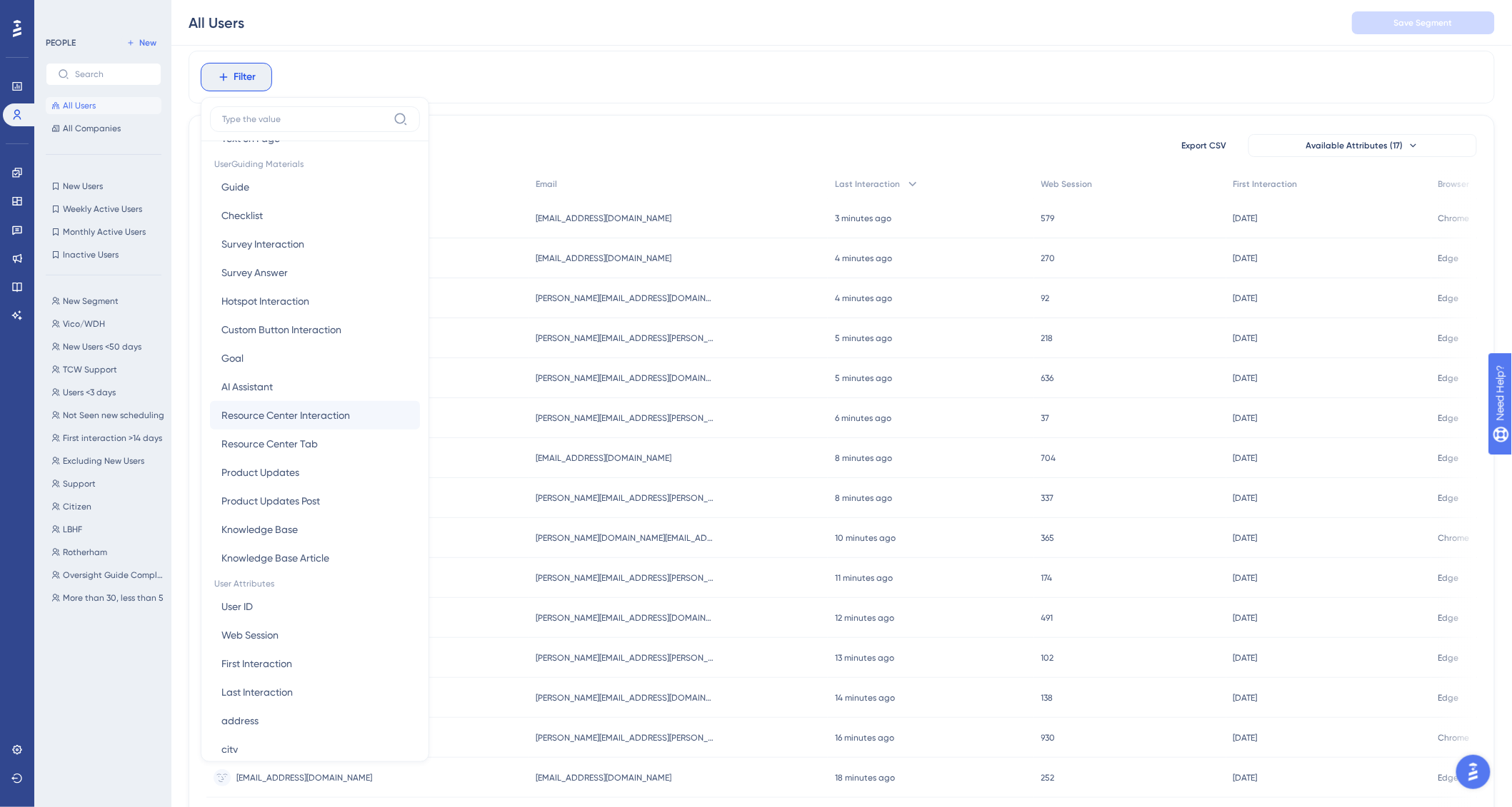
scroll to position [293, 0]
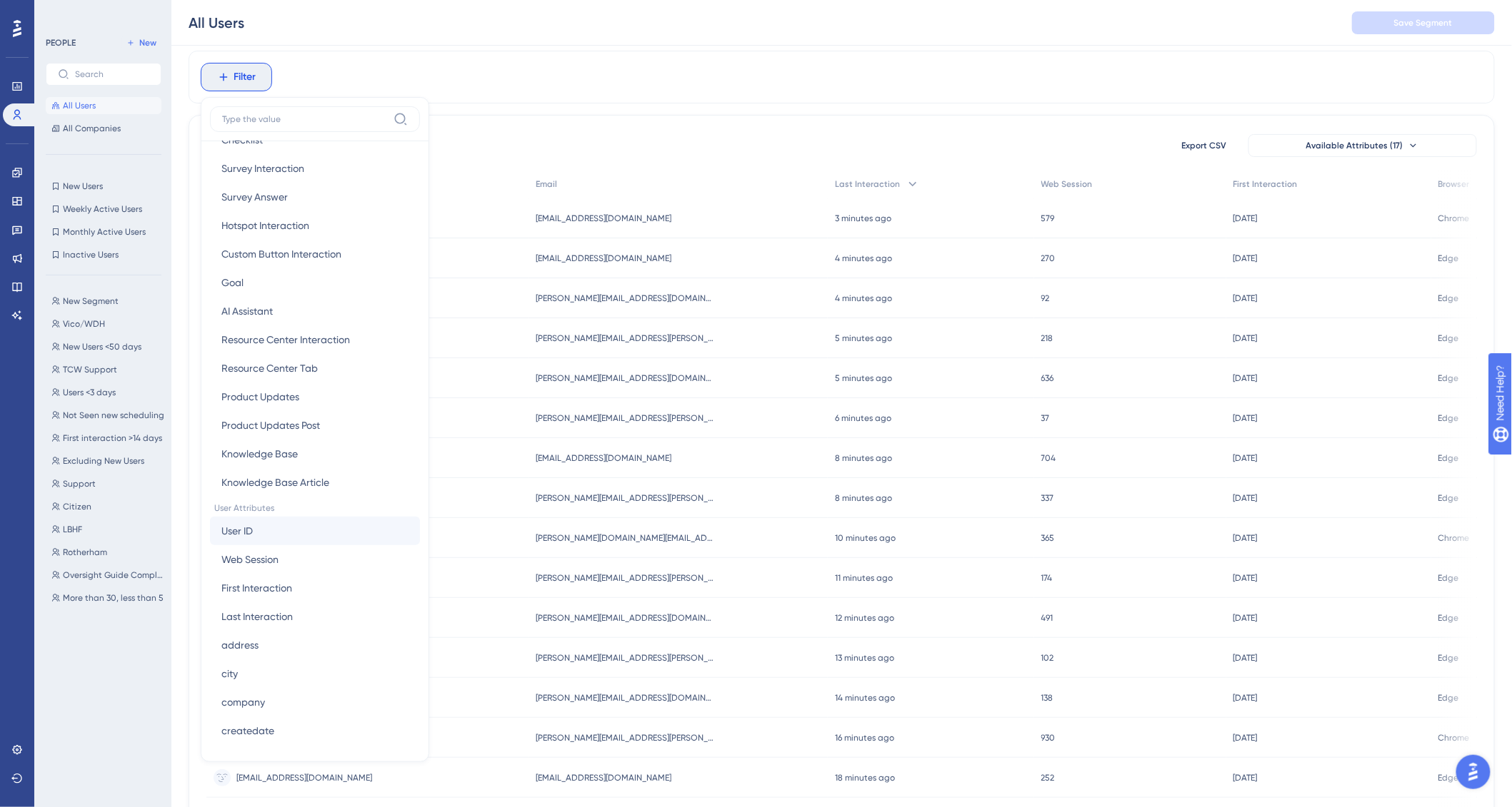
click at [272, 532] on button "User ID User ID" at bounding box center [315, 531] width 210 height 28
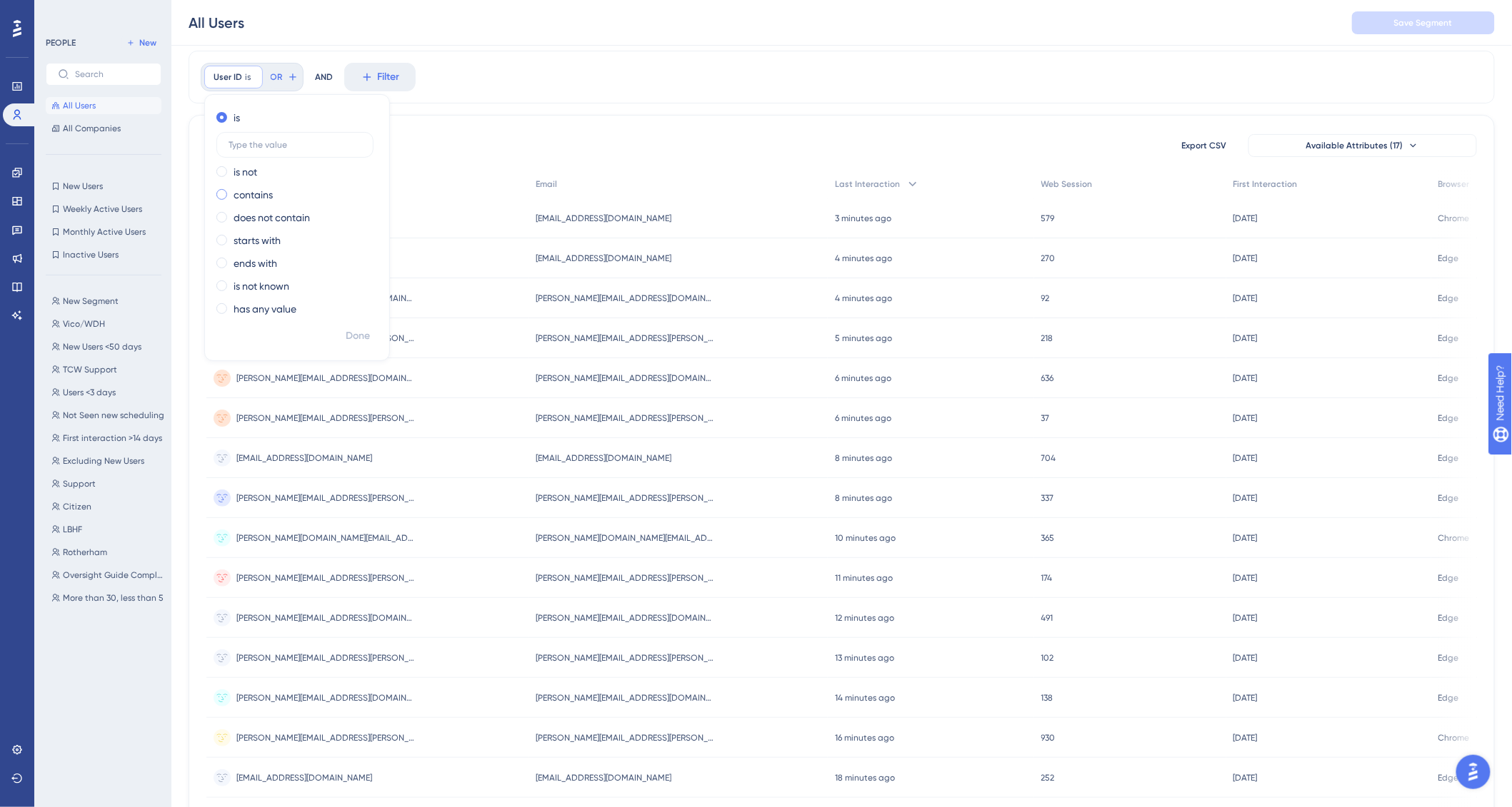
click at [251, 190] on label "contains" at bounding box center [253, 195] width 40 height 17
type input "citizen"
click at [365, 329] on span "Done" at bounding box center [358, 336] width 24 height 17
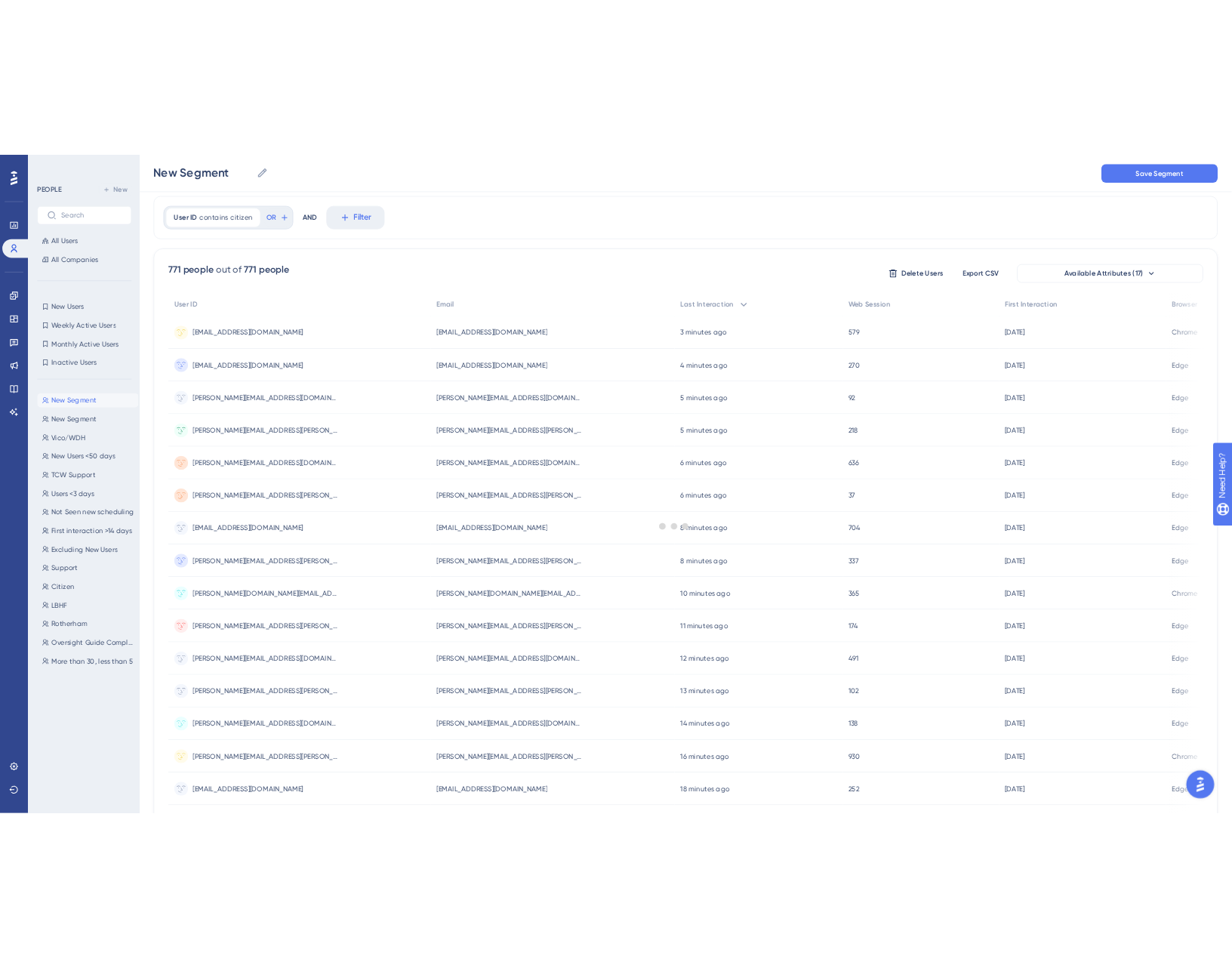
scroll to position [0, 0]
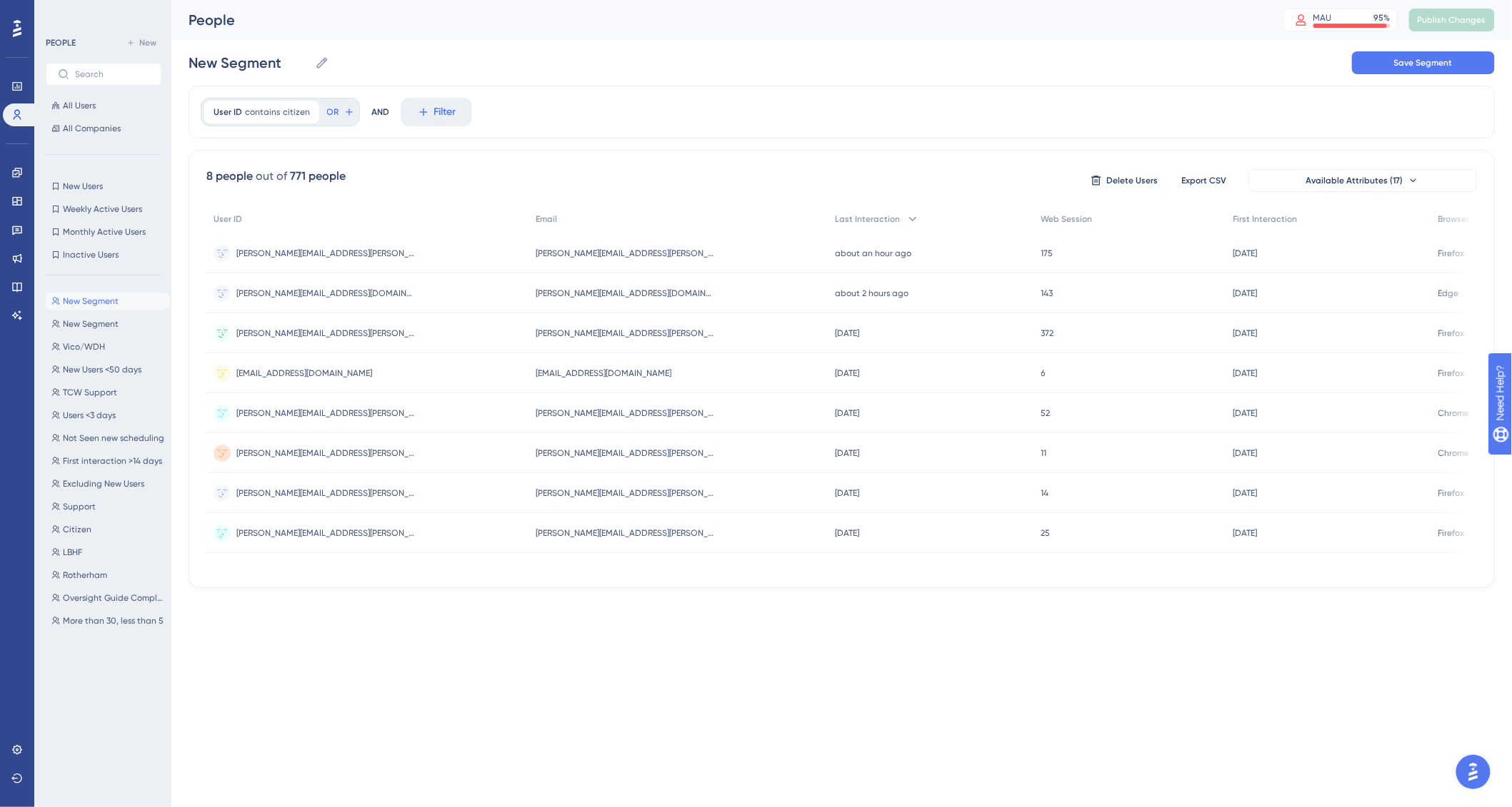
click at [1482, 8] on div "People MAU 95 % Click to see add-on and upgrade options Publish Changes" at bounding box center [841, 20] width 1341 height 40
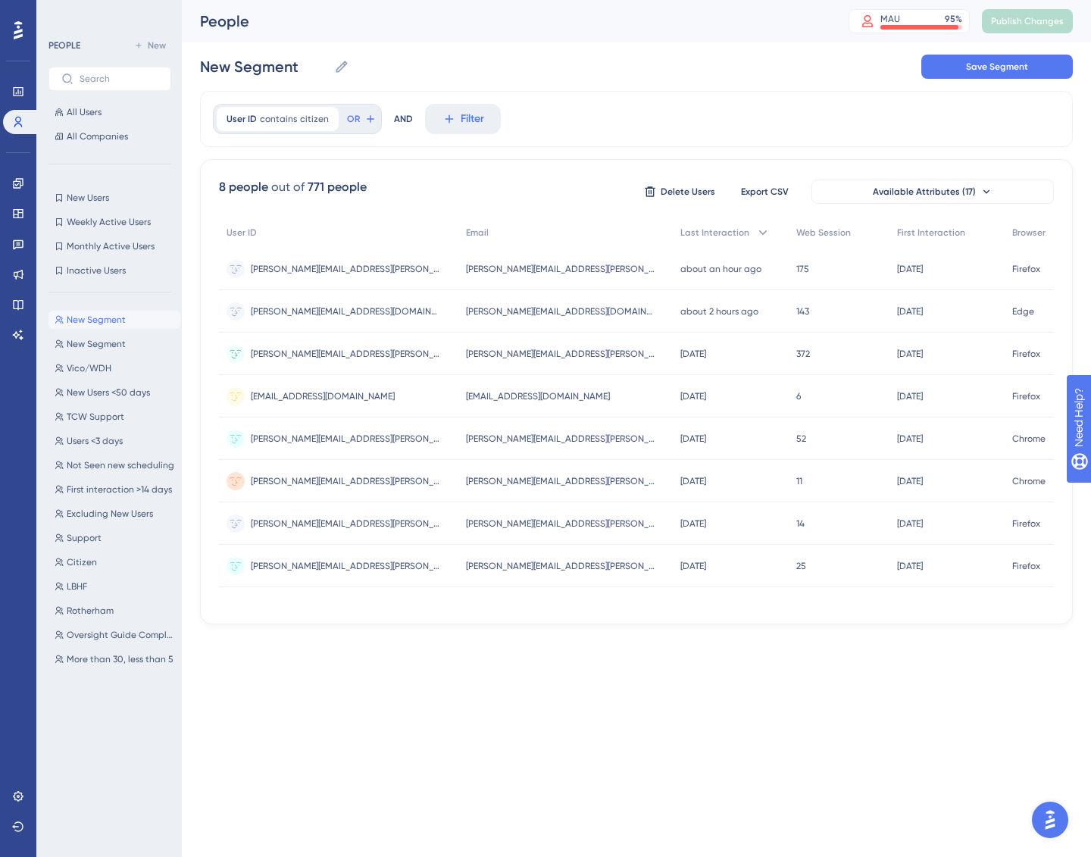
click at [778, 74] on div "New Segment New Segment Save Segment" at bounding box center [636, 66] width 873 height 49
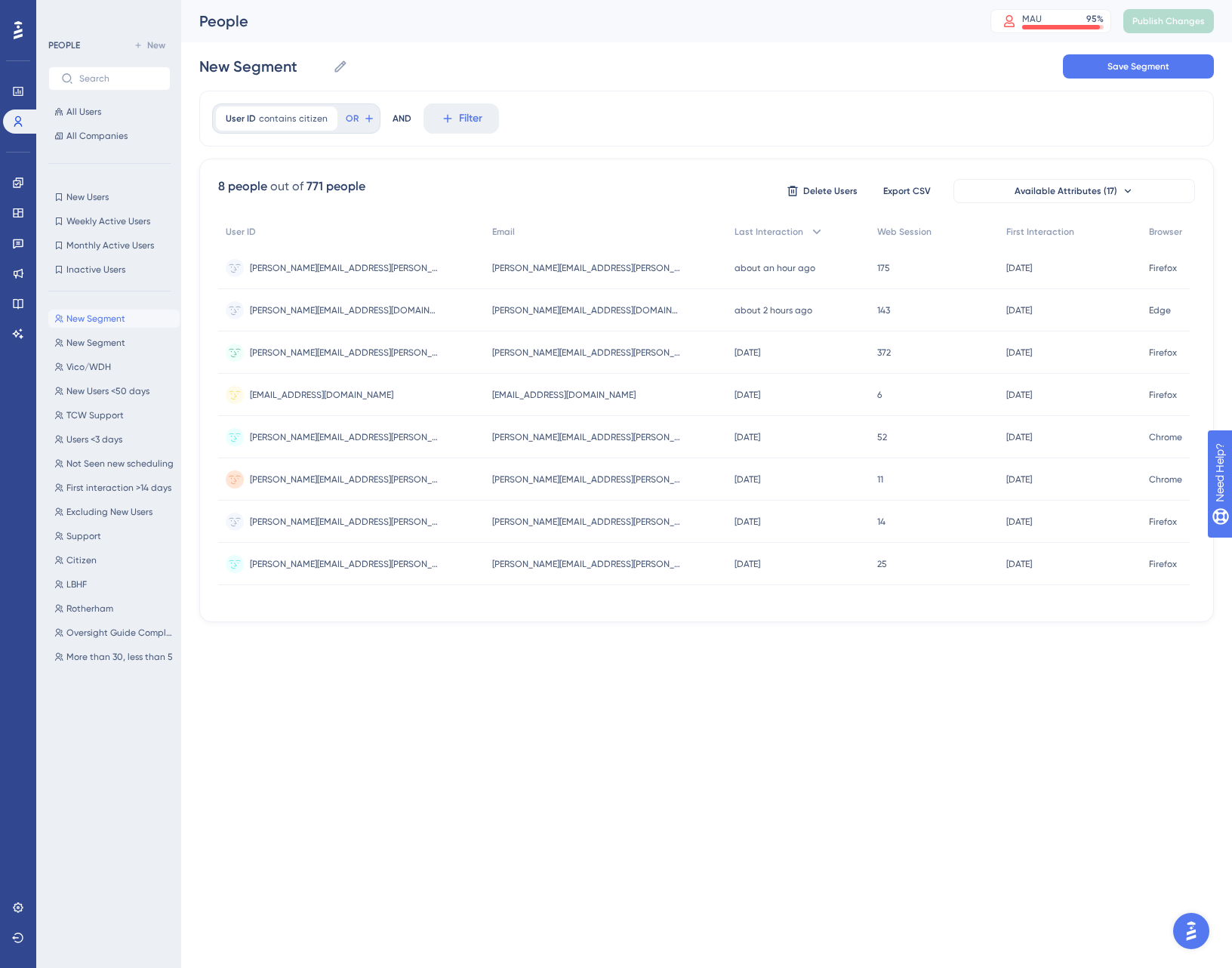
click at [776, 74] on div "New Segment New Segment Save Segment" at bounding box center [706, 66] width 1015 height 49
click at [18, 83] on link at bounding box center [18, 92] width 30 height 24
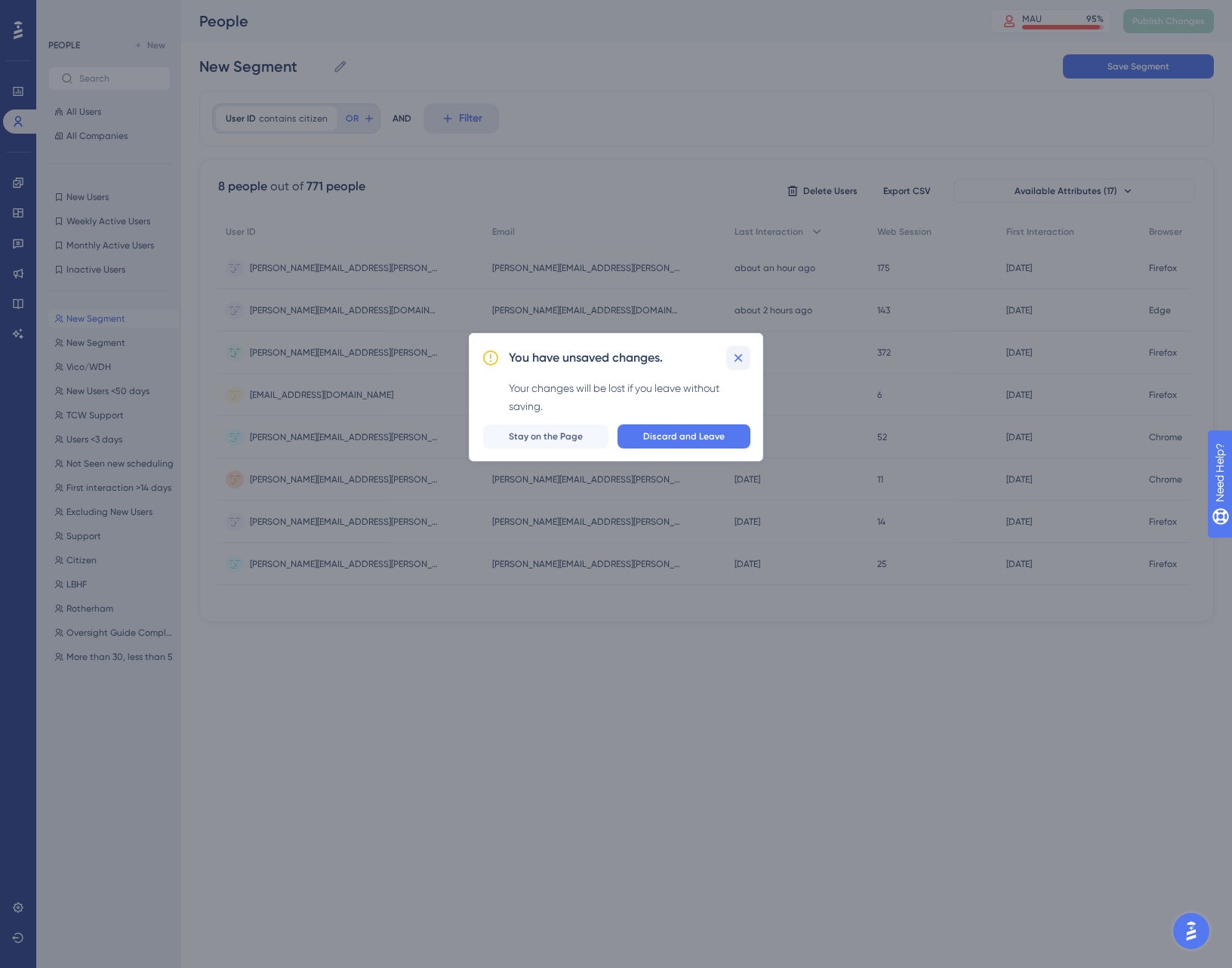
click at [735, 360] on icon at bounding box center [738, 358] width 15 height 15
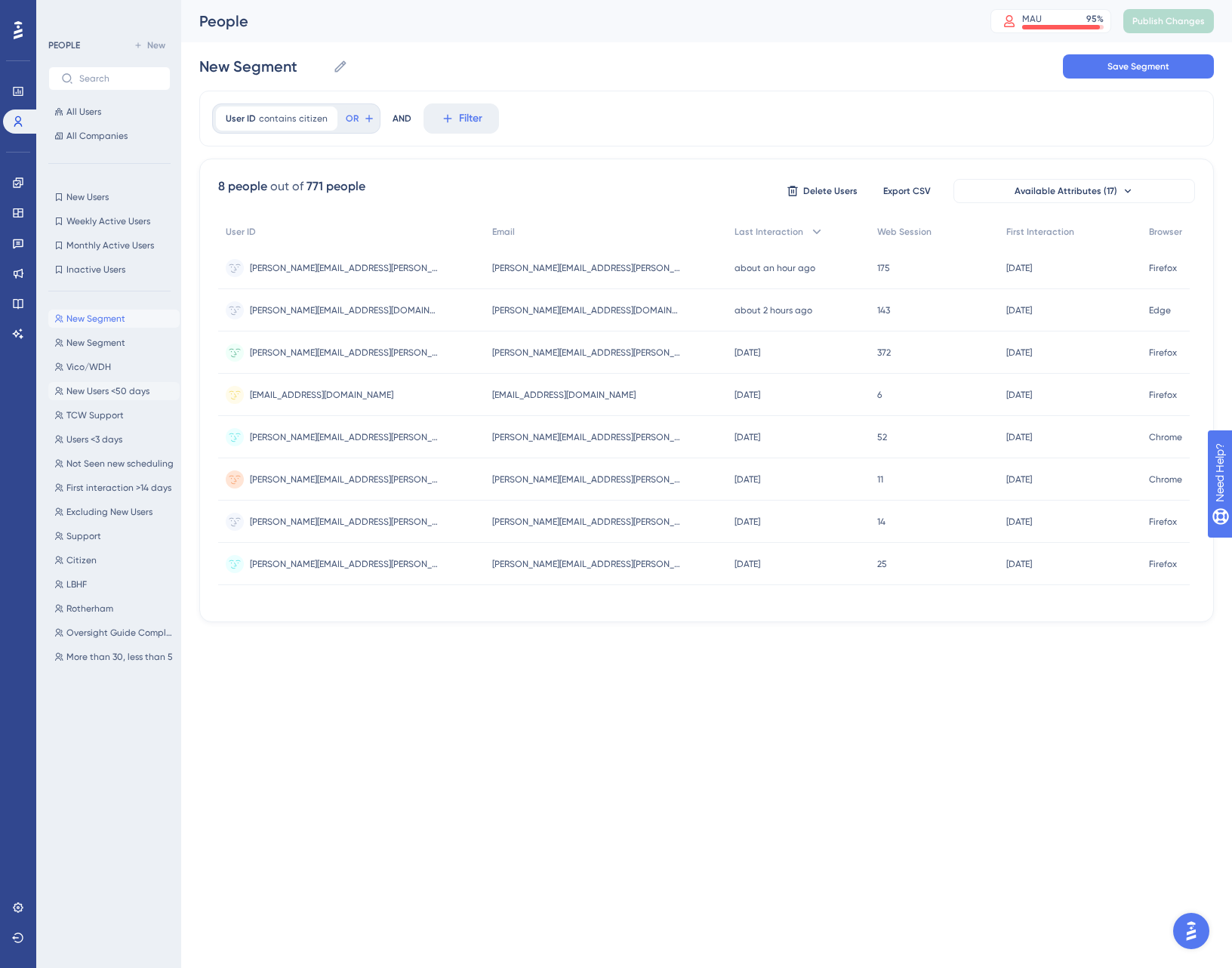
click at [108, 385] on span "New Users <50 days" at bounding box center [108, 391] width 83 height 12
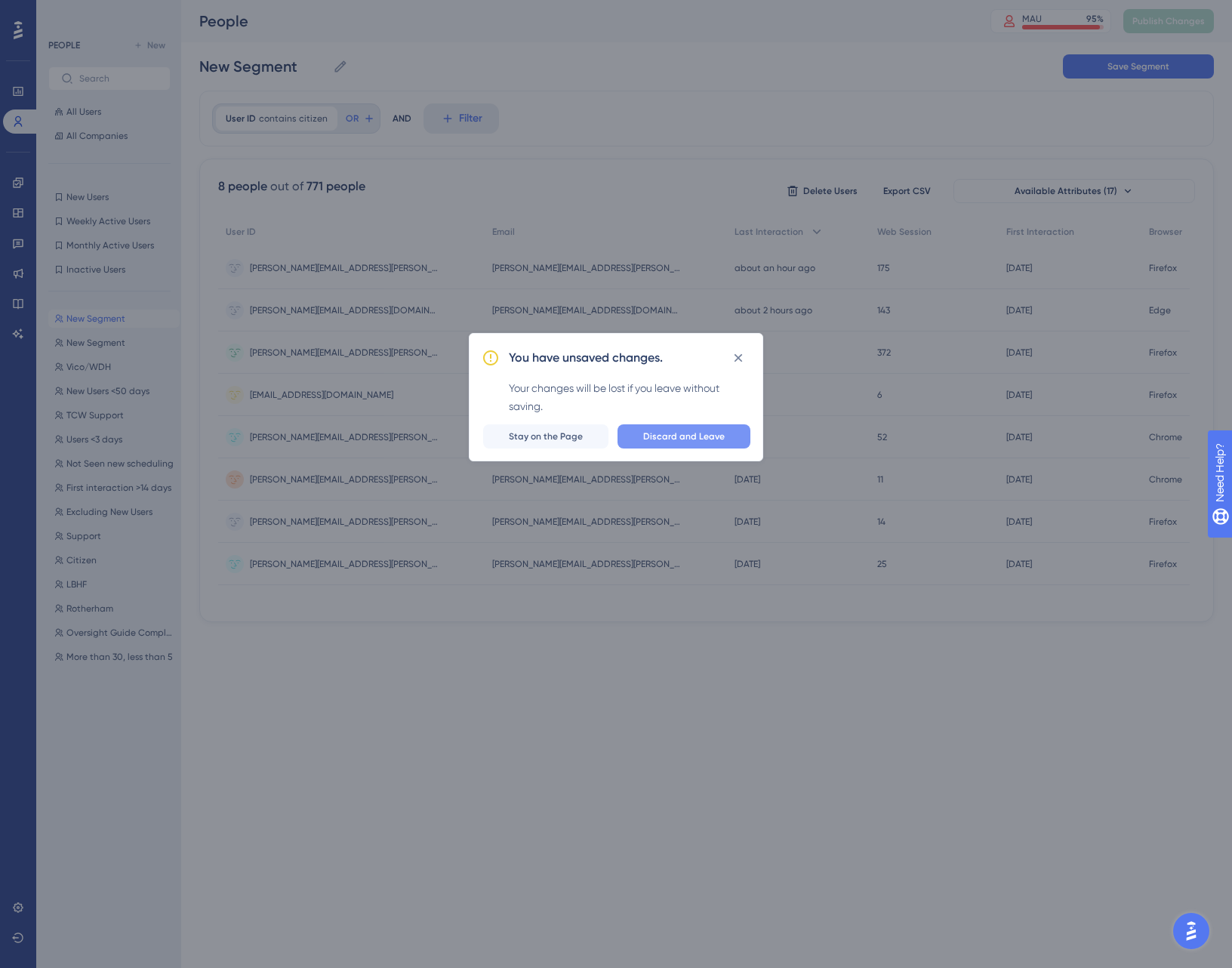
click at [707, 427] on button "Discard and Leave" at bounding box center [683, 436] width 132 height 24
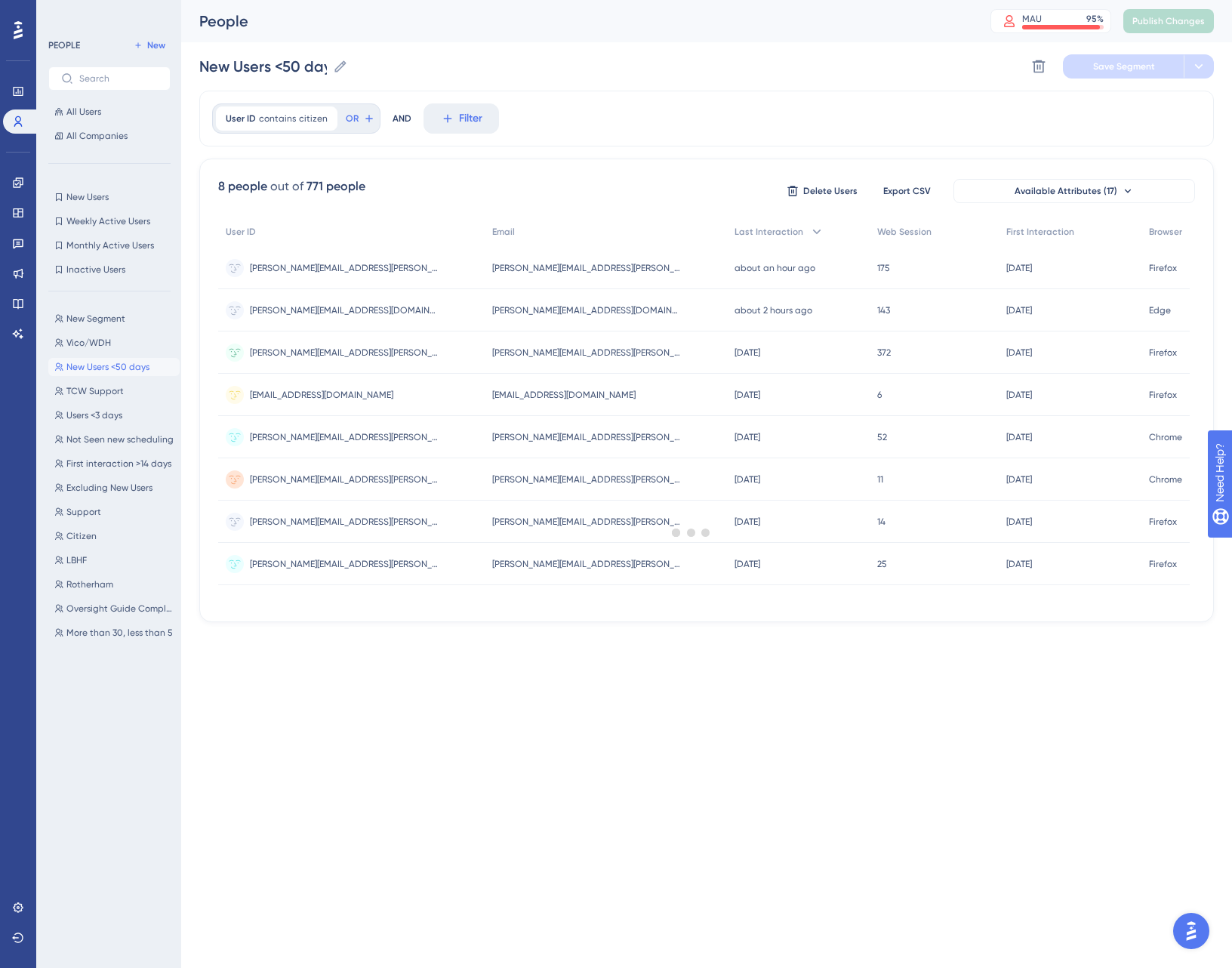
type input "New Users <50 days"
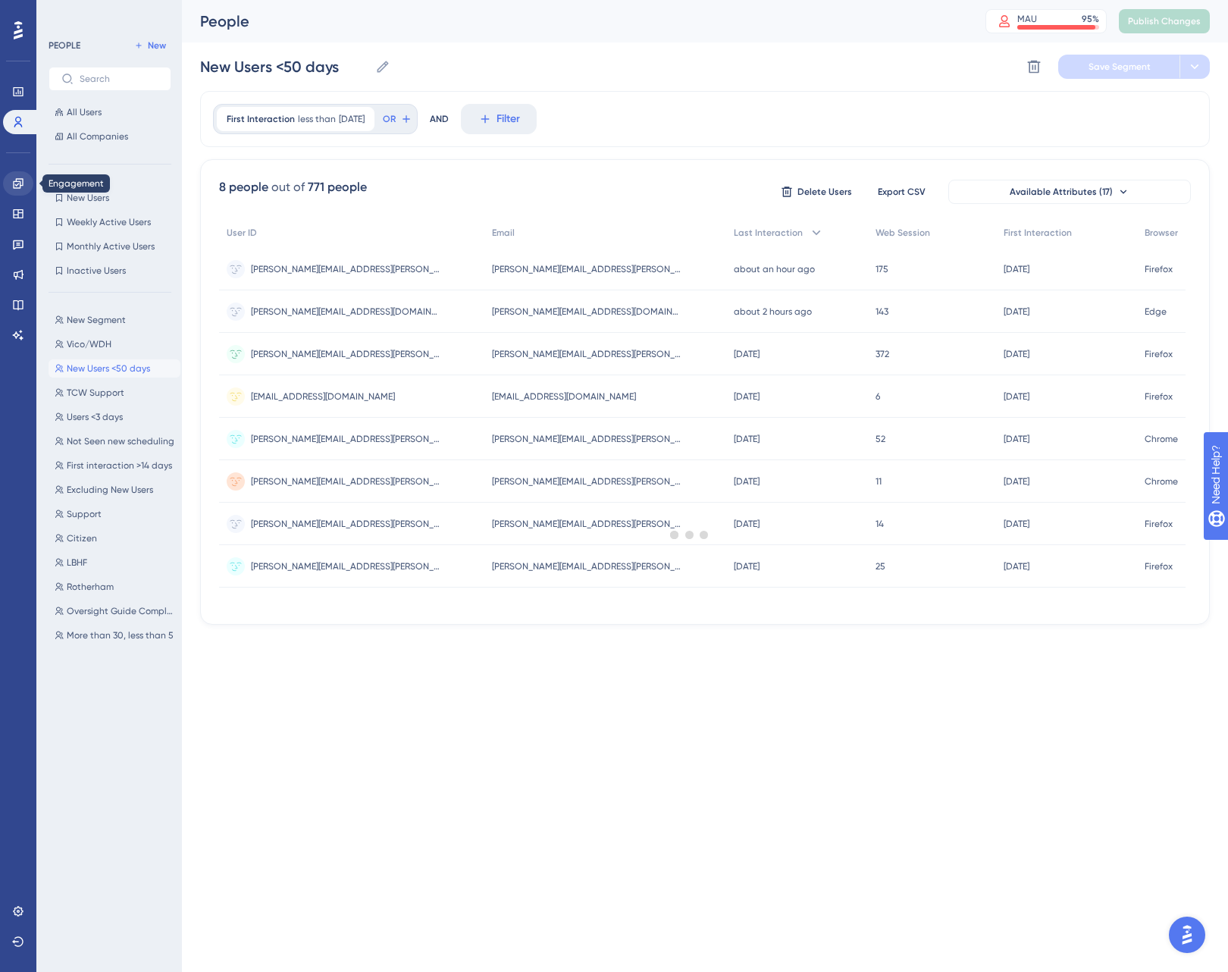
click at [15, 191] on link at bounding box center [18, 183] width 30 height 24
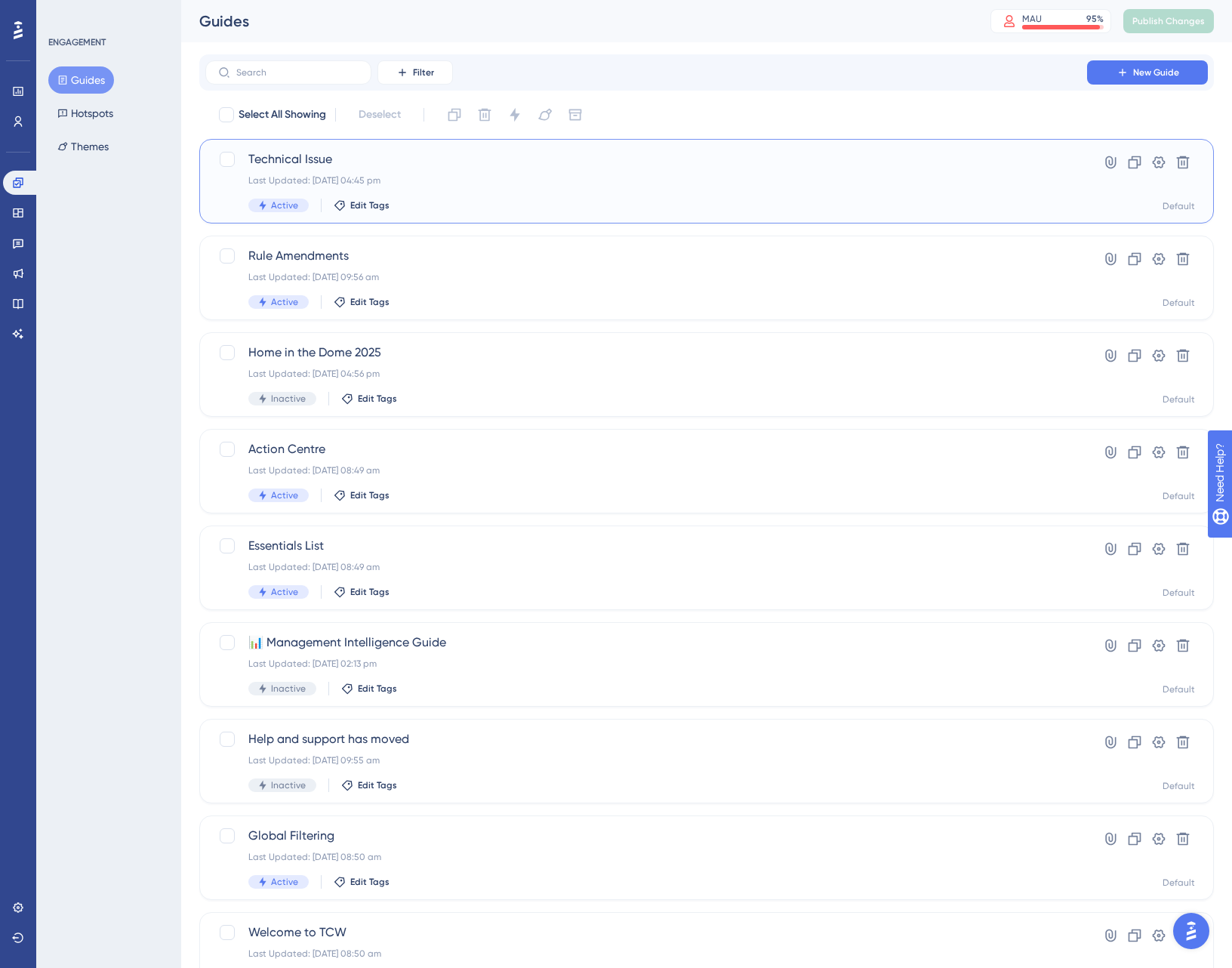
click at [594, 163] on span "Technical Issue" at bounding box center [645, 159] width 796 height 18
